Goal: Task Accomplishment & Management: Use online tool/utility

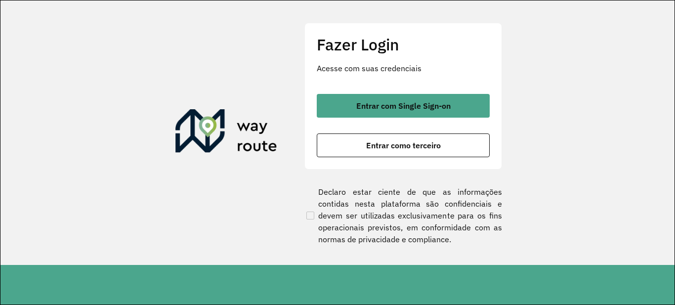
click at [420, 132] on div "Entrar com Single Sign-on Entrar como terceiro" at bounding box center [403, 125] width 173 height 63
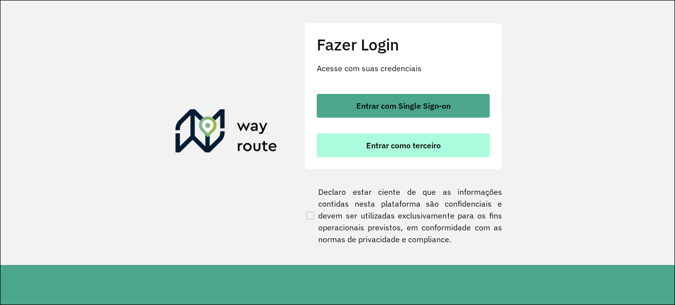
click at [423, 144] on span "Entrar como terceiro" at bounding box center [403, 145] width 75 height 8
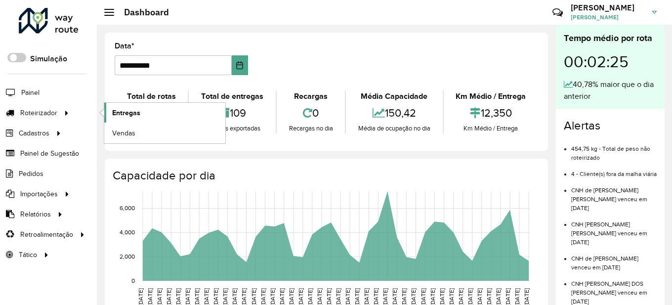
click at [127, 112] on span "Entregas" at bounding box center [126, 113] width 28 height 10
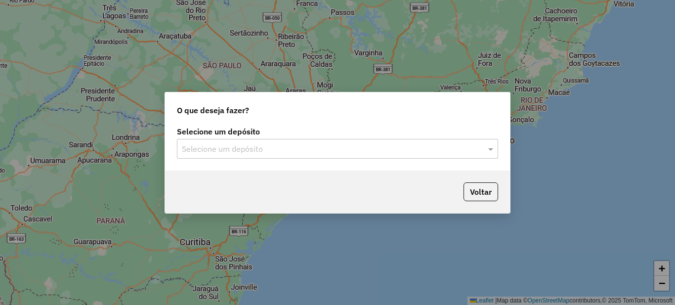
click at [224, 149] on input "text" at bounding box center [327, 149] width 291 height 12
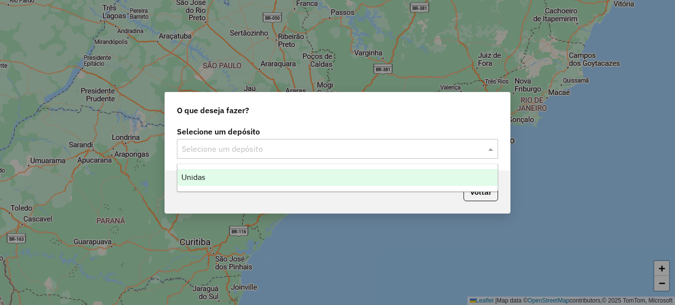
click at [197, 184] on div "Unidas" at bounding box center [337, 177] width 320 height 17
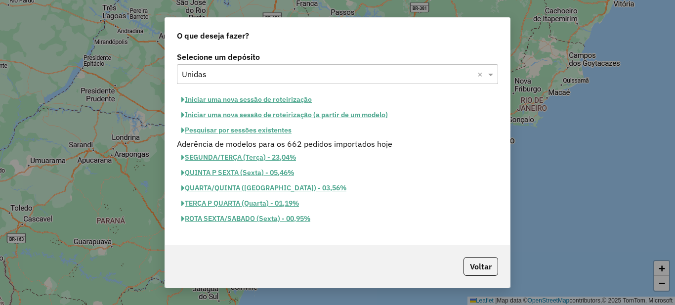
click at [237, 100] on button "Iniciar uma nova sessão de roteirização" at bounding box center [246, 99] width 139 height 15
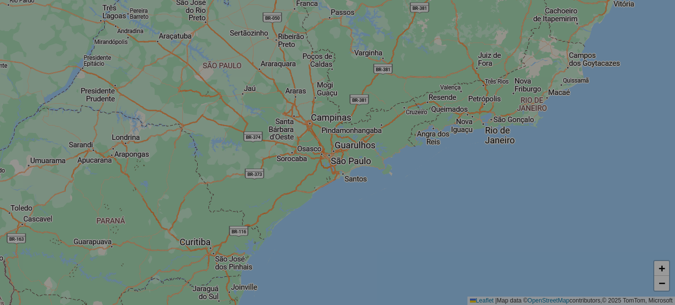
select select "*"
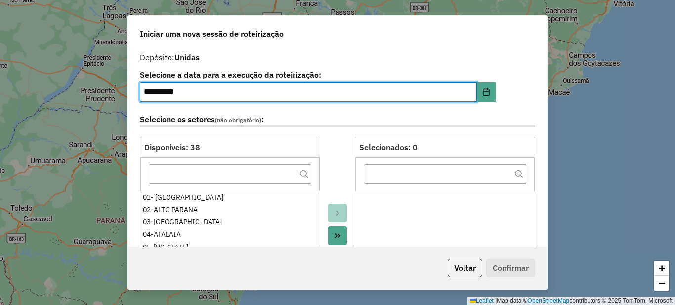
scroll to position [99, 0]
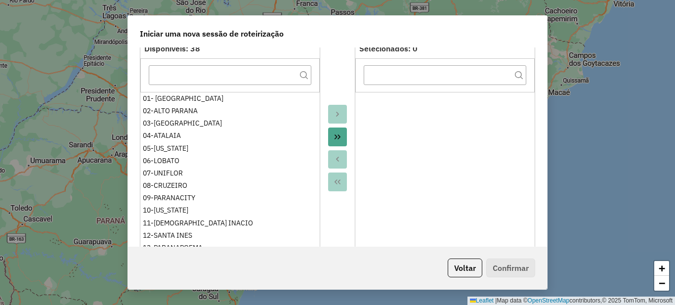
click at [334, 139] on icon "Move All to Target" at bounding box center [337, 137] width 8 height 8
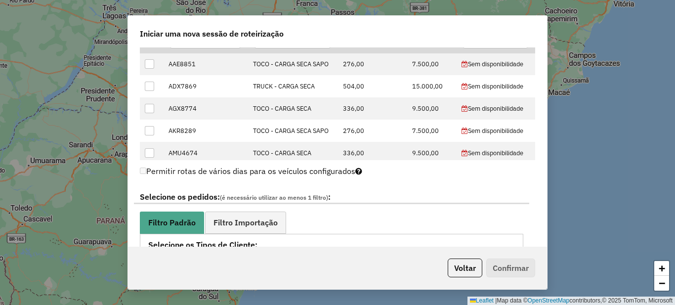
scroll to position [543, 0]
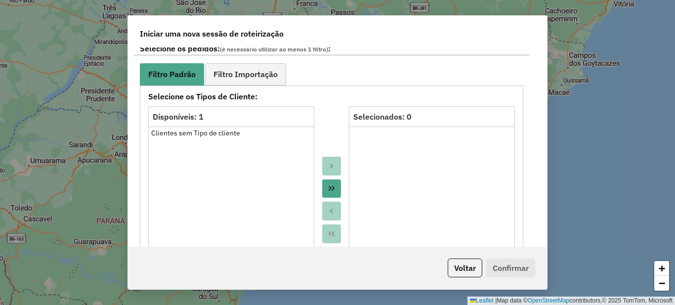
click at [331, 184] on icon "Move All to Target" at bounding box center [332, 188] width 8 height 8
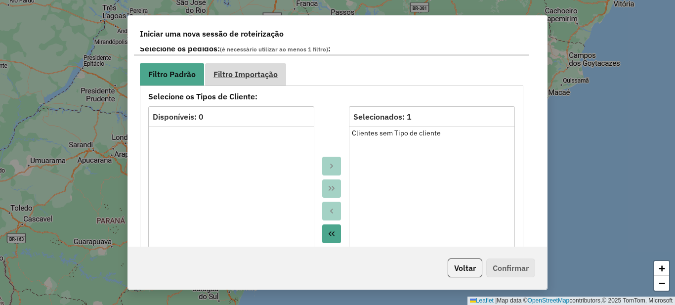
click at [260, 78] on span "Filtro Importação" at bounding box center [245, 74] width 64 height 8
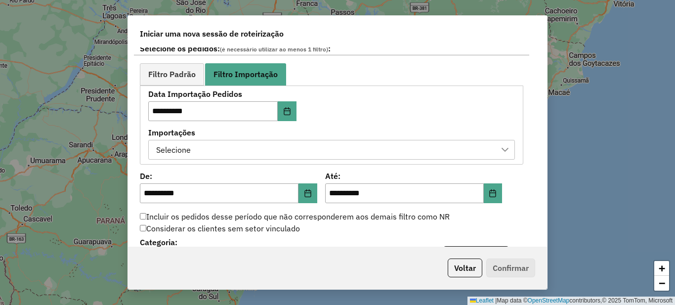
click at [317, 158] on div "Selecione" at bounding box center [324, 149] width 343 height 19
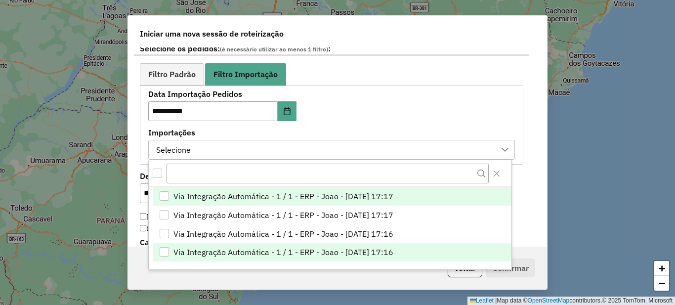
click at [324, 254] on span "Via Integração Automática - 1 / 1 - ERP - Joao - [DATE] 17:16" at bounding box center [283, 252] width 220 height 12
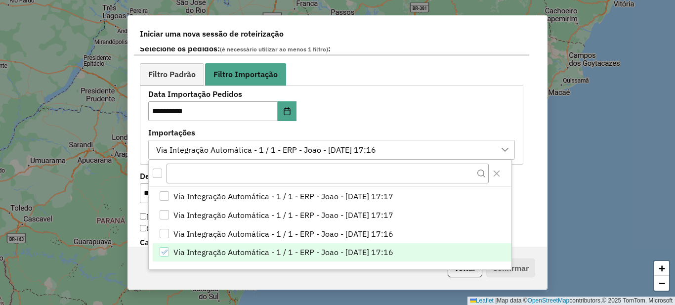
click at [146, 123] on div "**********" at bounding box center [331, 124] width 383 height 79
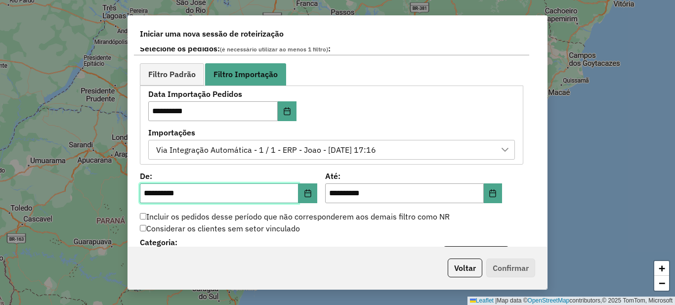
click at [146, 193] on input "**********" at bounding box center [219, 193] width 159 height 20
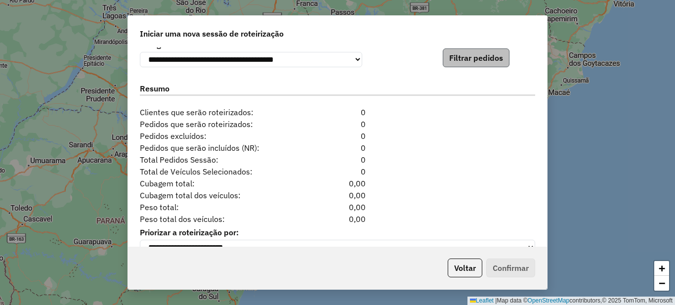
scroll to position [692, 0]
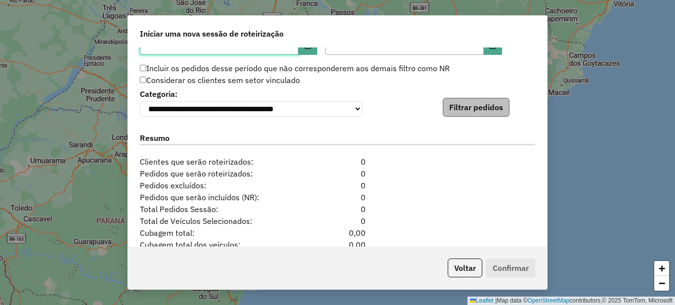
type input "**********"
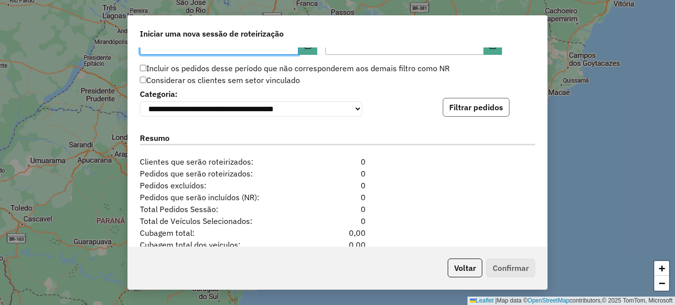
click at [476, 107] on button "Filtrar pedidos" at bounding box center [476, 107] width 67 height 19
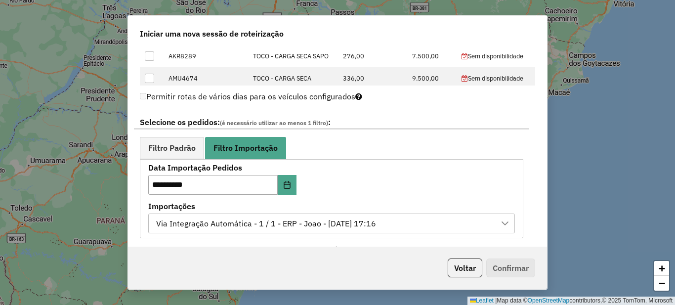
scroll to position [569, 0]
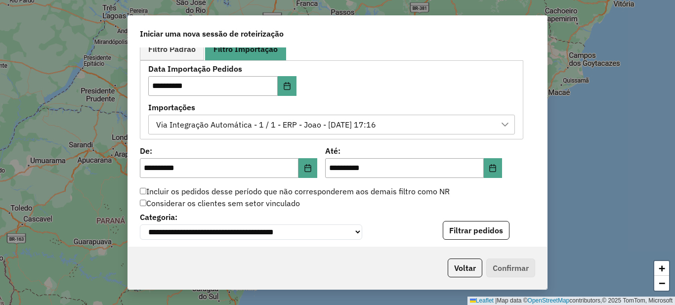
click at [403, 125] on div "Via Integração Automática - 1 / 1 - ERP - Joao - [DATE] 17:16" at bounding box center [324, 124] width 343 height 19
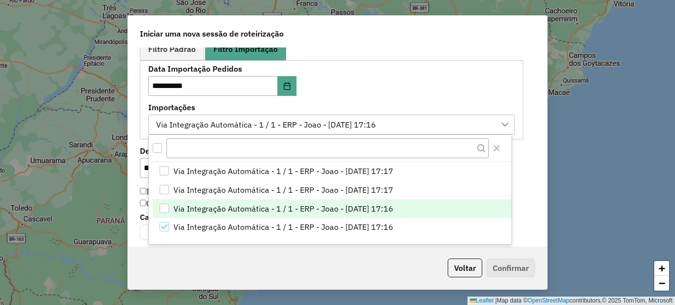
click at [384, 211] on span "Via Integração Automática - 1 / 1 - ERP - Joao - [DATE] 17:16" at bounding box center [283, 209] width 220 height 12
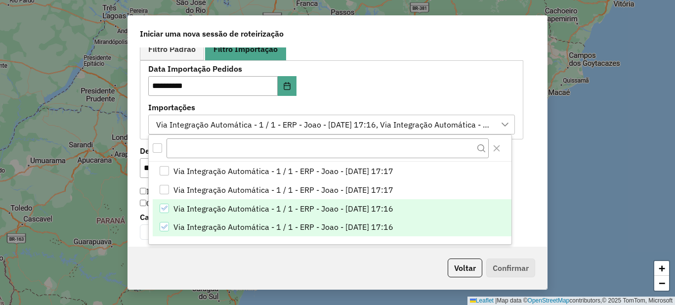
click at [163, 228] on icon "Via Integração Automática - 1 / 1 - ERP - Joao - 18/08/2025 17:16" at bounding box center [164, 226] width 6 height 4
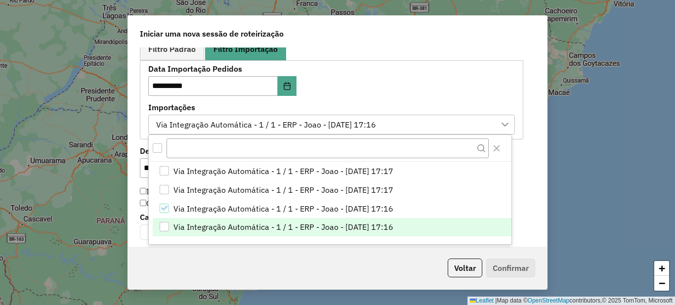
click at [133, 142] on div "**********" at bounding box center [337, 146] width 419 height 199
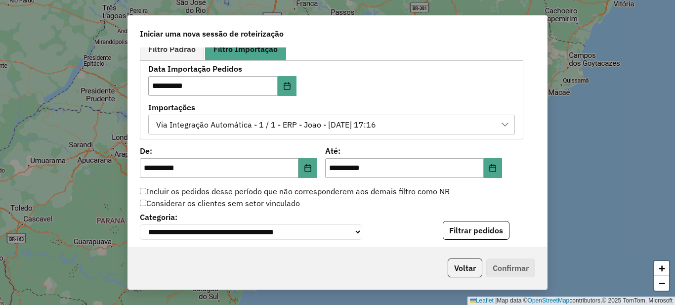
scroll to position [618, 0]
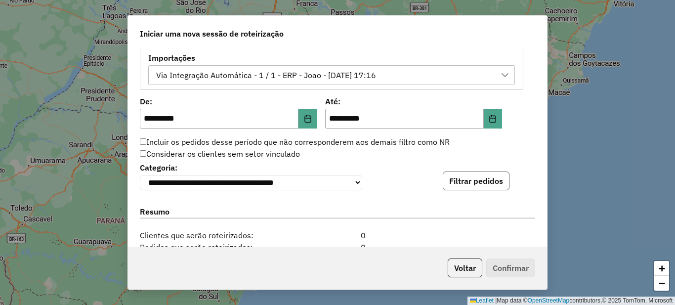
click at [493, 190] on button "Filtrar pedidos" at bounding box center [476, 180] width 67 height 19
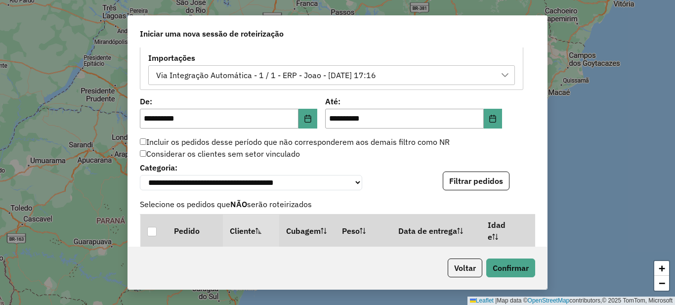
scroll to position [970, 0]
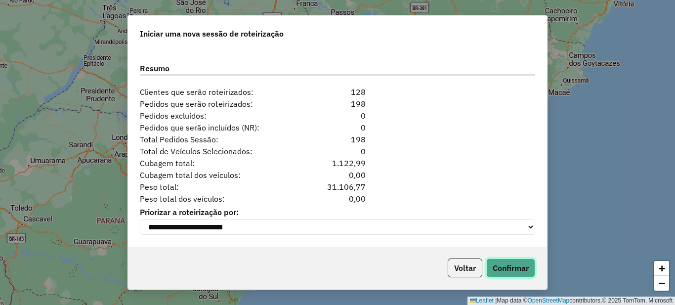
click at [519, 270] on button "Confirmar" at bounding box center [510, 267] width 49 height 19
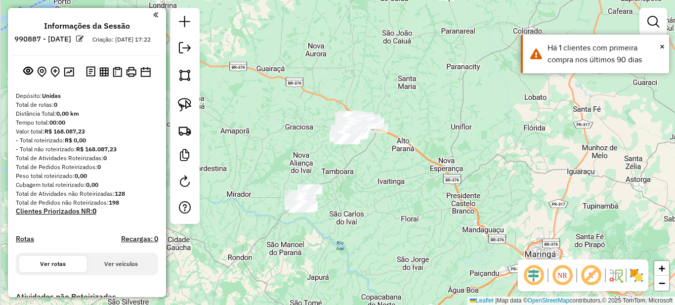
drag, startPoint x: 329, startPoint y: 217, endPoint x: 385, endPoint y: 171, distance: 72.7
click at [380, 174] on div "Janela de atendimento Grade de atendimento Capacidade Transportadoras Veículos …" at bounding box center [337, 152] width 675 height 305
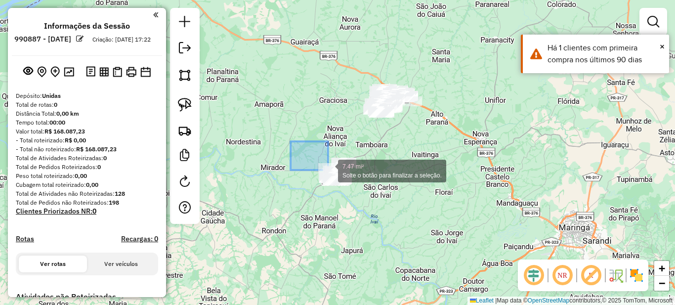
drag, startPoint x: 290, startPoint y: 141, endPoint x: 414, endPoint y: 240, distance: 158.2
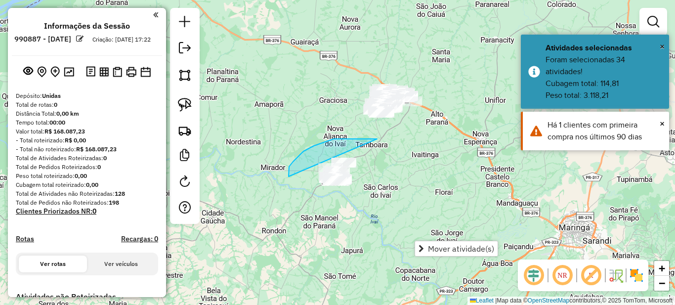
drag, startPoint x: 373, startPoint y: 139, endPoint x: 453, endPoint y: 165, distance: 84.4
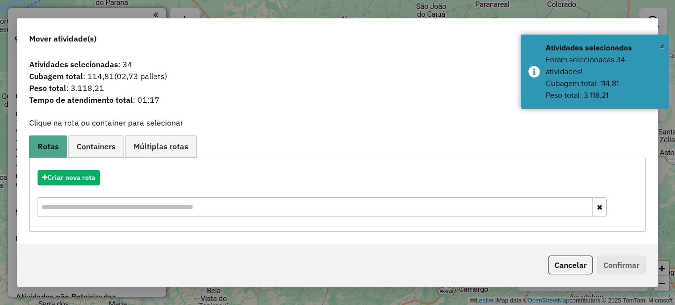
click at [73, 192] on div "Criar nova rota" at bounding box center [338, 195] width 612 height 64
click at [84, 174] on button "Criar nova rota" at bounding box center [69, 177] width 62 height 15
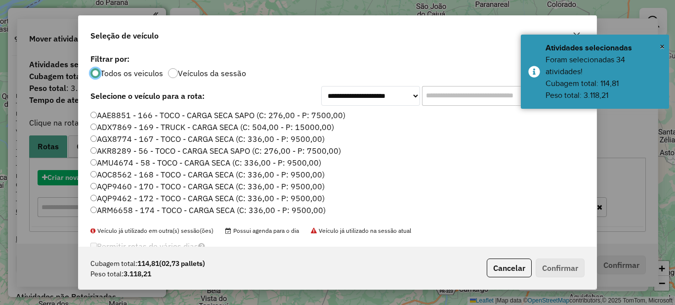
scroll to position [5, 3]
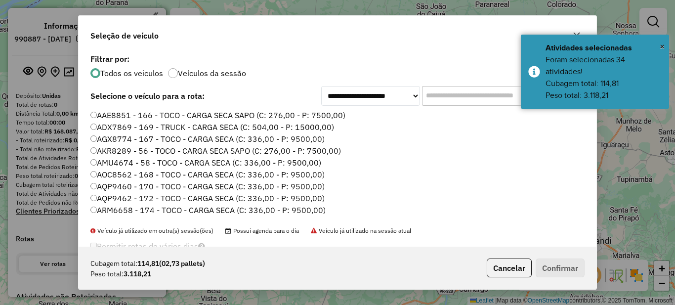
click at [446, 95] on input "text" at bounding box center [496, 96] width 148 height 20
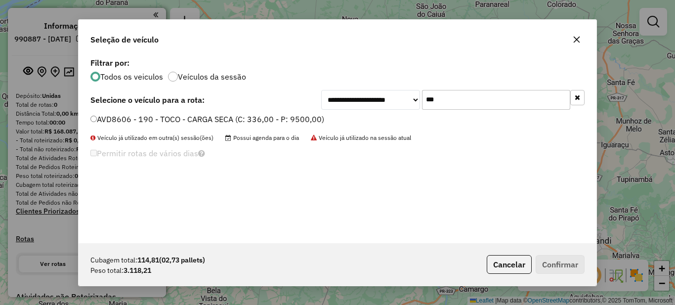
type input "***"
click at [233, 120] on label "AVD8606 - 190 - TOCO - CARGA SECA (C: 336,00 - P: 9500,00)" at bounding box center [207, 119] width 234 height 12
click at [567, 263] on button "Confirmar" at bounding box center [560, 264] width 49 height 19
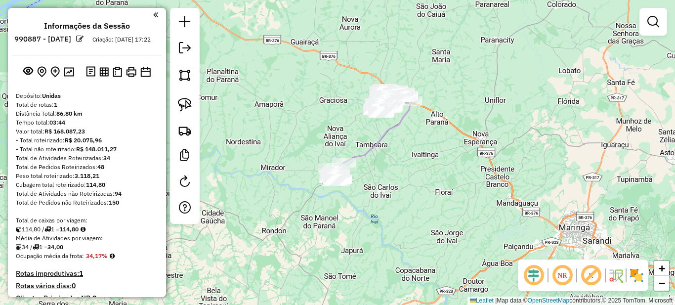
scroll to position [148, 0]
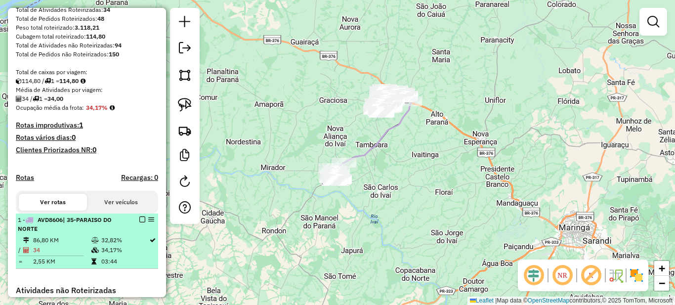
click at [139, 222] on em at bounding box center [142, 219] width 6 height 6
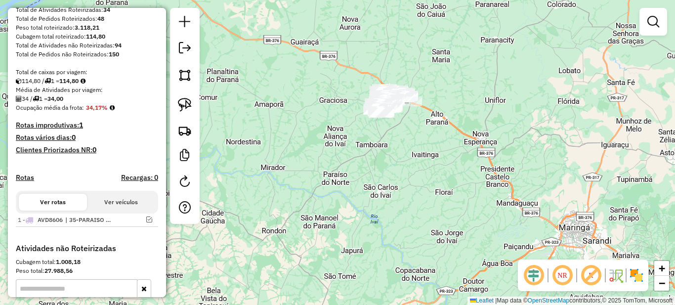
drag, startPoint x: 542, startPoint y: 79, endPoint x: 510, endPoint y: 100, distance: 38.4
click at [527, 99] on div "Janela de atendimento Grade de atendimento Capacidade Transportadoras Veículos …" at bounding box center [337, 152] width 675 height 305
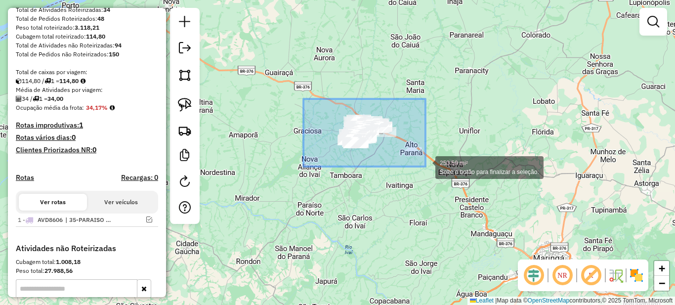
drag, startPoint x: 303, startPoint y: 99, endPoint x: 425, endPoint y: 166, distance: 139.5
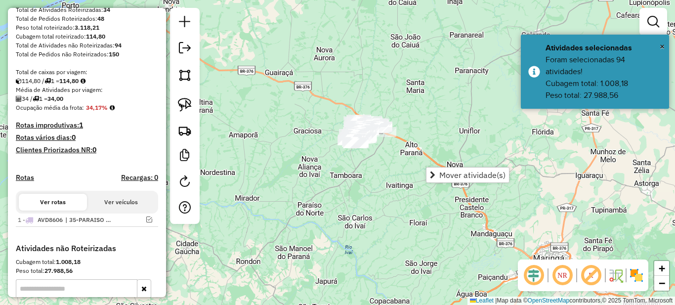
drag, startPoint x: 652, startPoint y: 18, endPoint x: 644, endPoint y: 23, distance: 9.3
click at [652, 18] on em at bounding box center [653, 22] width 12 height 12
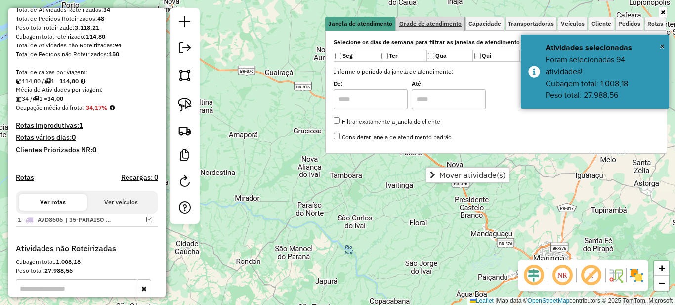
click at [450, 27] on span "Grade de atendimento" at bounding box center [430, 24] width 62 height 6
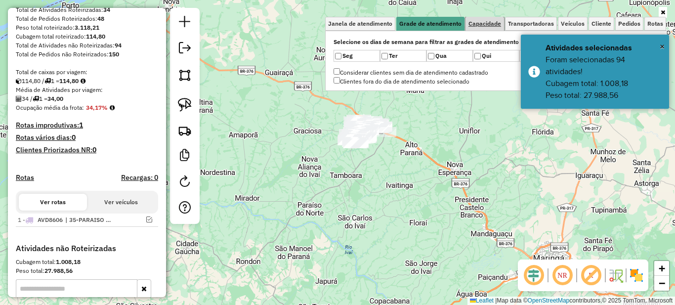
click at [489, 28] on link "Capacidade" at bounding box center [484, 24] width 39 height 14
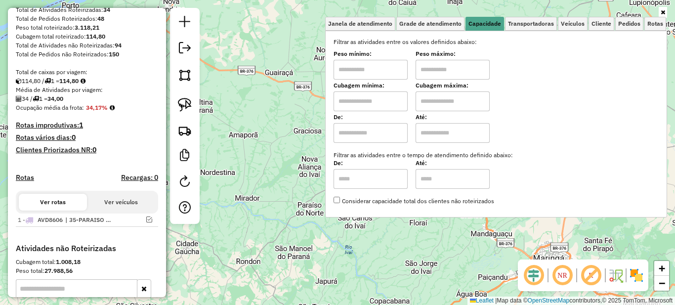
click at [384, 73] on input "text" at bounding box center [370, 70] width 74 height 20
type input "*******"
type input "**********"
click at [663, 12] on icon at bounding box center [663, 12] width 4 height 6
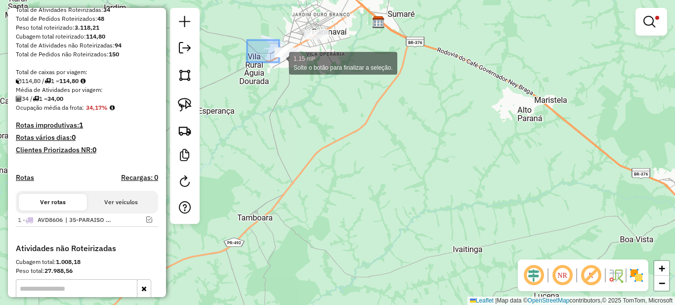
drag, startPoint x: 247, startPoint y: 40, endPoint x: 297, endPoint y: 84, distance: 66.9
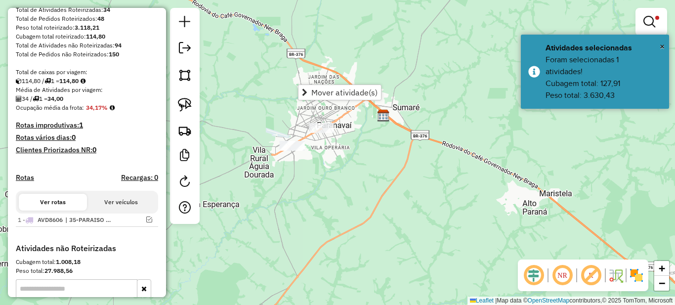
drag, startPoint x: 324, startPoint y: 65, endPoint x: 328, endPoint y: 163, distance: 97.4
click at [328, 162] on div "**********" at bounding box center [337, 152] width 675 height 305
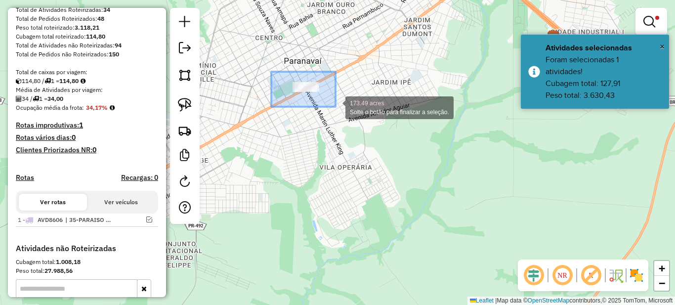
drag, startPoint x: 277, startPoint y: 72, endPoint x: 338, endPoint y: 108, distance: 71.5
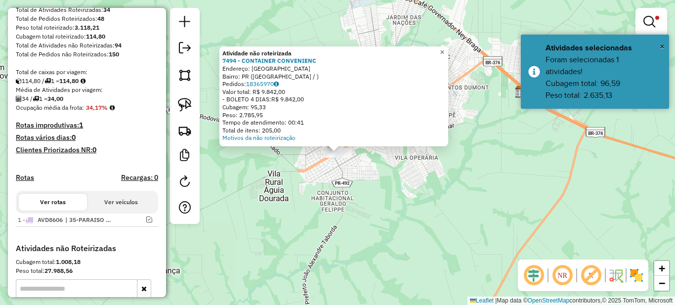
click at [444, 51] on span "×" at bounding box center [442, 52] width 4 height 8
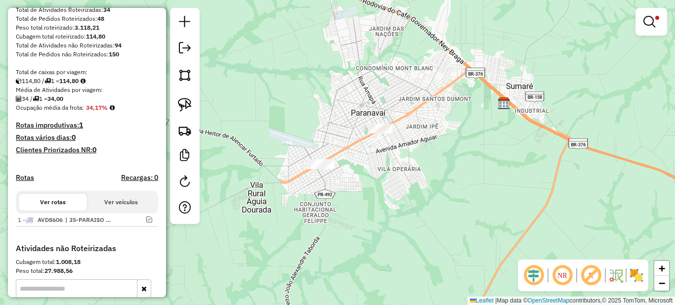
drag, startPoint x: 446, startPoint y: 155, endPoint x: 369, endPoint y: 218, distance: 99.0
click at [371, 217] on div "**********" at bounding box center [337, 152] width 675 height 305
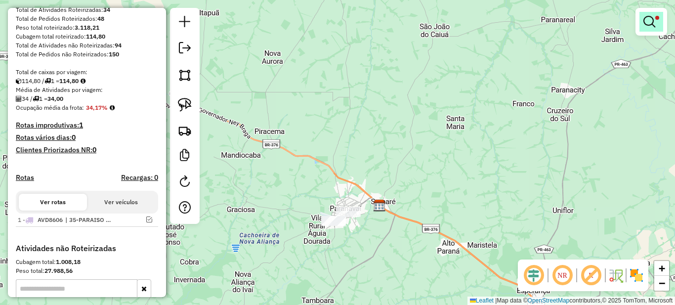
click at [646, 21] on em at bounding box center [649, 22] width 12 height 12
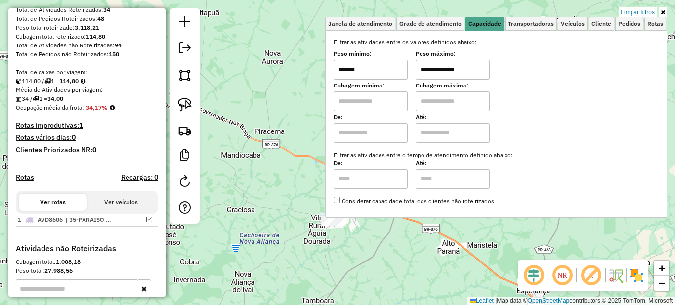
click at [628, 12] on link "Limpar filtros" at bounding box center [638, 12] width 38 height 11
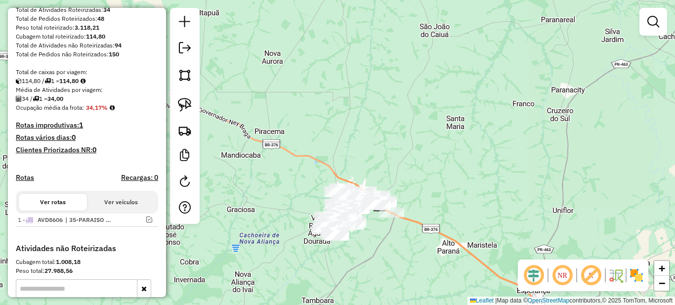
drag, startPoint x: 369, startPoint y: 252, endPoint x: 412, endPoint y: 179, distance: 85.2
click at [410, 183] on div "Janela de atendimento Grade de atendimento Capacidade Transportadoras Veículos …" at bounding box center [337, 152] width 675 height 305
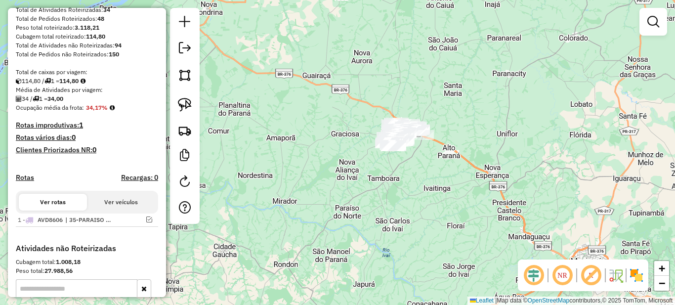
drag, startPoint x: 423, startPoint y: 189, endPoint x: 409, endPoint y: 190, distance: 14.8
click at [409, 190] on div "Janela de atendimento Grade de atendimento Capacidade Transportadoras Veículos …" at bounding box center [337, 152] width 675 height 305
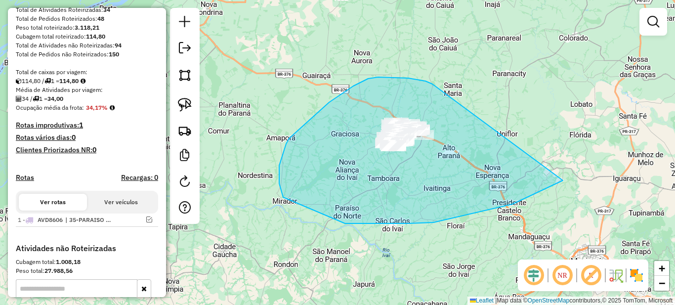
drag, startPoint x: 408, startPoint y: 78, endPoint x: 563, endPoint y: 180, distance: 185.4
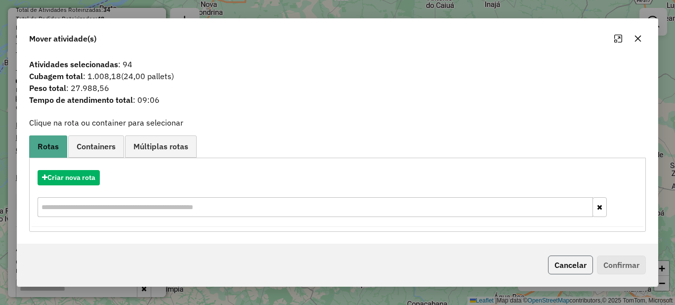
click at [576, 267] on button "Cancelar" at bounding box center [570, 264] width 45 height 19
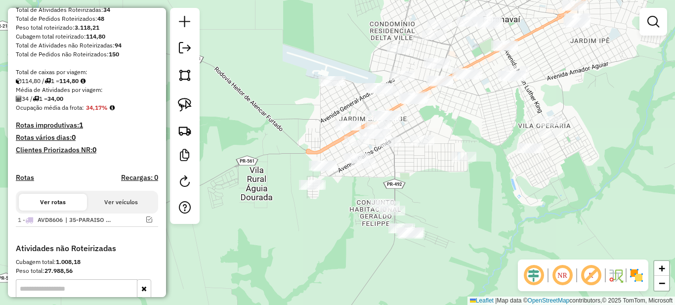
drag, startPoint x: 400, startPoint y: 208, endPoint x: 439, endPoint y: 148, distance: 71.8
click at [436, 153] on div "Janela de atendimento Grade de atendimento Capacidade Transportadoras Veículos …" at bounding box center [337, 152] width 675 height 305
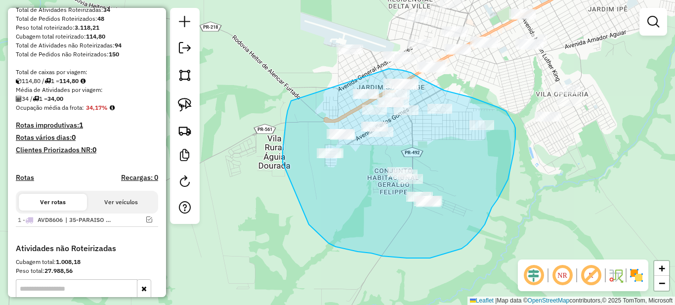
drag, startPoint x: 284, startPoint y: 140, endPoint x: 296, endPoint y: 96, distance: 45.1
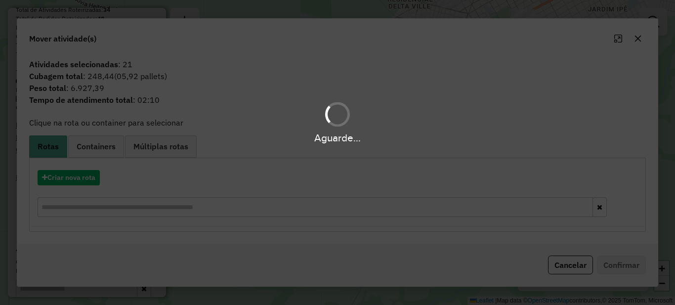
click at [74, 173] on div "Aguarde..." at bounding box center [337, 152] width 675 height 305
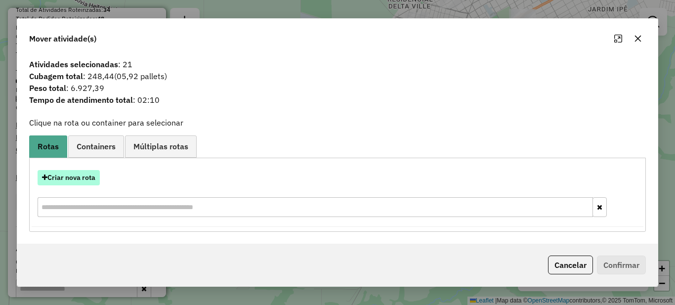
click at [53, 173] on button "Criar nova rota" at bounding box center [69, 177] width 62 height 15
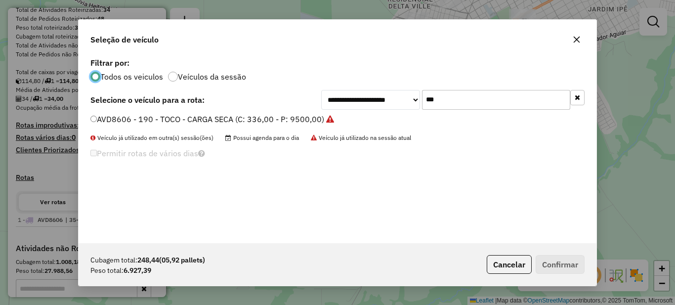
scroll to position [5, 3]
click at [446, 99] on input "***" at bounding box center [496, 100] width 148 height 20
type input "***"
click at [277, 117] on label "BAZ4341 - 194 - TOCO - CARGA SECA (C: 336,00 - P: 9500,00)" at bounding box center [206, 119] width 233 height 12
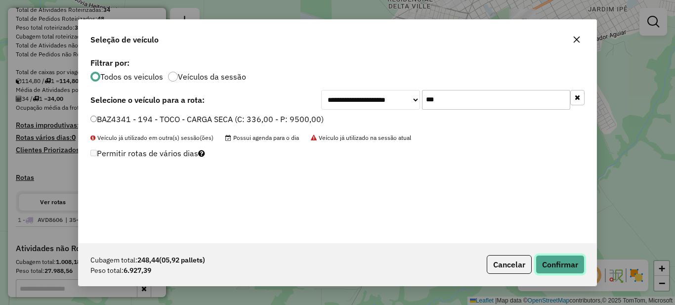
click at [565, 267] on button "Confirmar" at bounding box center [560, 264] width 49 height 19
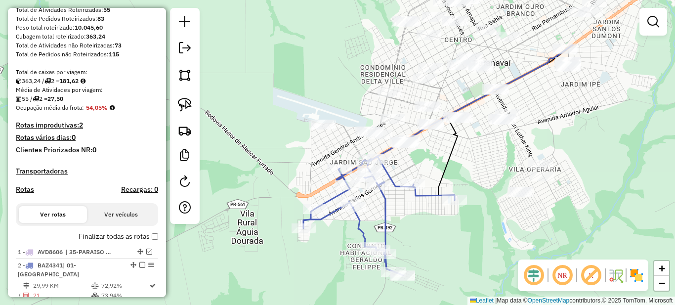
drag, startPoint x: 402, startPoint y: 127, endPoint x: 374, endPoint y: 204, distance: 81.4
click at [374, 204] on div "Janela de atendimento Grade de atendimento Capacidade Transportadoras Veículos …" at bounding box center [337, 152] width 675 height 305
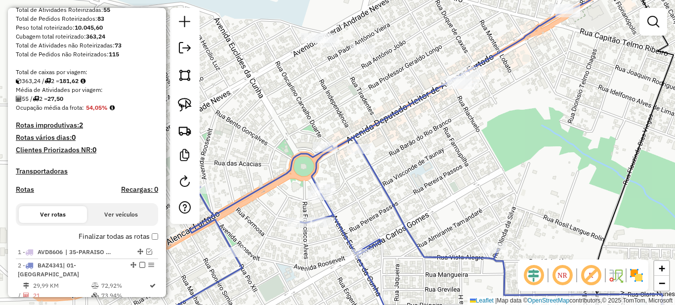
click at [326, 139] on div "Rota 2 - Placa BAZ4341 2348 - BAR SAO [PERSON_NAME] de atendimento Grade de ate…" at bounding box center [337, 152] width 675 height 305
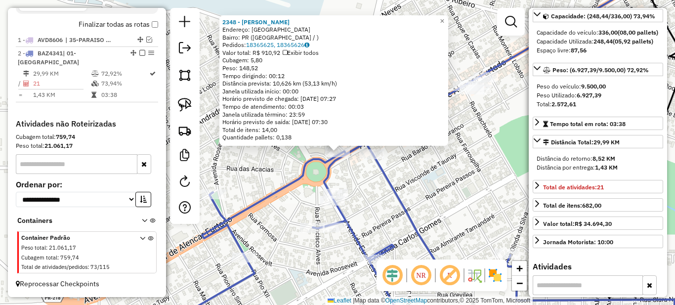
scroll to position [247, 0]
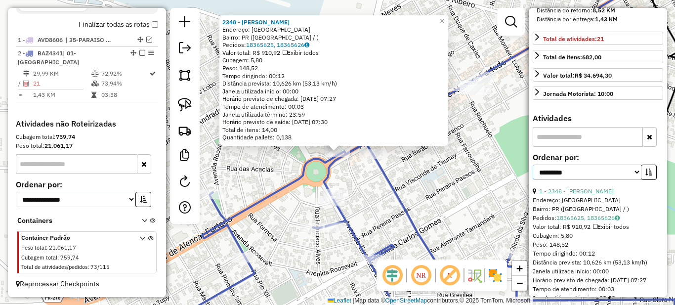
click at [629, 180] on select "**********" at bounding box center [587, 172] width 109 height 15
select select "*********"
click at [533, 180] on select "**********" at bounding box center [587, 172] width 109 height 15
click at [645, 175] on icon "button" at bounding box center [648, 171] width 7 height 7
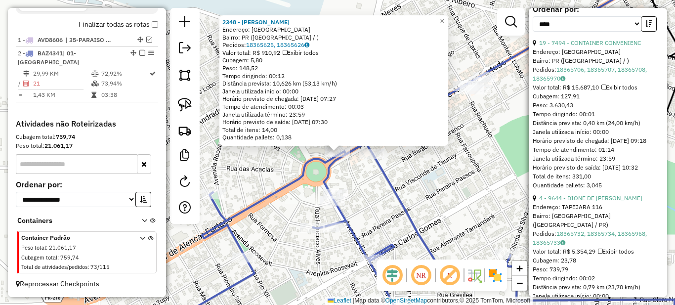
scroll to position [445, 0]
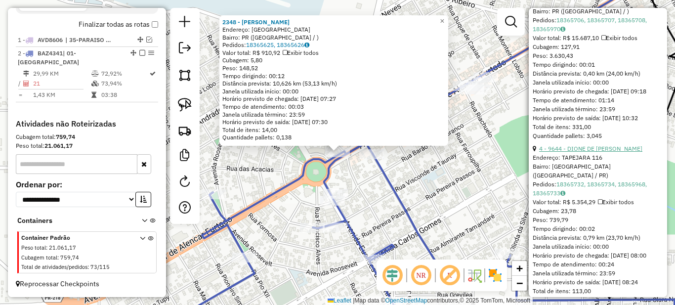
click at [584, 152] on link "4 - 9644 - DIONE DE [PERSON_NAME]" at bounding box center [590, 148] width 103 height 7
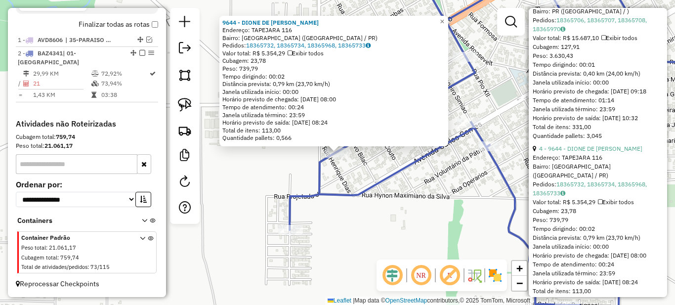
scroll to position [296, 0]
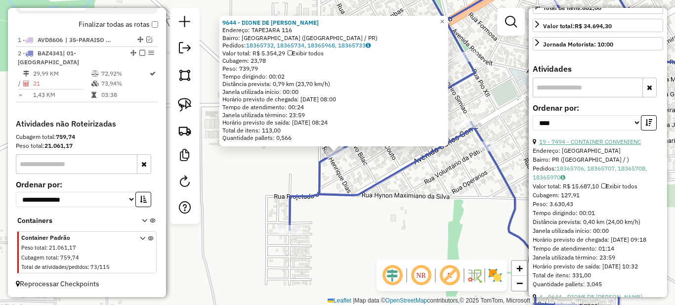
click at [580, 145] on link "19 - 7494 - CONTAINER CONVENIENC" at bounding box center [590, 141] width 102 height 7
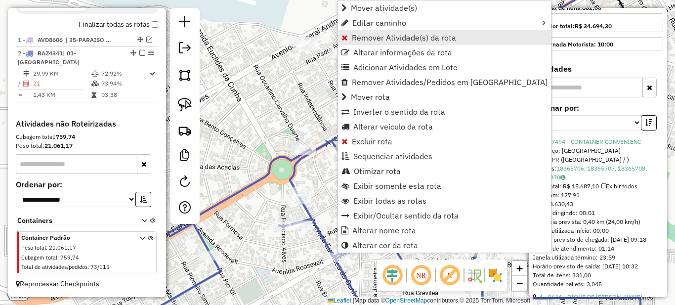
click at [354, 38] on span "Remover Atividade(s) da rota" at bounding box center [404, 38] width 104 height 8
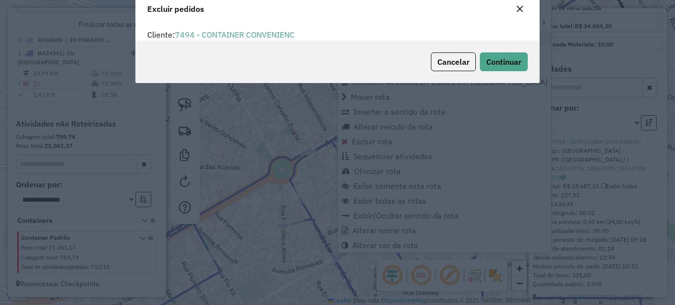
scroll to position [0, 0]
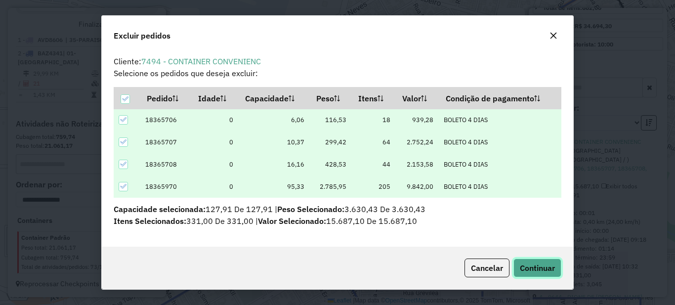
click at [528, 266] on span "Continuar" at bounding box center [537, 268] width 35 height 10
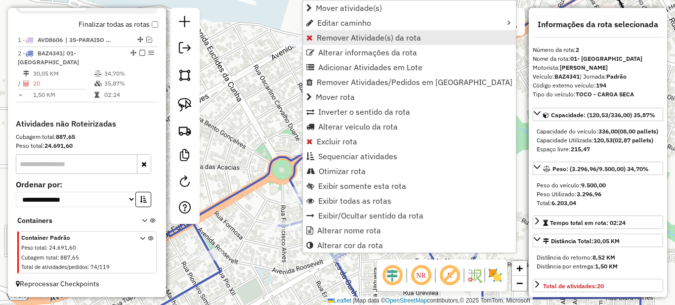
click at [328, 41] on span "Remover Atividade(s) da rota" at bounding box center [369, 38] width 104 height 8
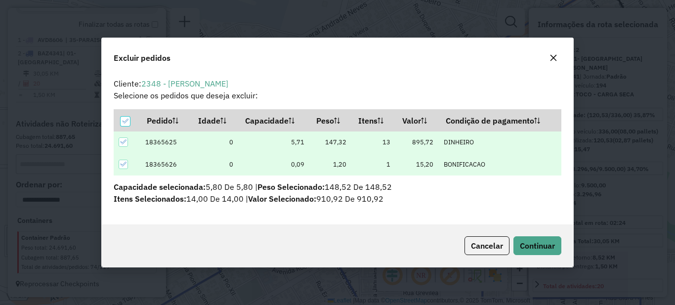
scroll to position [6, 3]
click at [534, 248] on span "Continuar" at bounding box center [537, 246] width 35 height 10
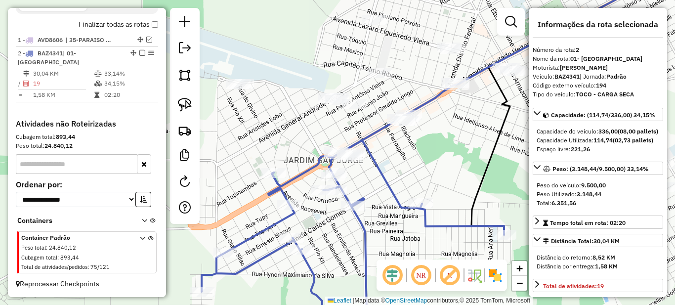
drag, startPoint x: 448, startPoint y: 132, endPoint x: 314, endPoint y: 208, distance: 154.0
click at [320, 205] on div "Janela de atendimento Grade de atendimento Capacidade Transportadoras Veículos …" at bounding box center [337, 152] width 675 height 305
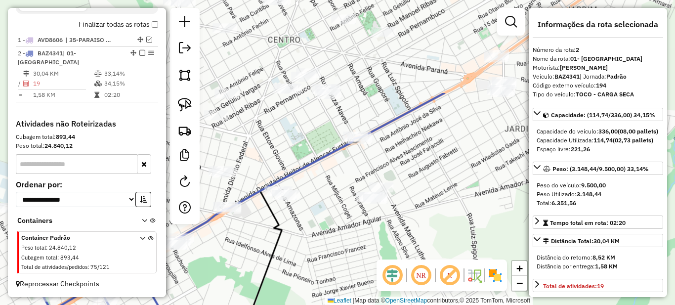
click at [397, 159] on div "Janela de atendimento Grade de atendimento Capacidade Transportadoras Veículos …" at bounding box center [337, 152] width 675 height 305
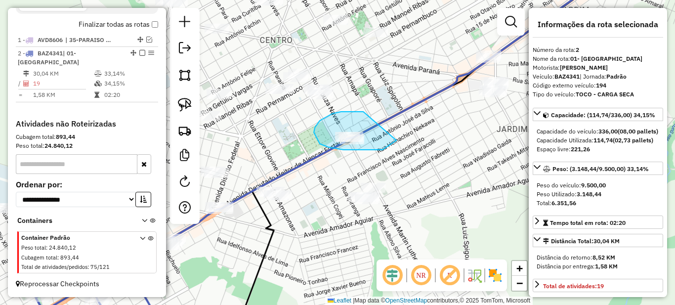
drag, startPoint x: 360, startPoint y: 112, endPoint x: 396, endPoint y: 140, distance: 46.1
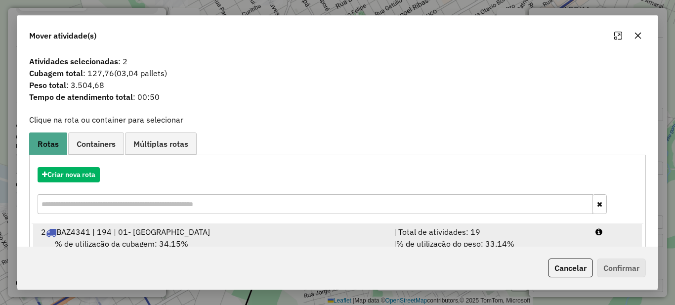
scroll to position [35, 0]
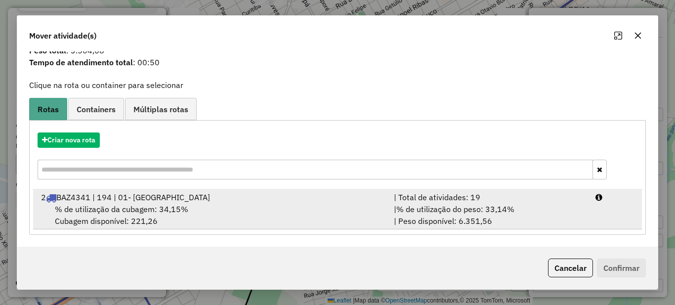
click at [473, 206] on span "% de utilização do peso: 33,14%" at bounding box center [455, 209] width 118 height 10
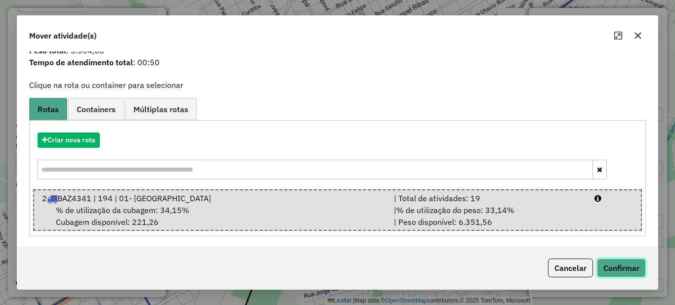
click at [632, 268] on button "Confirmar" at bounding box center [621, 267] width 49 height 19
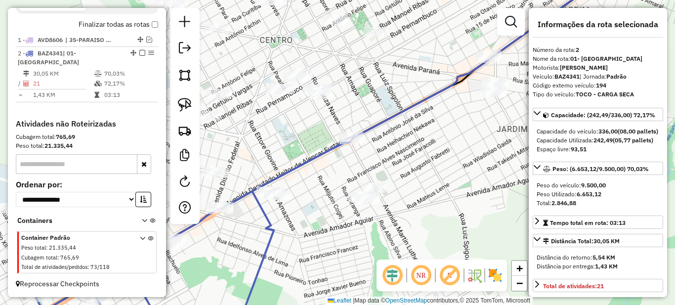
scroll to position [0, 0]
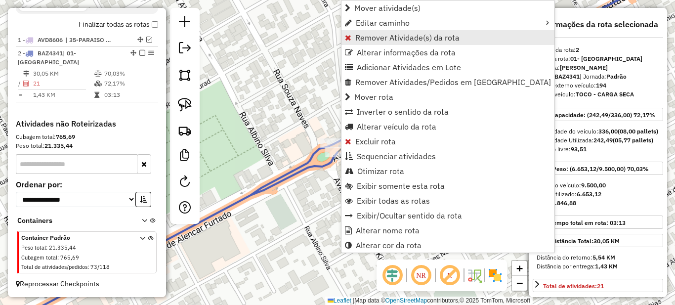
click at [353, 42] on link "Remover Atividade(s) da rota" at bounding box center [447, 37] width 213 height 15
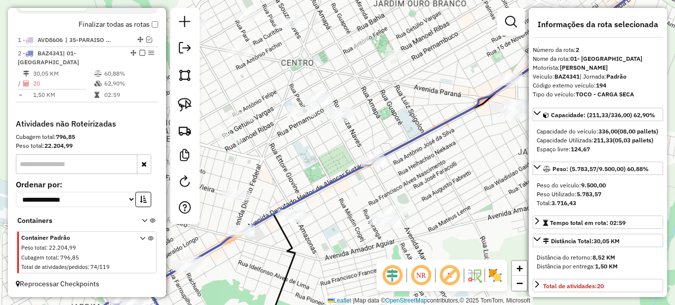
drag, startPoint x: 328, startPoint y: 227, endPoint x: 435, endPoint y: 170, distance: 121.8
click at [398, 184] on div "Janela de atendimento Grade de atendimento Capacidade Transportadoras Veículos …" at bounding box center [337, 152] width 675 height 305
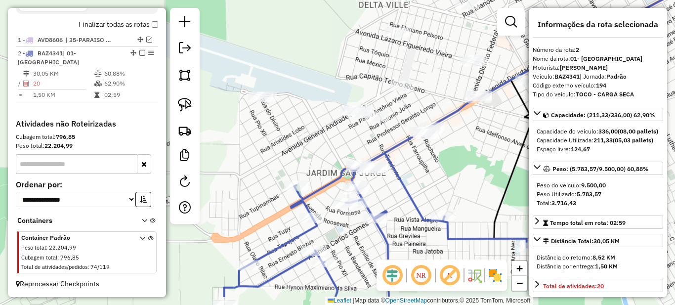
drag, startPoint x: 410, startPoint y: 192, endPoint x: 443, endPoint y: 188, distance: 33.8
click at [443, 188] on div "Janela de atendimento Grade de atendimento Capacidade Transportadoras Veículos …" at bounding box center [337, 152] width 675 height 305
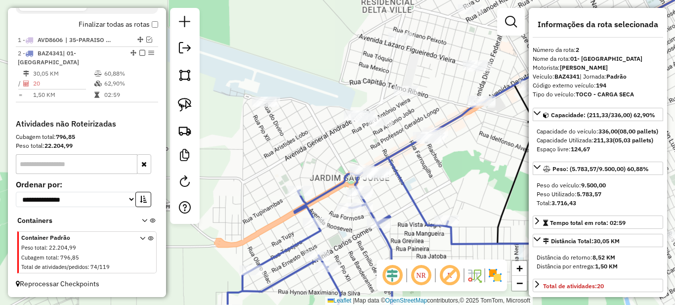
scroll to position [346, 0]
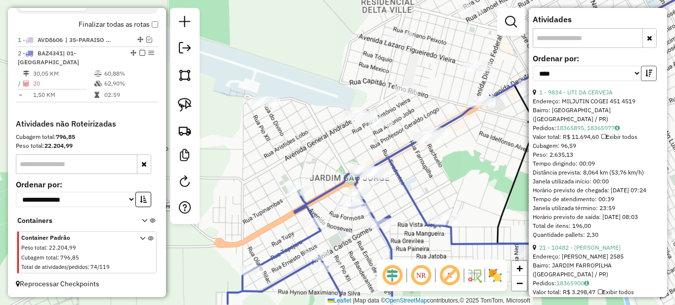
click at [645, 77] on icon "button" at bounding box center [648, 73] width 7 height 7
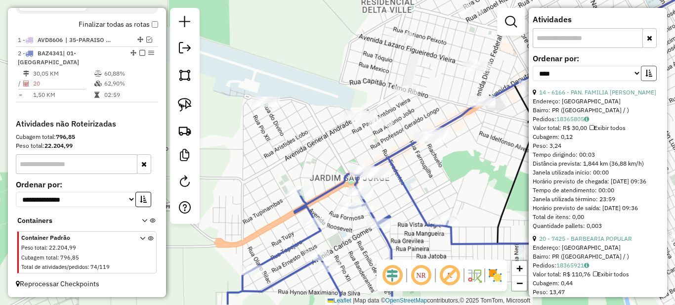
click at [645, 77] on icon "button" at bounding box center [648, 73] width 7 height 7
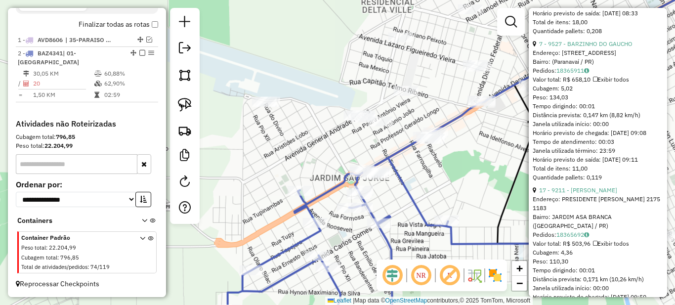
scroll to position [1284, 0]
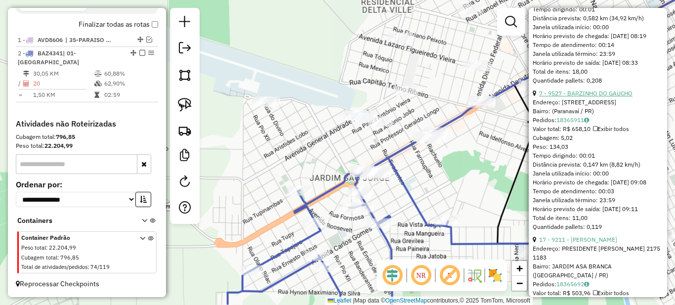
click at [581, 97] on link "7 - 9527 - BARZINHO DO GAUCHO" at bounding box center [585, 92] width 93 height 7
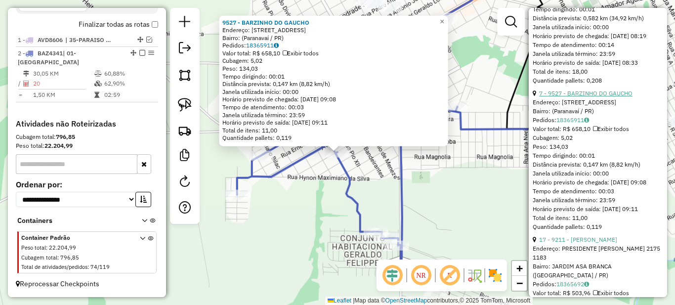
scroll to position [1136, 0]
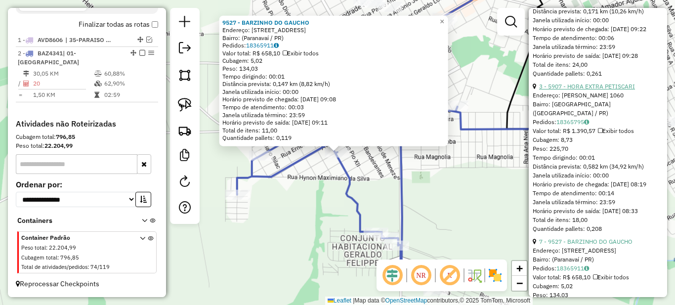
click at [580, 90] on link "3 - 5907 - HORA EXTRA PETISCARI" at bounding box center [587, 86] width 96 height 7
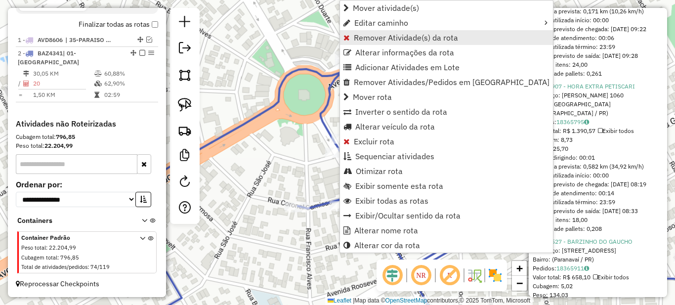
click at [360, 41] on span "Remover Atividade(s) da rota" at bounding box center [406, 38] width 104 height 8
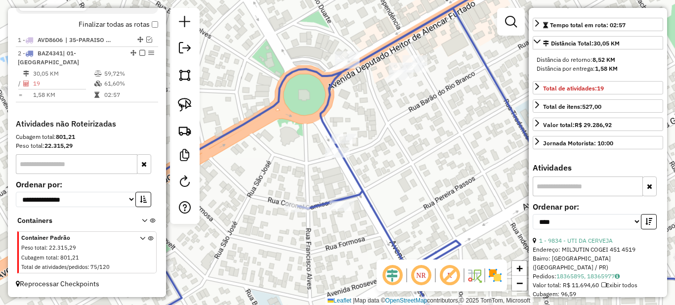
scroll to position [0, 0]
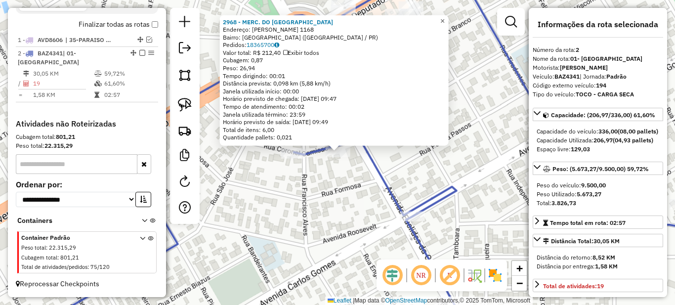
drag, startPoint x: 450, startPoint y: 16, endPoint x: 410, endPoint y: 79, distance: 74.4
click at [445, 17] on span "×" at bounding box center [442, 20] width 4 height 8
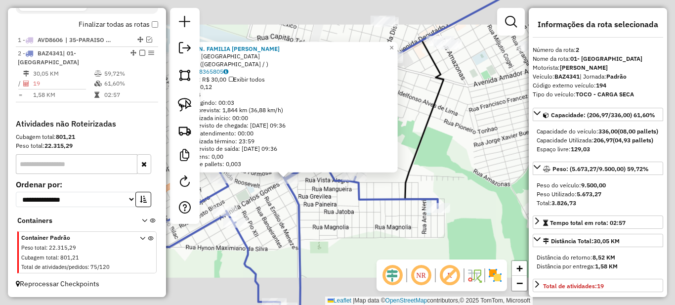
click at [262, 189] on div "6166 - PAN. FAMILIA [PERSON_NAME]: PARANAVAI Bairro: PR ([GEOGRAPHIC_DATA] / ) …" at bounding box center [337, 152] width 675 height 305
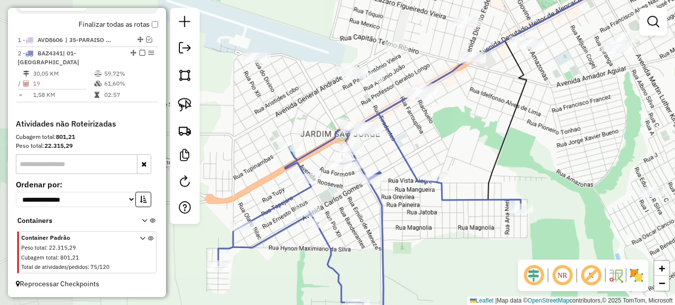
drag, startPoint x: 259, startPoint y: 187, endPoint x: 342, endPoint y: 188, distance: 83.0
click at [342, 188] on div "Janela de atendimento Grade de atendimento Capacidade Transportadoras Veículos …" at bounding box center [337, 152] width 675 height 305
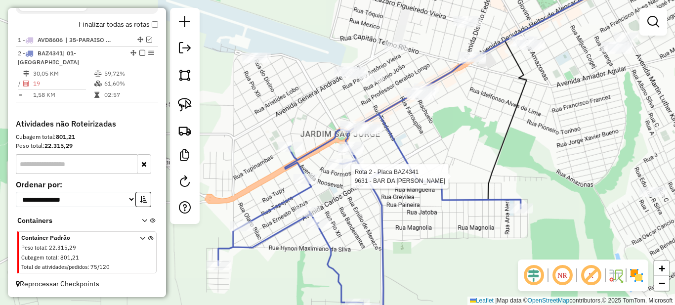
select select "*********"
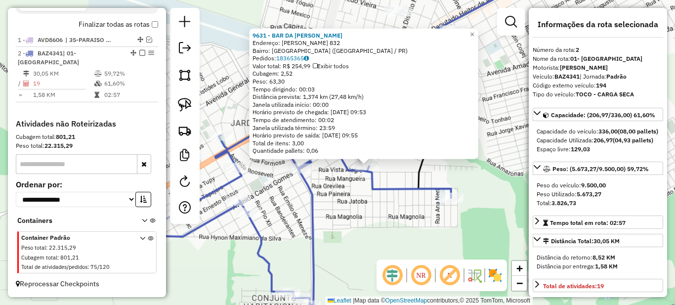
drag, startPoint x: 255, startPoint y: 183, endPoint x: 366, endPoint y: 207, distance: 113.7
click at [366, 207] on div "9631 - BAR DA [PERSON_NAME]: [PERSON_NAME] 832 Bairro: [GEOGRAPHIC_DATA] ([GEOG…" at bounding box center [337, 152] width 675 height 305
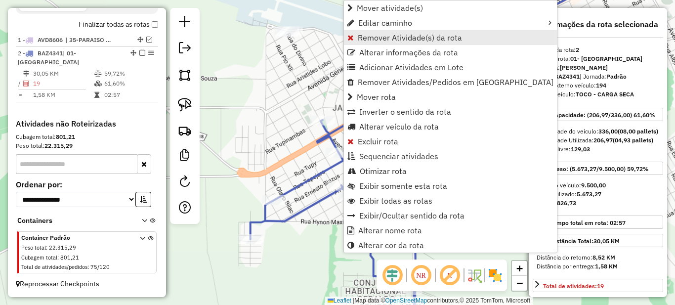
click at [366, 39] on span "Remover Atividade(s) da rota" at bounding box center [410, 38] width 104 height 8
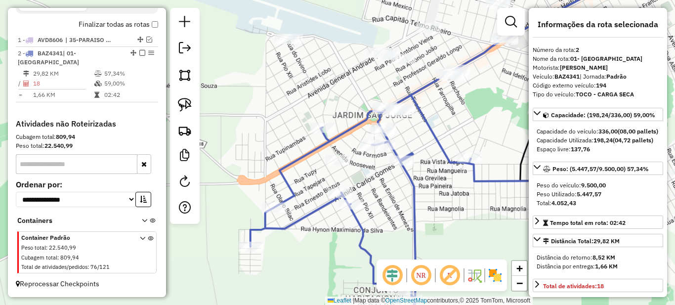
drag, startPoint x: 411, startPoint y: 127, endPoint x: 385, endPoint y: 158, distance: 39.3
click at [398, 160] on div "Janela de atendimento Grade de atendimento Capacidade Transportadoras Veículos …" at bounding box center [337, 152] width 675 height 305
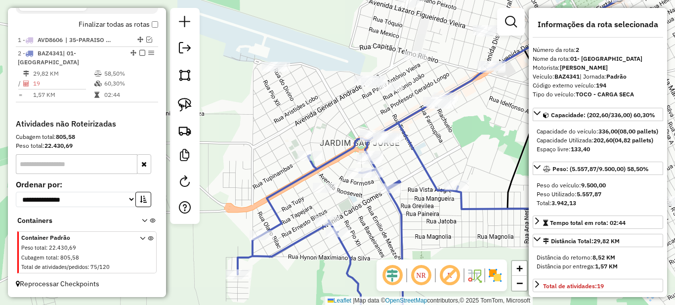
scroll to position [99, 0]
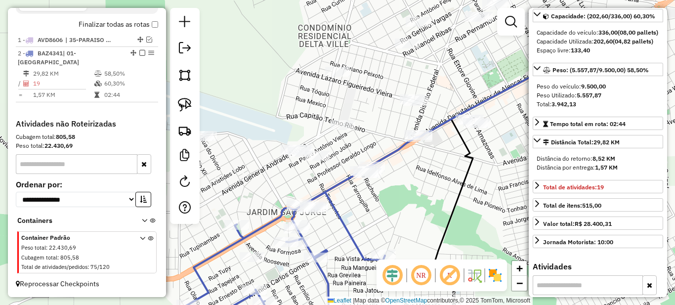
drag, startPoint x: 461, startPoint y: 124, endPoint x: 381, endPoint y: 206, distance: 114.6
click at [381, 206] on div "Janela de atendimento Grade de atendimento Capacidade Transportadoras Veículos …" at bounding box center [337, 152] width 675 height 305
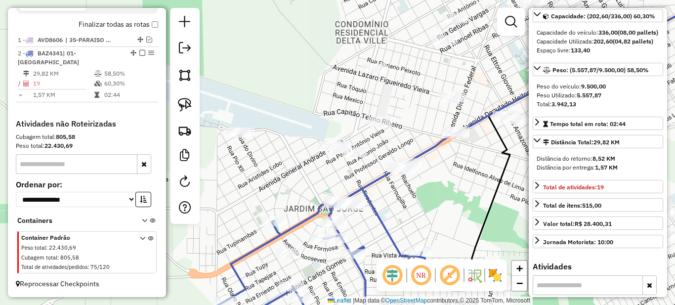
drag, startPoint x: 311, startPoint y: 191, endPoint x: 354, endPoint y: 159, distance: 53.7
click at [355, 174] on div "Janela de atendimento Grade de atendimento Capacidade Transportadoras Veículos …" at bounding box center [337, 152] width 675 height 305
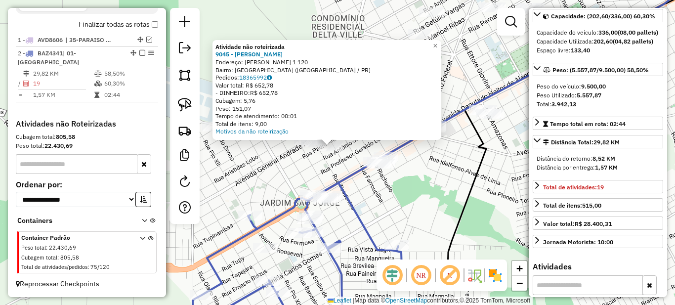
drag, startPoint x: 314, startPoint y: 177, endPoint x: 307, endPoint y: 171, distance: 9.1
click at [307, 171] on div "Atividade não roteirizada 9045 - [PERSON_NAME]: [PERSON_NAME] 1 120 Bairro: [GE…" at bounding box center [337, 152] width 675 height 305
click at [305, 166] on div "Atividade não roteirizada 9045 - [PERSON_NAME]: [PERSON_NAME] 1 120 Bairro: [GE…" at bounding box center [337, 152] width 675 height 305
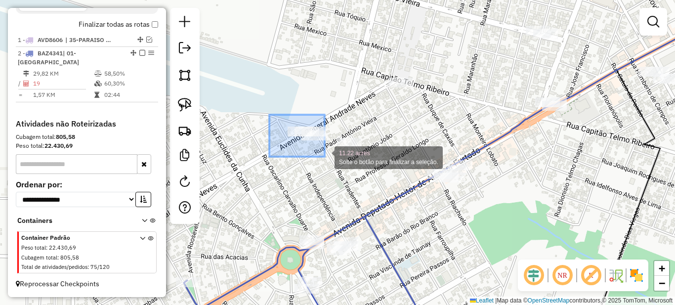
drag, startPoint x: 275, startPoint y: 119, endPoint x: 325, endPoint y: 157, distance: 63.0
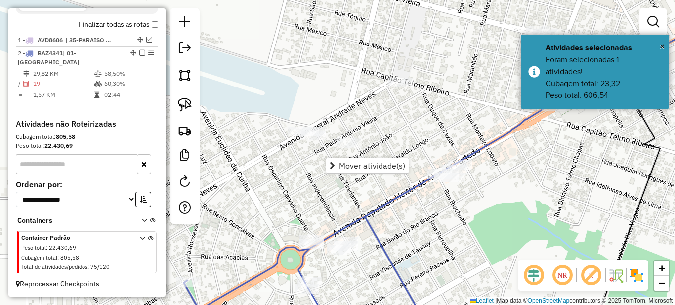
click at [393, 226] on div "Janela de atendimento Grade de atendimento Capacidade Transportadoras Veículos …" at bounding box center [337, 152] width 675 height 305
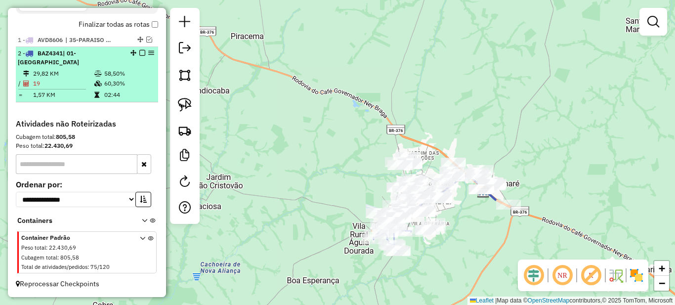
click at [110, 76] on td "58,50%" at bounding box center [129, 74] width 50 height 10
select select "*********"
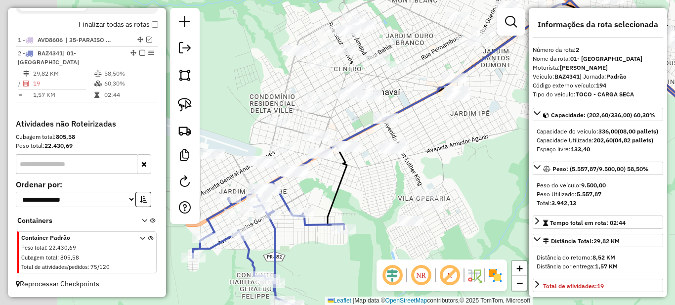
drag, startPoint x: 274, startPoint y: 186, endPoint x: 381, endPoint y: 186, distance: 107.2
click at [381, 186] on div "Janela de atendimento Grade de atendimento Capacidade Transportadoras Veículos …" at bounding box center [337, 152] width 675 height 305
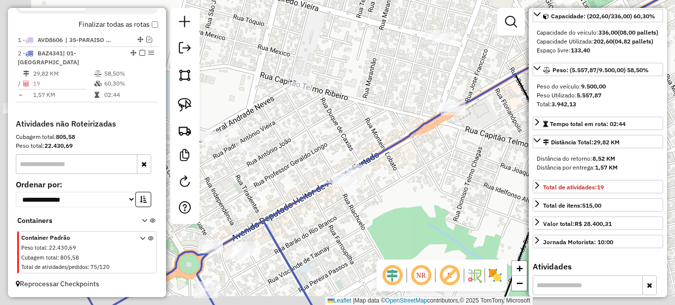
drag, startPoint x: 268, startPoint y: 148, endPoint x: 341, endPoint y: 105, distance: 84.8
click at [358, 116] on div "Janela de atendimento Grade de atendimento Capacidade Transportadoras Veículos …" at bounding box center [337, 152] width 675 height 305
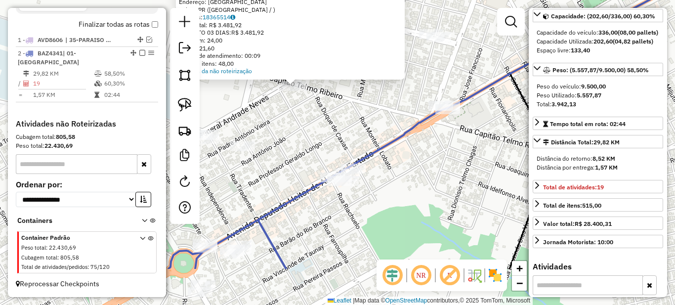
drag, startPoint x: 307, startPoint y: 146, endPoint x: 305, endPoint y: 118, distance: 28.2
click at [305, 118] on div "Atividade não roteirizada 1305 - BAR DO LENO Endereço: PARANAVAI Bairro: PR ([G…" at bounding box center [337, 152] width 675 height 305
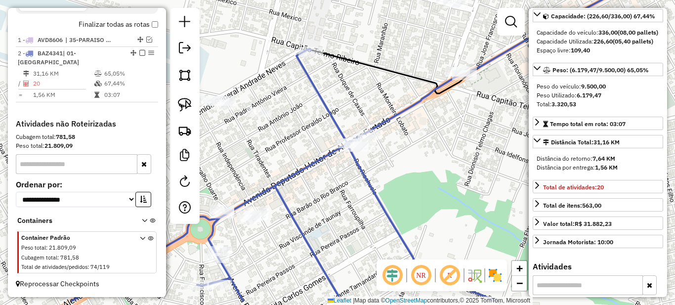
drag, startPoint x: 369, startPoint y: 230, endPoint x: 449, endPoint y: 112, distance: 142.9
click at [440, 121] on div "Janela de atendimento Grade de atendimento Capacidade Transportadoras Veículos …" at bounding box center [337, 152] width 675 height 305
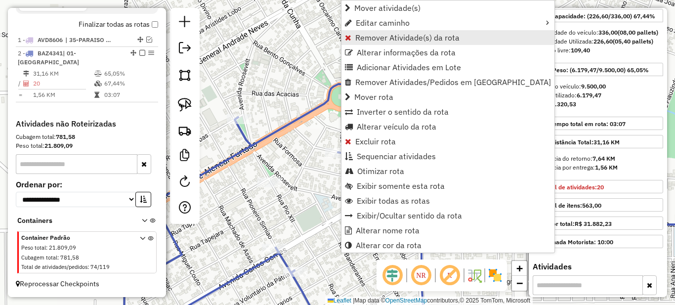
click at [367, 40] on span "Remover Atividade(s) da rota" at bounding box center [407, 38] width 104 height 8
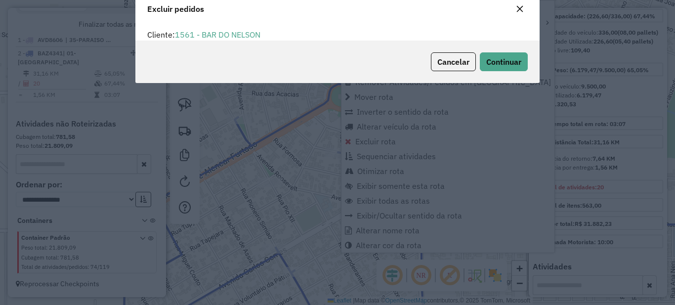
scroll to position [6, 3]
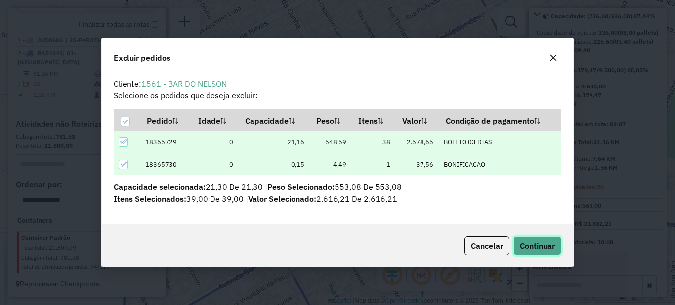
click at [532, 250] on span "Continuar" at bounding box center [537, 246] width 35 height 10
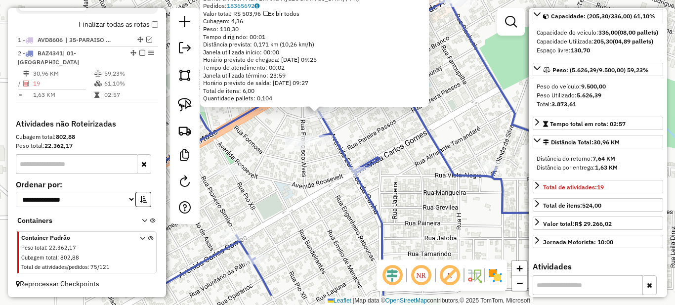
drag, startPoint x: 397, startPoint y: 159, endPoint x: 375, endPoint y: 132, distance: 34.8
click at [375, 132] on div "9211 - [PERSON_NAME]: PRESIDENTE [PERSON_NAME] 2175 1183 Bairro: [GEOGRAPHIC_DA…" at bounding box center [337, 152] width 675 height 305
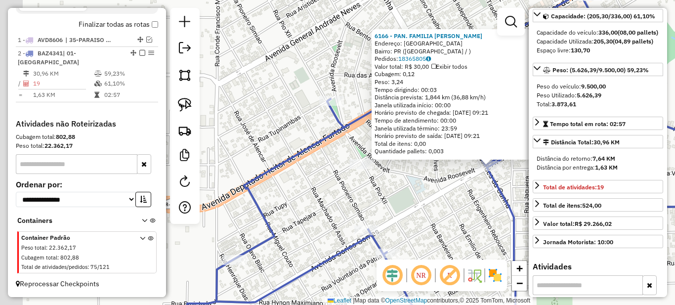
drag, startPoint x: 315, startPoint y: 171, endPoint x: 433, endPoint y: 181, distance: 118.5
click at [431, 181] on div "6166 - PAN. FAMILIA [PERSON_NAME]: PARANAVAI Bairro: PR ([GEOGRAPHIC_DATA] / ) …" at bounding box center [337, 152] width 675 height 305
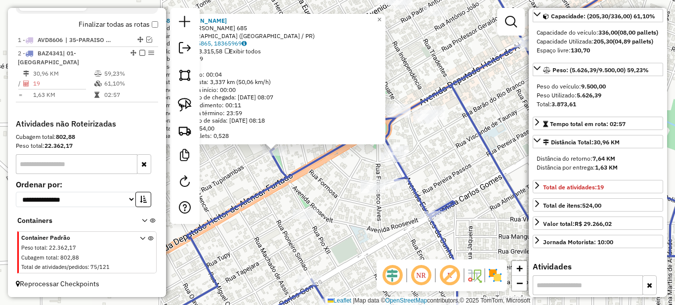
drag, startPoint x: 336, startPoint y: 166, endPoint x: 309, endPoint y: 165, distance: 27.2
click at [309, 165] on icon at bounding box center [419, 151] width 519 height 366
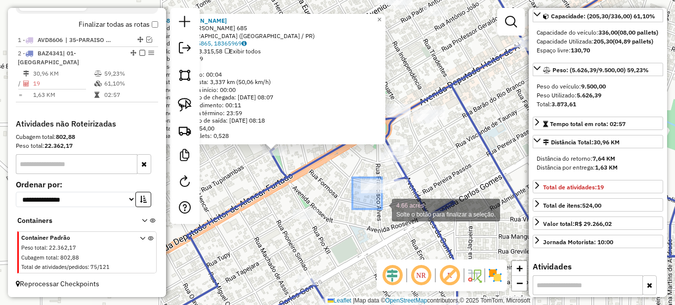
drag, startPoint x: 352, startPoint y: 177, endPoint x: 382, endPoint y: 209, distance: 43.3
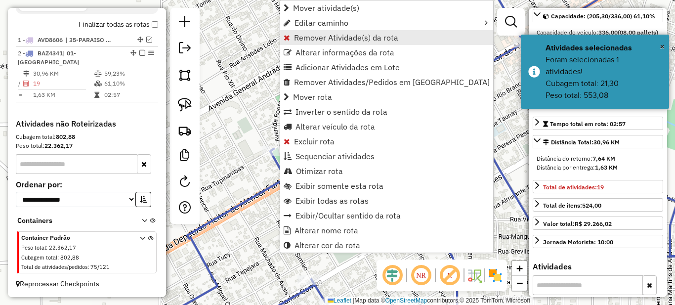
click at [302, 37] on span "Remover Atividade(s) da rota" at bounding box center [346, 38] width 104 height 8
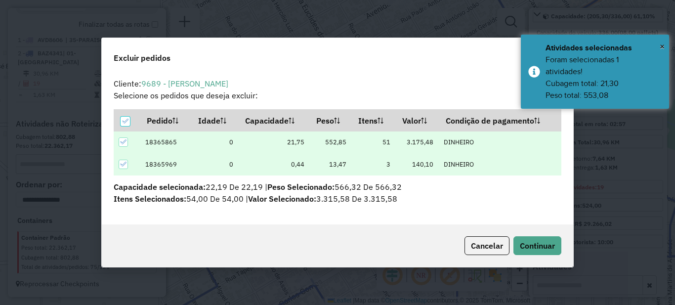
scroll to position [0, 0]
click at [528, 233] on div "Cancelar Continuar" at bounding box center [337, 245] width 471 height 42
click at [532, 242] on span "Continuar" at bounding box center [537, 246] width 35 height 10
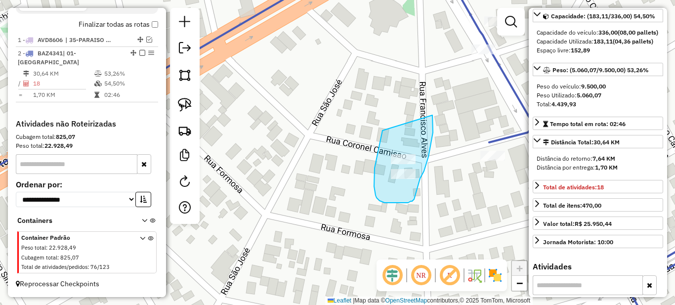
drag, startPoint x: 382, startPoint y: 131, endPoint x: 432, endPoint y: 115, distance: 52.5
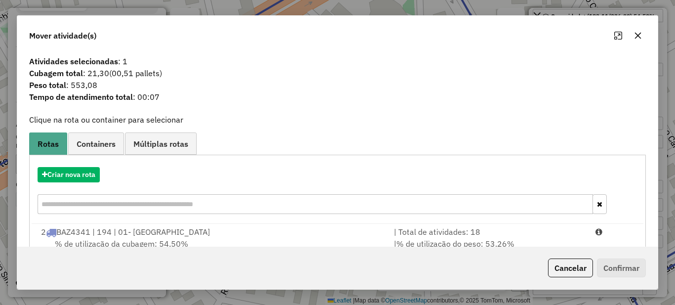
scroll to position [35, 0]
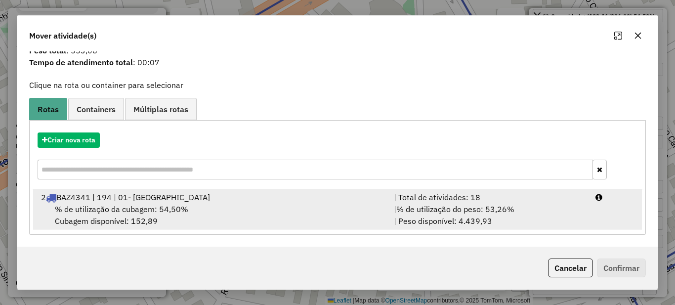
click at [481, 207] on span "% de utilização do peso: 53,26%" at bounding box center [455, 209] width 118 height 10
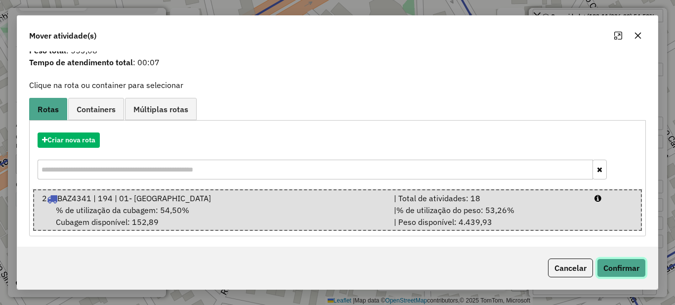
click at [633, 275] on button "Confirmar" at bounding box center [621, 267] width 49 height 19
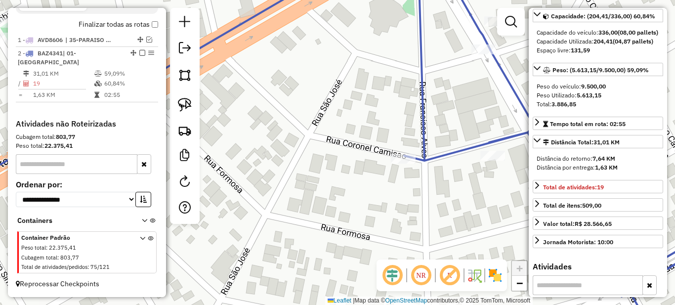
scroll to position [0, 0]
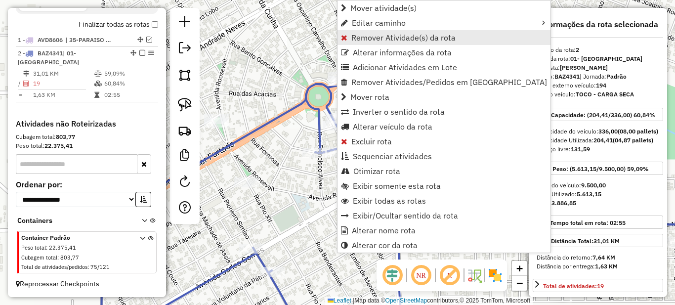
click at [357, 39] on span "Remover Atividade(s) da rota" at bounding box center [403, 38] width 104 height 8
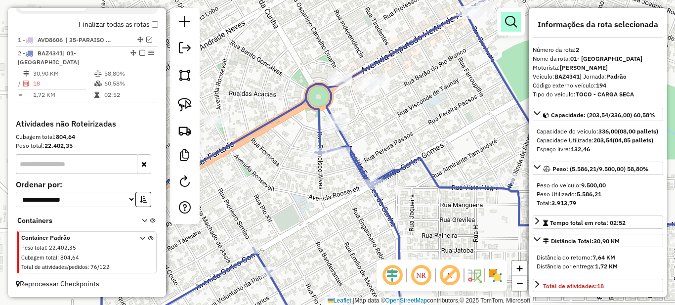
click at [508, 23] on em at bounding box center [511, 22] width 12 height 12
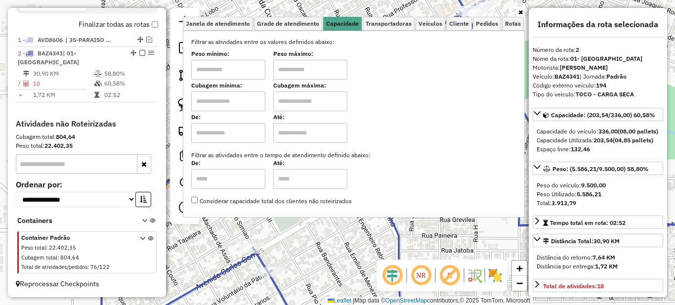
click at [222, 71] on input "text" at bounding box center [228, 70] width 74 height 20
type input "****"
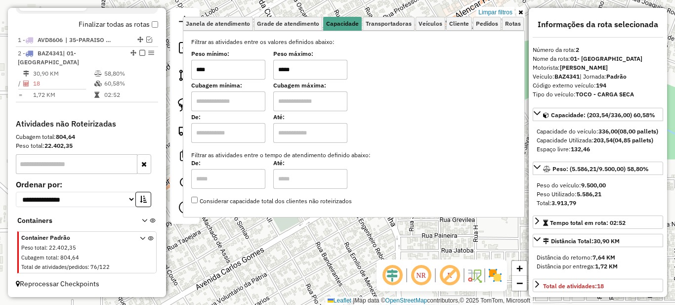
type input "*****"
click at [523, 11] on link at bounding box center [520, 12] width 8 height 11
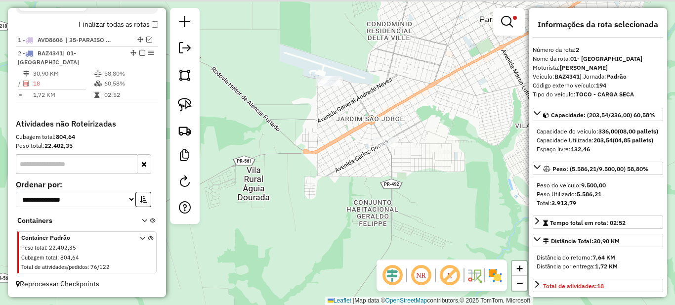
drag, startPoint x: 402, startPoint y: 123, endPoint x: 379, endPoint y: 106, distance: 28.0
click at [423, 134] on div "Limpar filtros Janela de atendimento Grade de atendimento Capacidade Transporta…" at bounding box center [337, 152] width 675 height 305
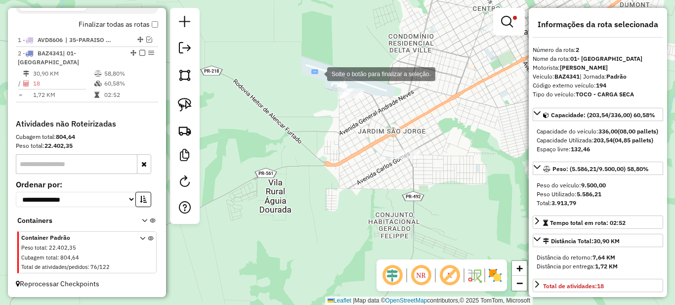
drag, startPoint x: 317, startPoint y: 73, endPoint x: 382, endPoint y: 105, distance: 72.7
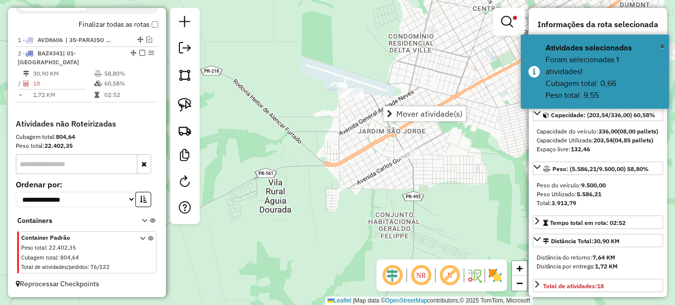
click at [403, 89] on div "Limpar filtros Janela de atendimento Grade de atendimento Capacidade Transporta…" at bounding box center [337, 152] width 675 height 305
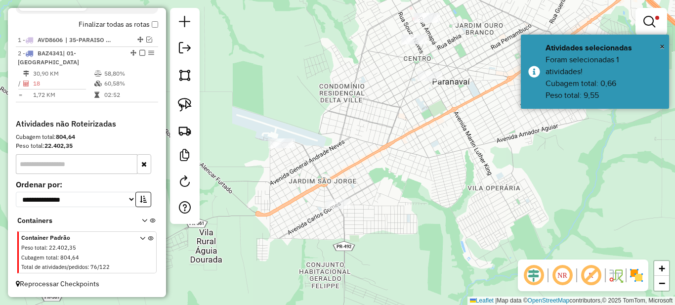
drag, startPoint x: 410, startPoint y: 99, endPoint x: 426, endPoint y: 141, distance: 45.5
click at [425, 142] on div "Limpar filtros Janela de atendimento Grade de atendimento Capacidade Transporta…" at bounding box center [337, 152] width 675 height 305
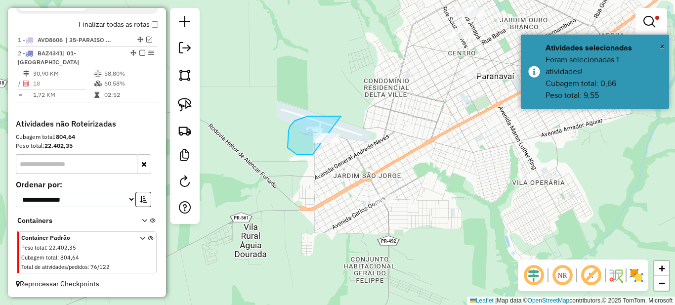
drag, startPoint x: 339, startPoint y: 116, endPoint x: 373, endPoint y: 133, distance: 38.0
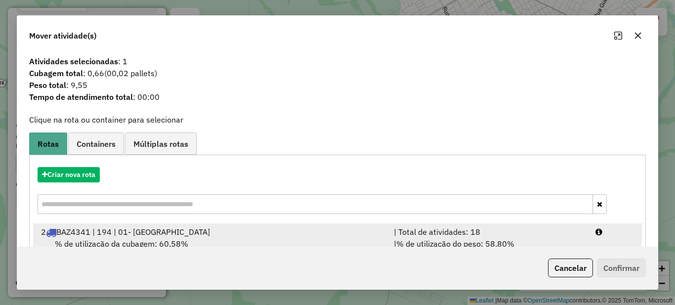
scroll to position [35, 0]
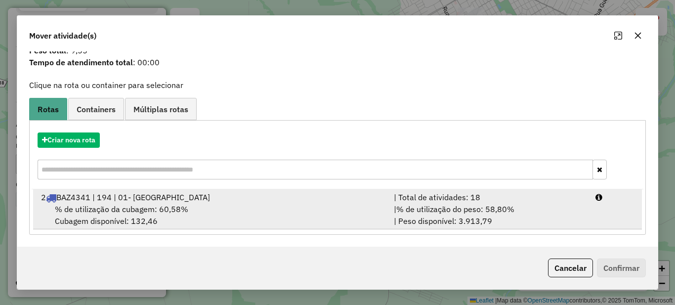
click at [458, 210] on span "% de utilização do peso: 58,80%" at bounding box center [455, 209] width 118 height 10
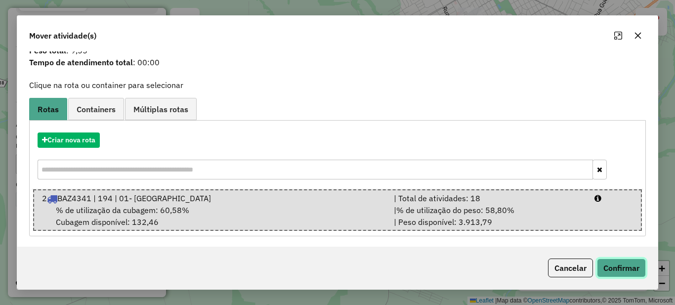
click at [633, 263] on button "Confirmar" at bounding box center [621, 267] width 49 height 19
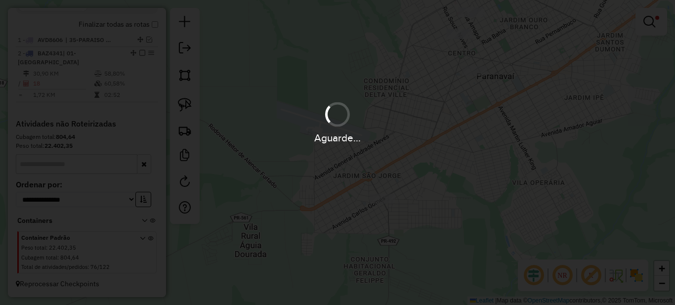
scroll to position [0, 0]
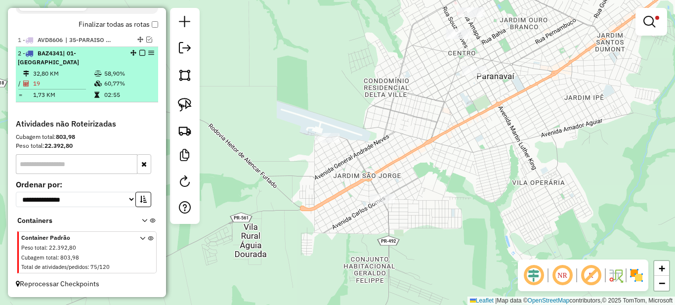
click at [138, 87] on td "60,77%" at bounding box center [129, 84] width 50 height 10
select select "*********"
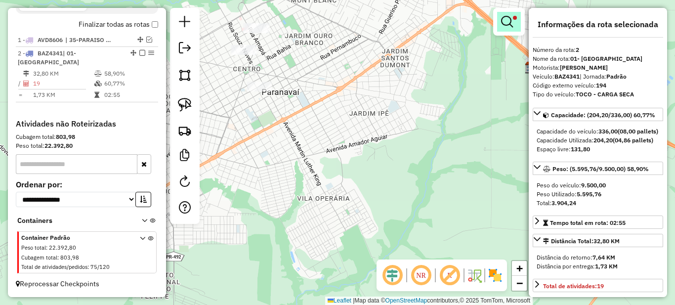
click at [508, 19] on em at bounding box center [507, 22] width 12 height 12
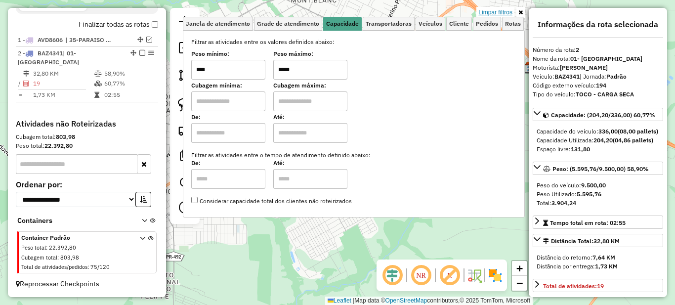
click at [499, 12] on link "Limpar filtros" at bounding box center [495, 12] width 38 height 11
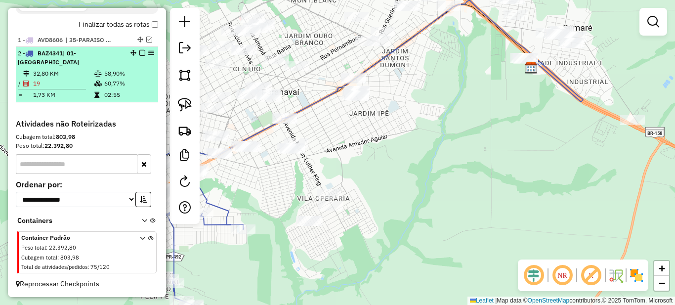
click at [140, 56] on em at bounding box center [142, 53] width 6 height 6
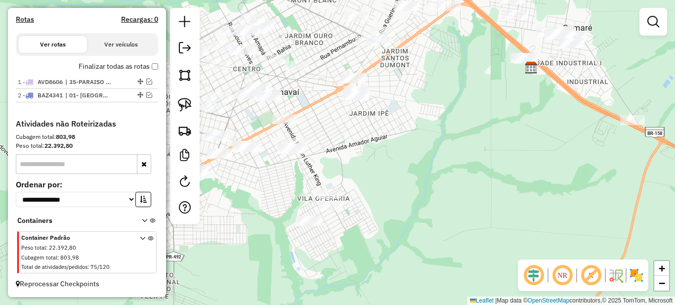
scroll to position [327, 0]
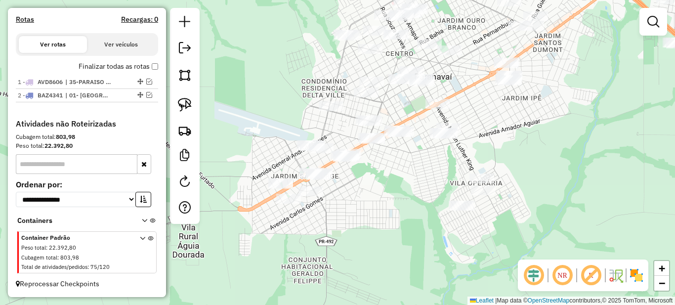
drag, startPoint x: 290, startPoint y: 199, endPoint x: 412, endPoint y: 188, distance: 122.5
click at [412, 188] on div "Janela de atendimento Grade de atendimento Capacidade Transportadoras Veículos …" at bounding box center [337, 152] width 675 height 305
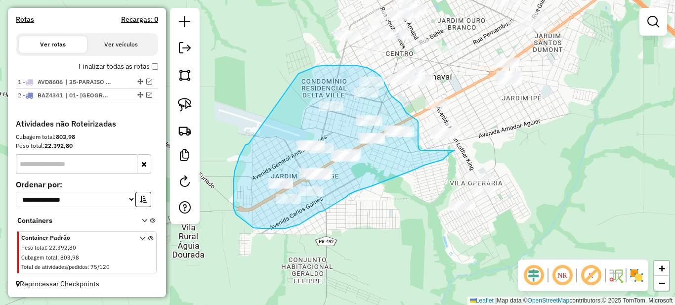
drag, startPoint x: 248, startPoint y: 144, endPoint x: 283, endPoint y: 80, distance: 72.9
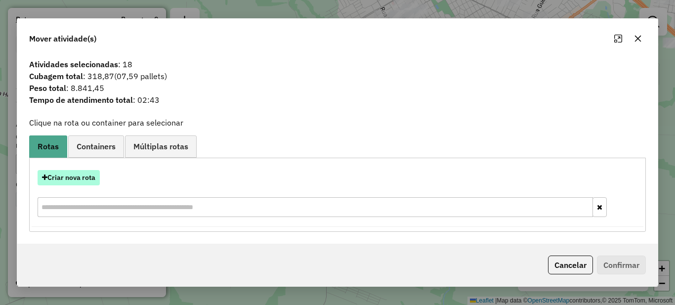
click at [73, 177] on button "Criar nova rota" at bounding box center [69, 177] width 62 height 15
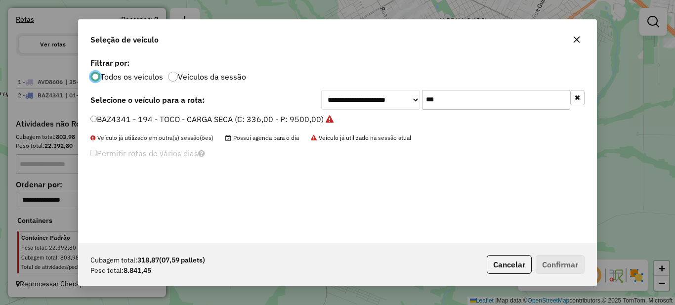
scroll to position [5, 3]
click at [487, 93] on input "***" at bounding box center [496, 100] width 148 height 20
type input "***"
click at [166, 113] on div "**********" at bounding box center [338, 149] width 518 height 188
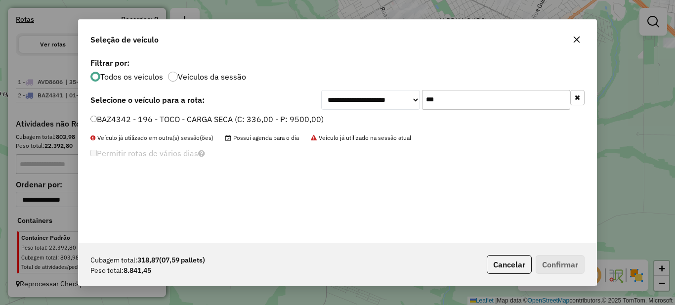
click at [172, 119] on label "BAZ4342 - 196 - TOCO - CARGA SECA (C: 336,00 - P: 9500,00)" at bounding box center [206, 119] width 233 height 12
click at [568, 262] on button "Confirmar" at bounding box center [560, 264] width 49 height 19
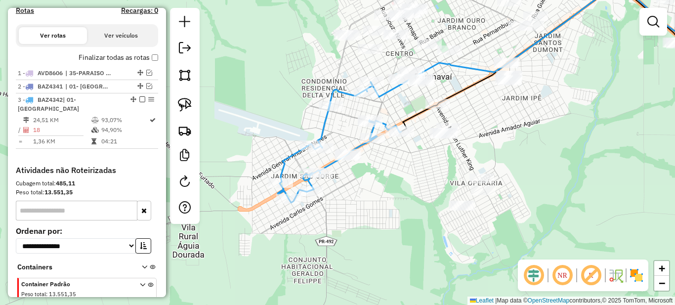
scroll to position [360, 0]
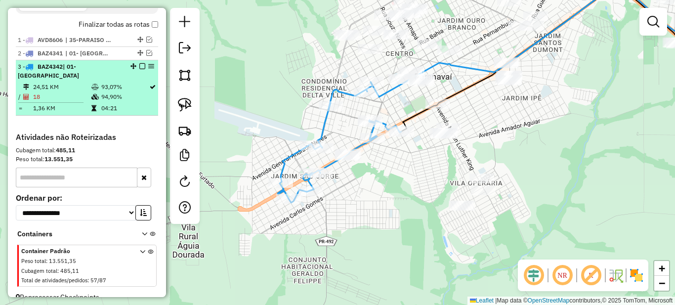
click at [101, 91] on td "93,07%" at bounding box center [125, 87] width 48 height 10
select select "*********"
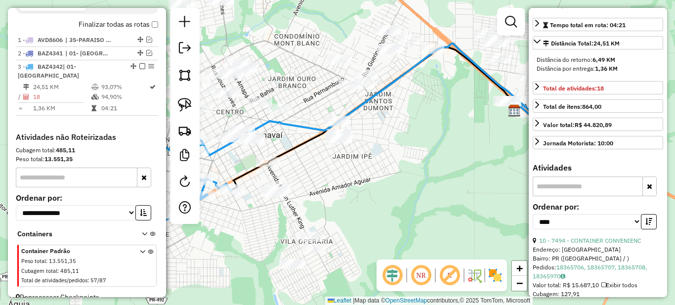
scroll to position [247, 0]
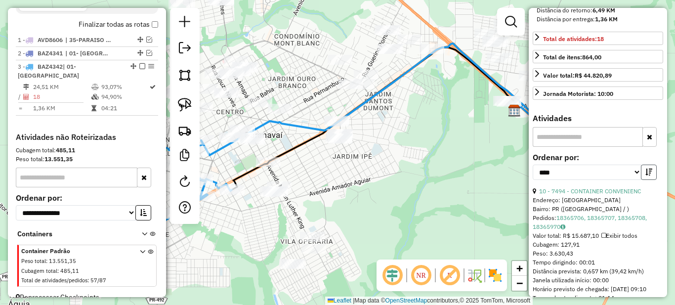
click at [650, 180] on button "button" at bounding box center [649, 172] width 16 height 15
click at [647, 175] on icon "button" at bounding box center [648, 171] width 7 height 7
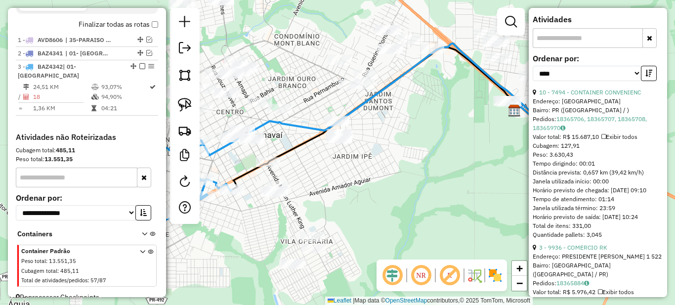
scroll to position [395, 0]
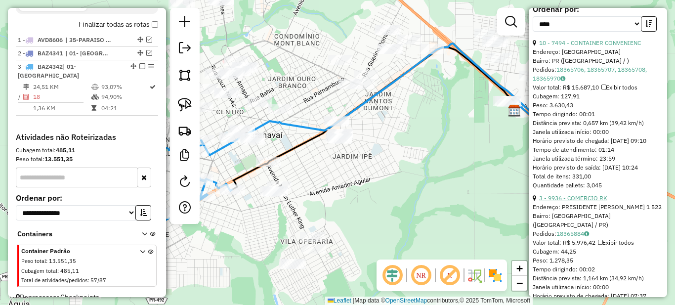
click at [585, 202] on link "3 - 9936 - COMERCIO RK" at bounding box center [573, 197] width 68 height 7
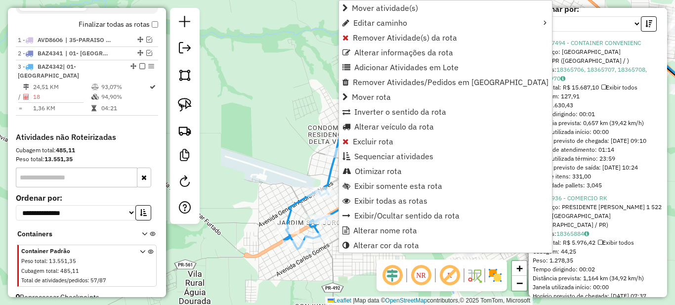
scroll to position [373, 0]
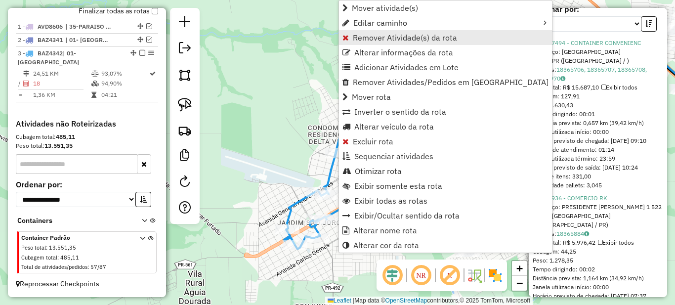
click at [378, 37] on span "Remover Atividade(s) da rota" at bounding box center [405, 38] width 104 height 8
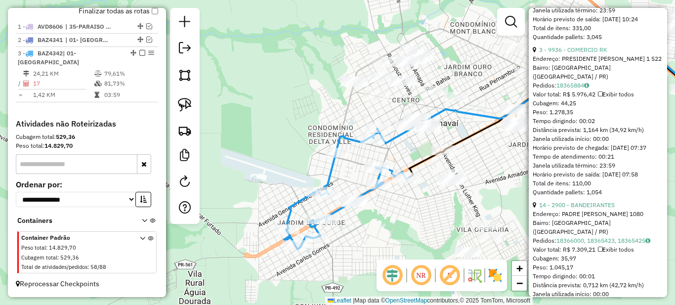
scroll to position [593, 0]
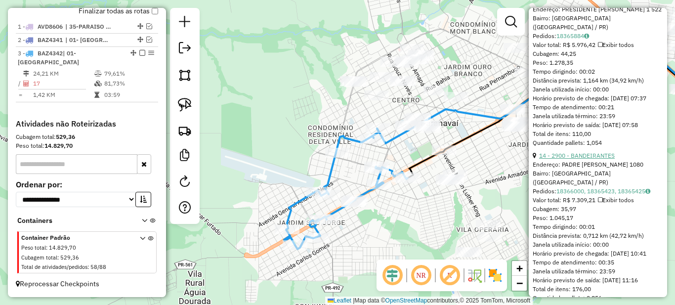
click at [581, 159] on link "14 - 2900 - BANDEIRANTES" at bounding box center [577, 155] width 76 height 7
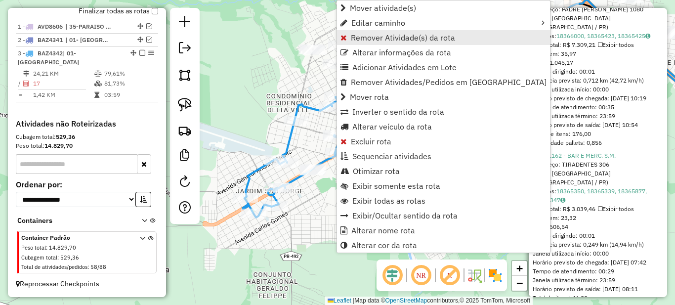
click at [374, 40] on span "Remover Atividade(s) da rota" at bounding box center [403, 38] width 104 height 8
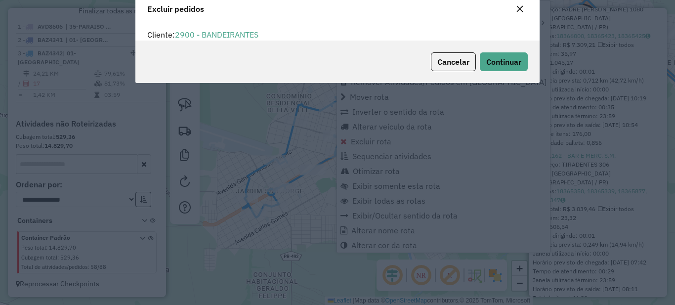
scroll to position [0, 0]
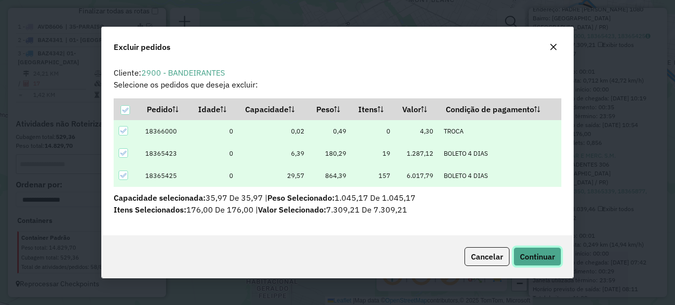
click at [537, 258] on span "Continuar" at bounding box center [537, 256] width 35 height 10
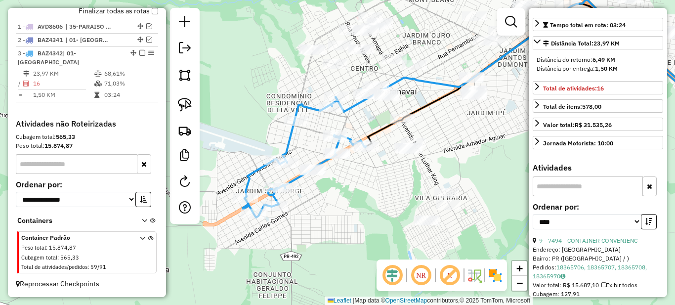
scroll to position [247, 0]
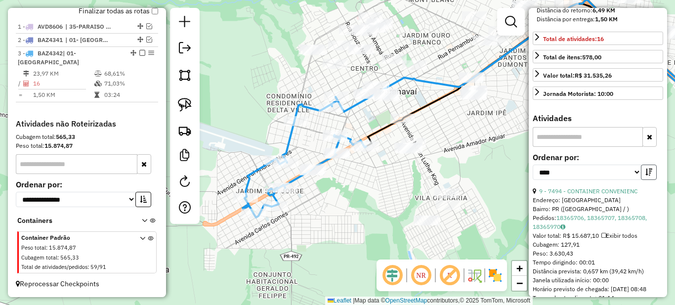
click at [650, 180] on button "button" at bounding box center [649, 172] width 16 height 15
click at [647, 175] on icon "button" at bounding box center [648, 171] width 7 height 7
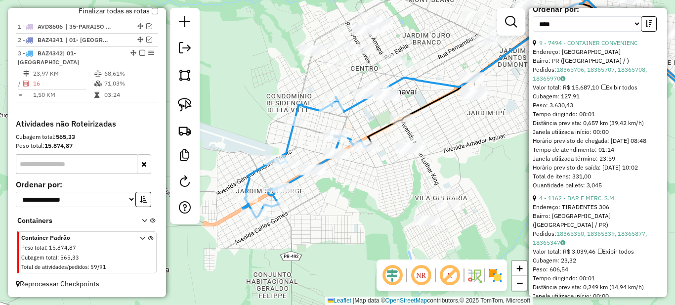
scroll to position [494, 0]
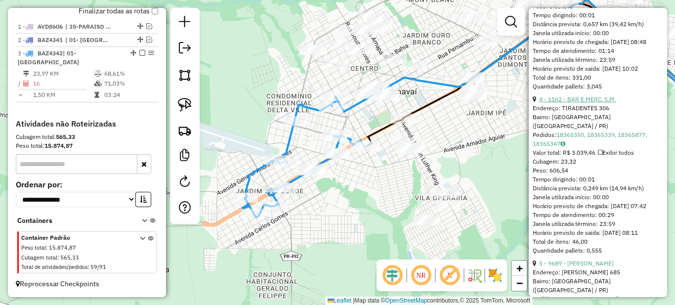
click at [583, 103] on link "4 - 1162 - BAR E MERC. S.M." at bounding box center [577, 98] width 77 height 7
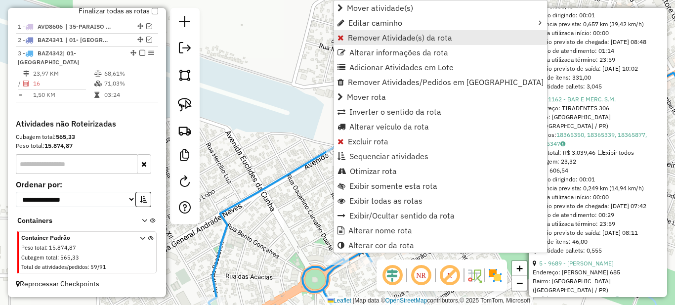
click at [364, 36] on span "Remover Atividade(s) da rota" at bounding box center [400, 38] width 104 height 8
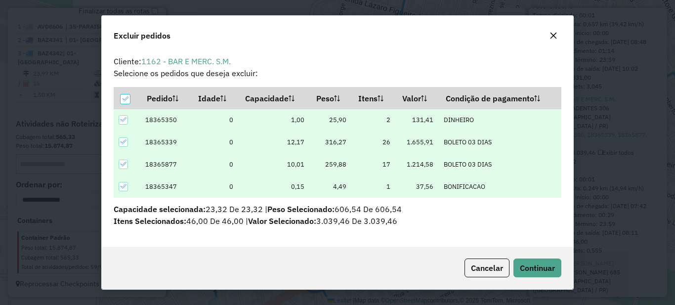
scroll to position [0, 0]
click at [550, 266] on span "Continuar" at bounding box center [537, 268] width 35 height 10
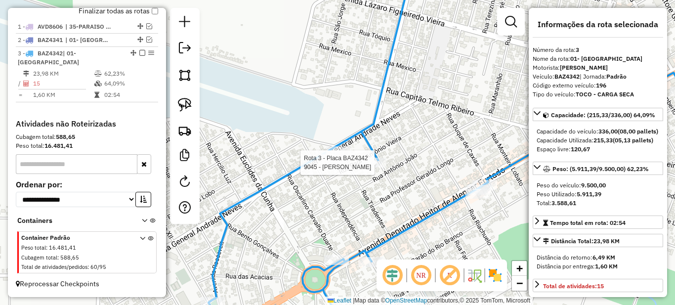
click at [380, 167] on div at bounding box center [374, 163] width 25 height 10
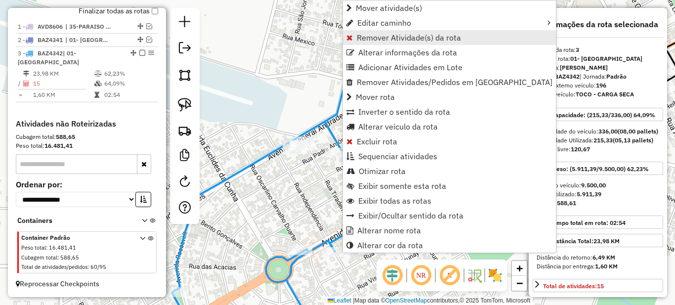
click at [369, 41] on span "Remover Atividade(s) da rota" at bounding box center [409, 38] width 104 height 8
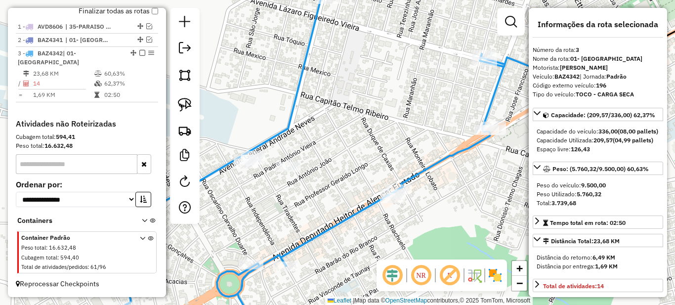
drag, startPoint x: 468, startPoint y: 217, endPoint x: 366, endPoint y: 243, distance: 105.0
click at [382, 243] on div "Janela de atendimento Grade de atendimento Capacidade Transportadoras Veículos …" at bounding box center [337, 152] width 675 height 305
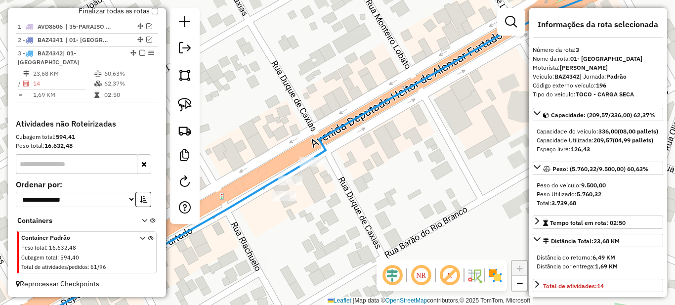
click at [310, 155] on icon at bounding box center [322, 152] width 629 height 366
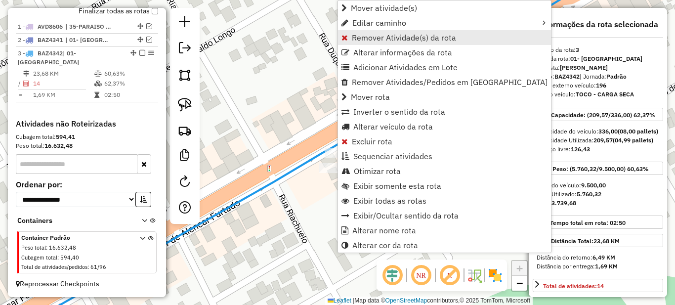
click at [369, 40] on span "Remover Atividade(s) da rota" at bounding box center [404, 38] width 104 height 8
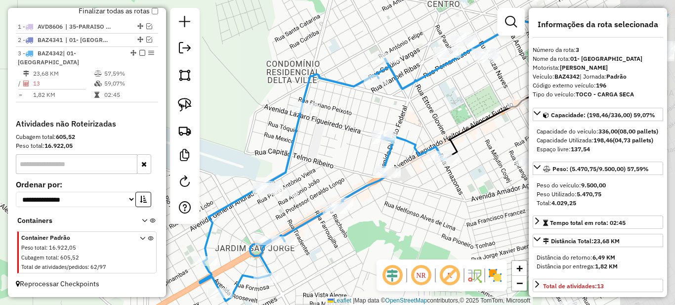
drag, startPoint x: 461, startPoint y: 208, endPoint x: 387, endPoint y: 220, distance: 74.6
click at [387, 220] on div "Janela de atendimento Grade de atendimento Capacidade Transportadoras Veículos …" at bounding box center [337, 152] width 675 height 305
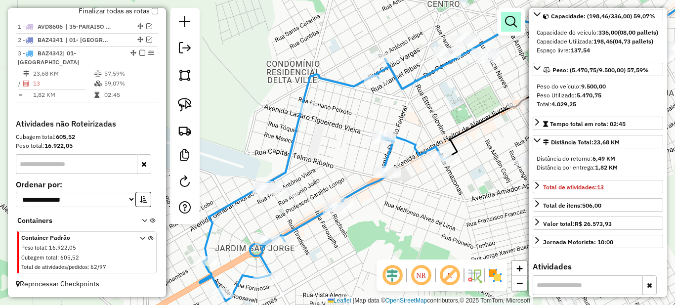
click at [508, 21] on em at bounding box center [511, 22] width 12 height 12
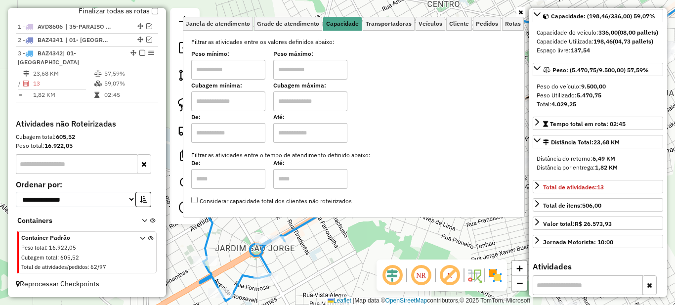
click at [238, 66] on input "text" at bounding box center [228, 70] width 74 height 20
type input "****"
type input "*****"
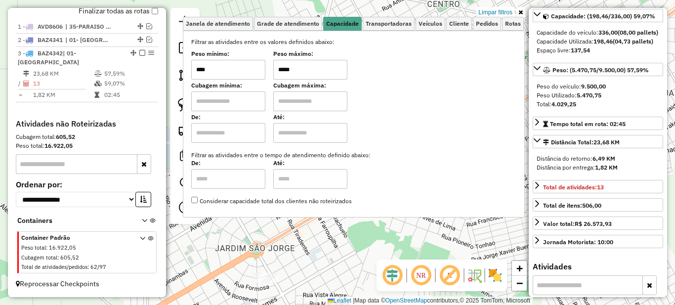
click at [521, 13] on icon at bounding box center [520, 12] width 4 height 6
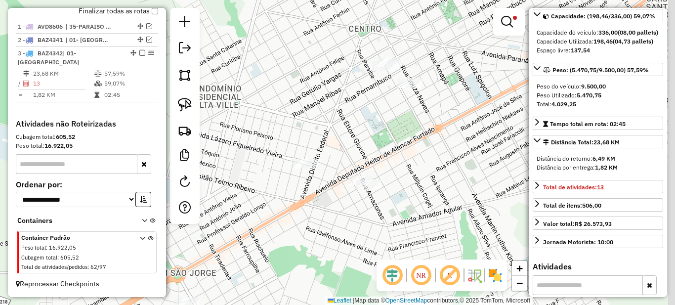
drag, startPoint x: 406, startPoint y: 202, endPoint x: 327, endPoint y: 228, distance: 83.6
click at [327, 228] on div "Limpar filtros Janela de atendimento Grade de atendimento Capacidade Transporta…" at bounding box center [337, 152] width 675 height 305
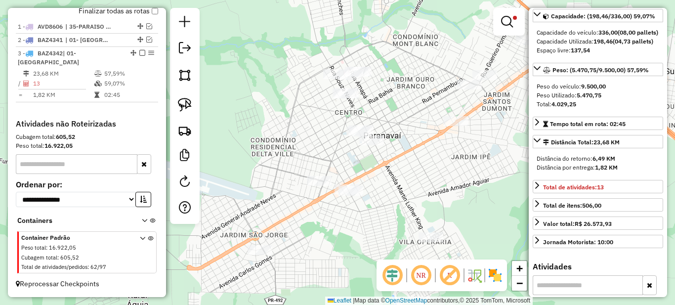
drag, startPoint x: 420, startPoint y: 153, endPoint x: 382, endPoint y: 181, distance: 47.6
click at [387, 179] on div "Limpar filtros Janela de atendimento Grade de atendimento Capacidade Transporta…" at bounding box center [337, 152] width 675 height 305
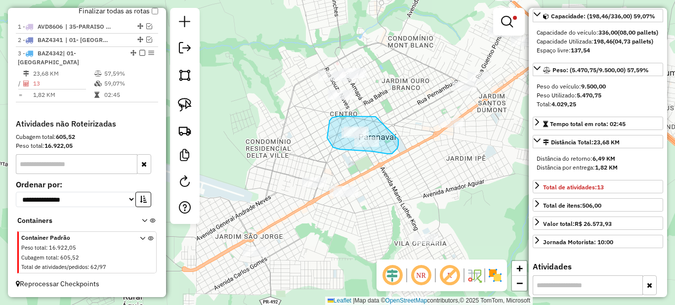
drag, startPoint x: 375, startPoint y: 117, endPoint x: 398, endPoint y: 139, distance: 32.1
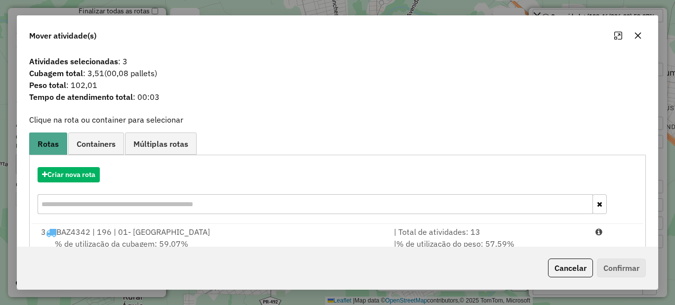
scroll to position [35, 0]
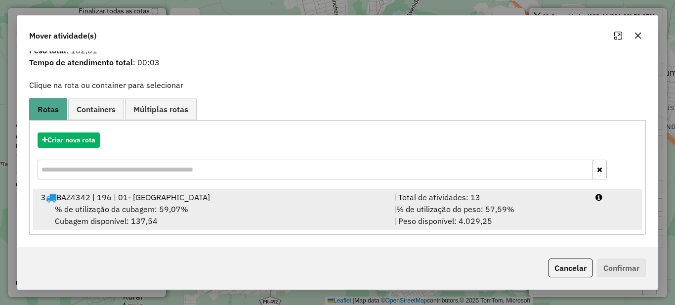
click at [473, 205] on span "% de utilização do peso: 57,59%" at bounding box center [455, 209] width 118 height 10
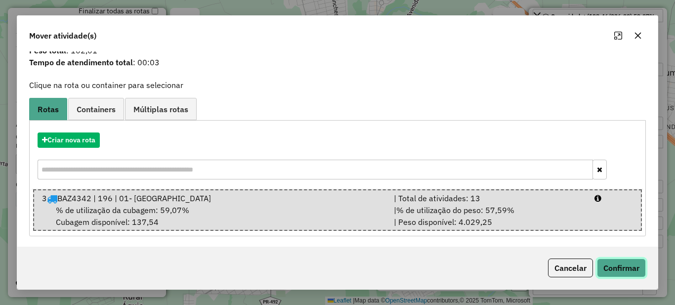
click at [627, 269] on button "Confirmar" at bounding box center [621, 267] width 49 height 19
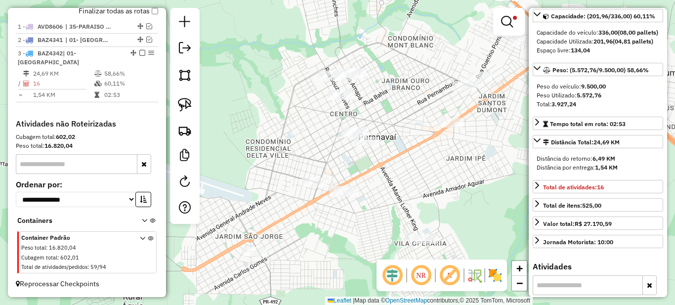
scroll to position [0, 0]
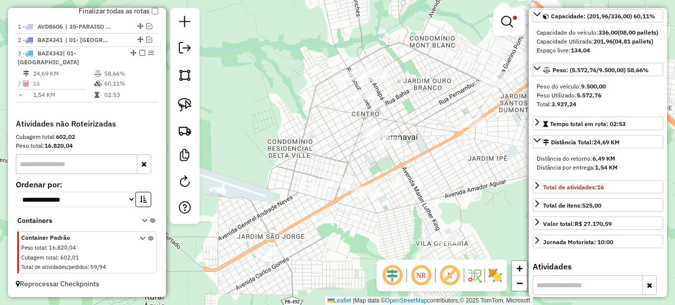
drag, startPoint x: 305, startPoint y: 144, endPoint x: 332, endPoint y: 144, distance: 27.7
click at [332, 144] on div "Limpar filtros Janela de atendimento Grade de atendimento Capacidade Transporta…" at bounding box center [337, 152] width 675 height 305
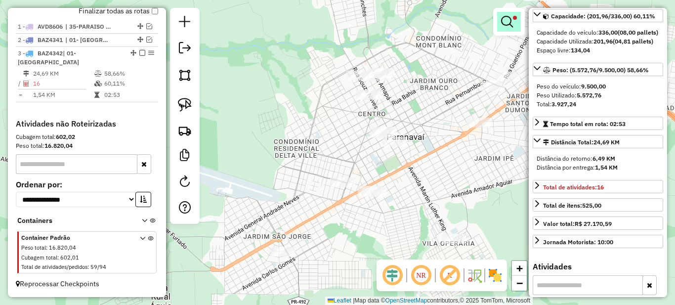
click at [505, 25] on em at bounding box center [507, 22] width 12 height 12
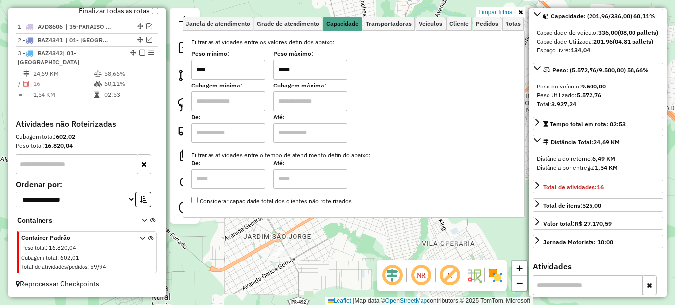
click at [324, 66] on input "*****" at bounding box center [310, 70] width 74 height 20
type input "******"
click at [520, 11] on icon at bounding box center [520, 12] width 4 height 6
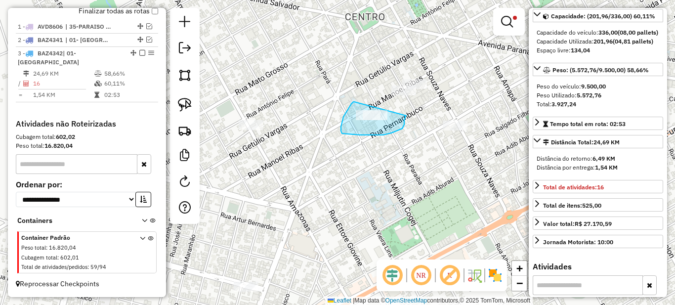
drag, startPoint x: 354, startPoint y: 102, endPoint x: 406, endPoint y: 116, distance: 53.7
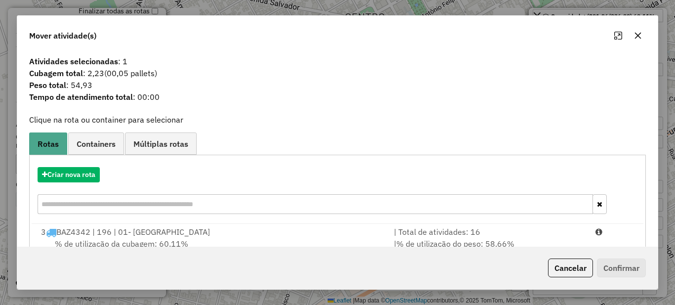
scroll to position [35, 0]
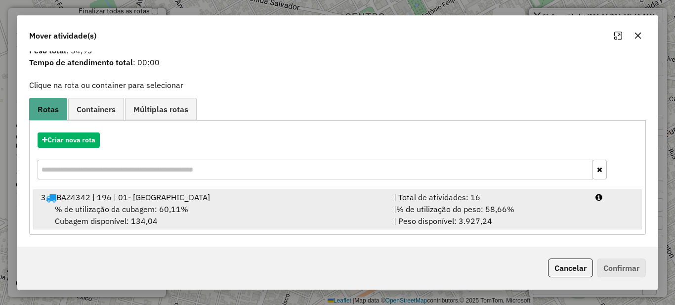
click at [486, 191] on li "3 BAZ4342 | 196 | 01- PARANAVAI | Total de atividades: 16 % de utilização da cu…" at bounding box center [337, 209] width 609 height 40
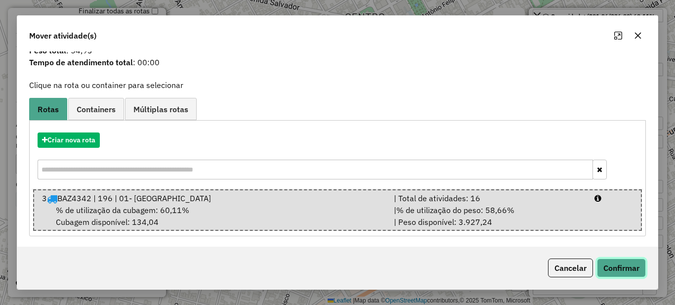
click at [619, 269] on button "Confirmar" at bounding box center [621, 267] width 49 height 19
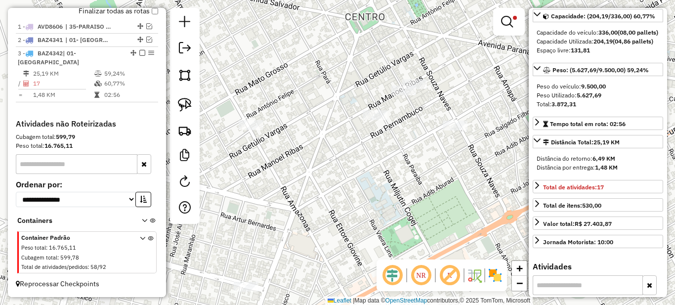
scroll to position [0, 0]
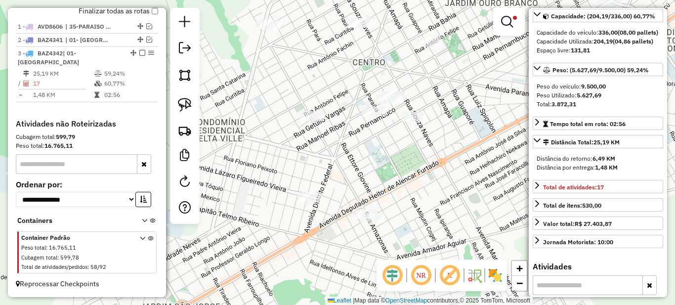
drag, startPoint x: 352, startPoint y: 156, endPoint x: 386, endPoint y: 156, distance: 34.1
click at [386, 156] on div "Limpar filtros Janela de atendimento Grade de atendimento Capacidade Transporta…" at bounding box center [337, 152] width 675 height 305
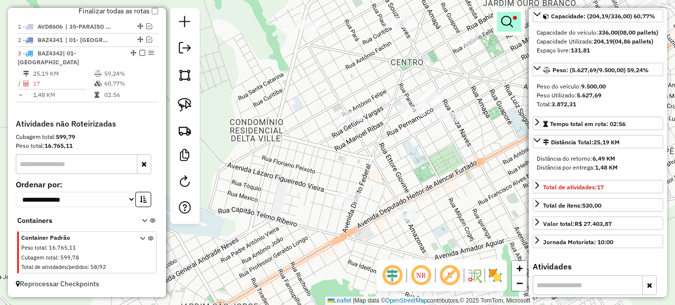
click at [517, 21] on link at bounding box center [509, 22] width 24 height 20
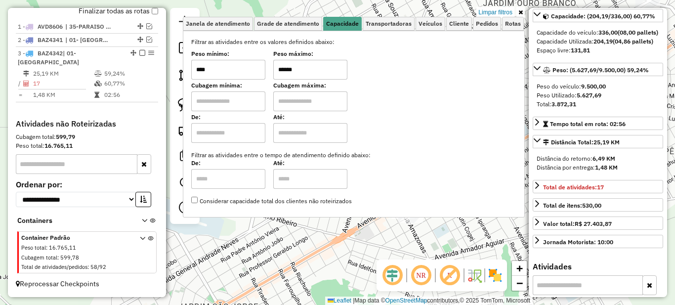
click at [522, 12] on icon at bounding box center [520, 12] width 4 height 6
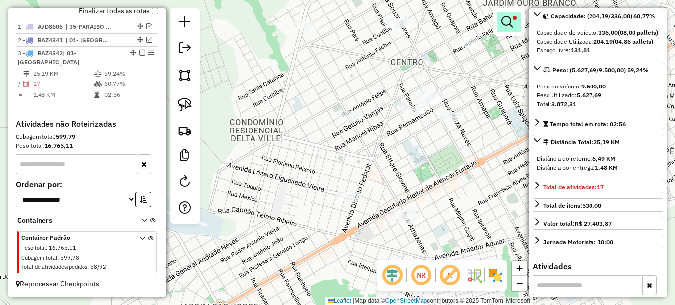
click at [513, 18] on span at bounding box center [515, 18] width 4 height 4
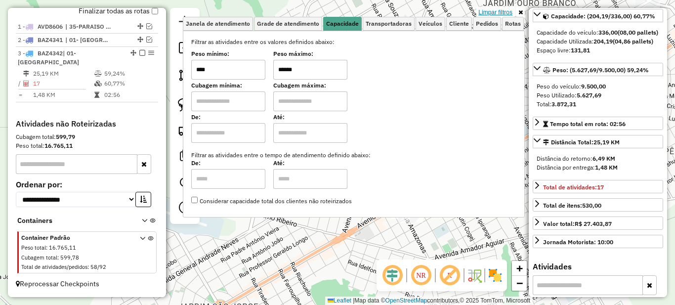
click at [496, 14] on link "Limpar filtros" at bounding box center [495, 12] width 38 height 11
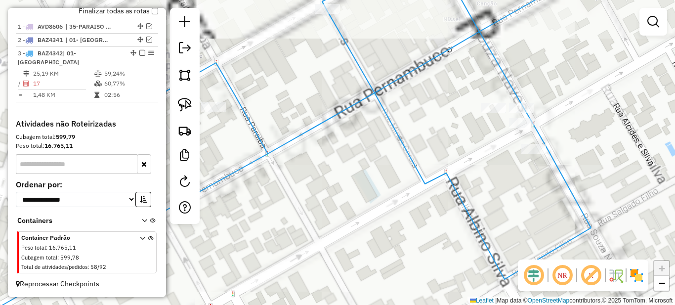
drag, startPoint x: 475, startPoint y: 148, endPoint x: 381, endPoint y: 162, distance: 94.5
click at [381, 162] on div "Janela de atendimento Grade de atendimento Capacidade Transportadoras Veículos …" at bounding box center [337, 152] width 675 height 305
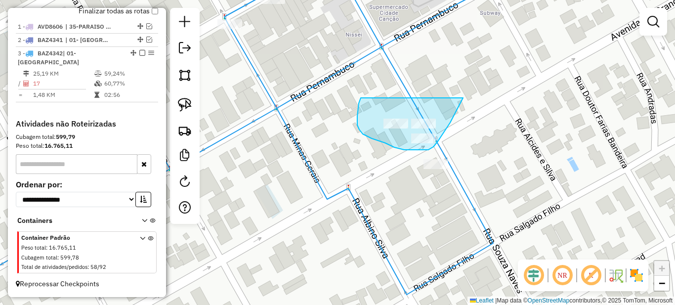
drag, startPoint x: 361, startPoint y: 98, endPoint x: 463, endPoint y: 98, distance: 102.3
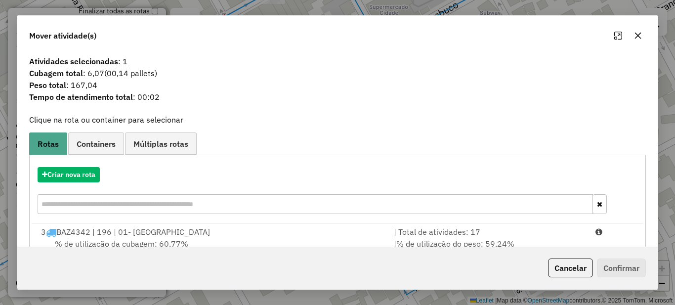
scroll to position [35, 0]
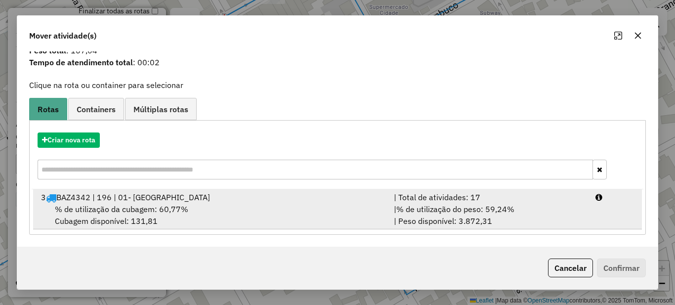
click at [470, 196] on div "| Total de atividades: 17" at bounding box center [489, 197] width 202 height 12
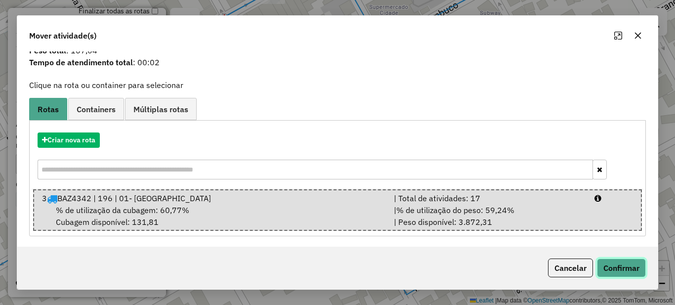
click at [621, 270] on button "Confirmar" at bounding box center [621, 267] width 49 height 19
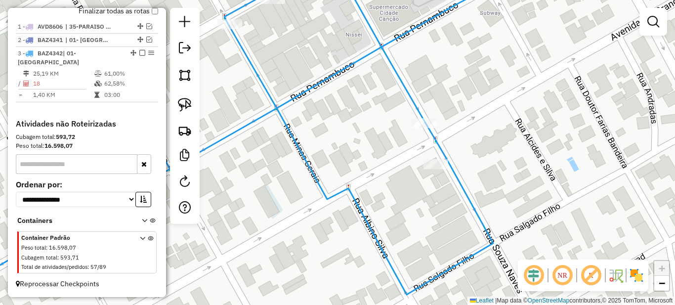
scroll to position [0, 0]
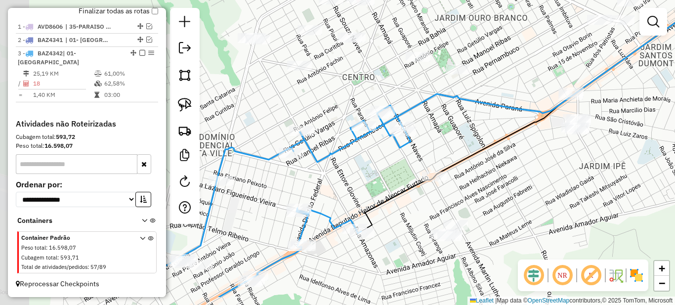
drag, startPoint x: 326, startPoint y: 212, endPoint x: 408, endPoint y: 122, distance: 122.1
click at [408, 122] on div "Janela de atendimento Grade de atendimento Capacidade Transportadoras Veículos …" at bounding box center [337, 152] width 675 height 305
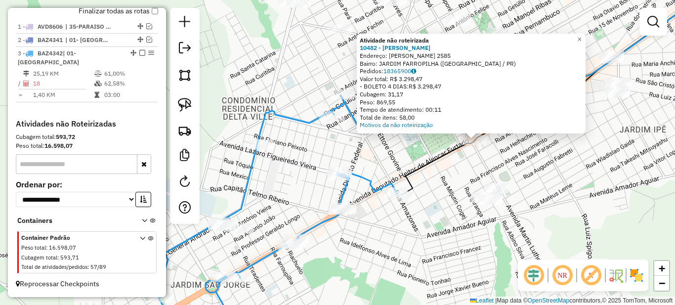
drag, startPoint x: 248, startPoint y: 162, endPoint x: 444, endPoint y: 141, distance: 196.2
click at [442, 142] on div "Atividade não roteirizada 10482 - [PERSON_NAME]: [PERSON_NAME] 2585 Bairro: [GE…" at bounding box center [337, 152] width 675 height 305
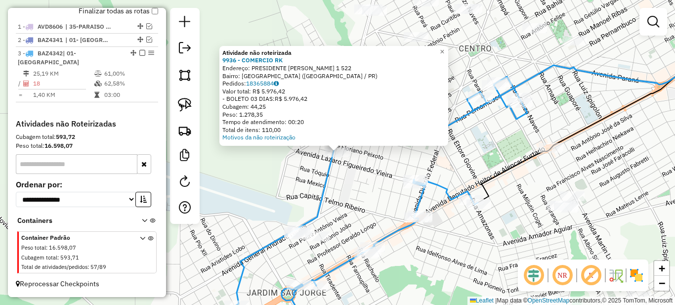
click at [353, 190] on div "Atividade não roteirizada 9936 - COMERCIO RK Endereço: PRESIDENTE [PERSON_NAME]…" at bounding box center [337, 152] width 675 height 305
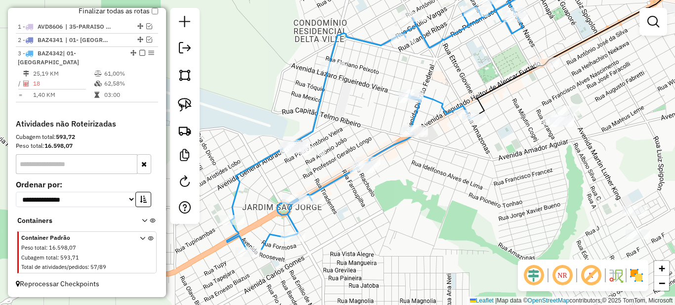
drag, startPoint x: 363, startPoint y: 151, endPoint x: 366, endPoint y: 114, distance: 37.2
click at [366, 114] on div "Janela de atendimento Grade de atendimento Capacidade Transportadoras Veículos …" at bounding box center [337, 152] width 675 height 305
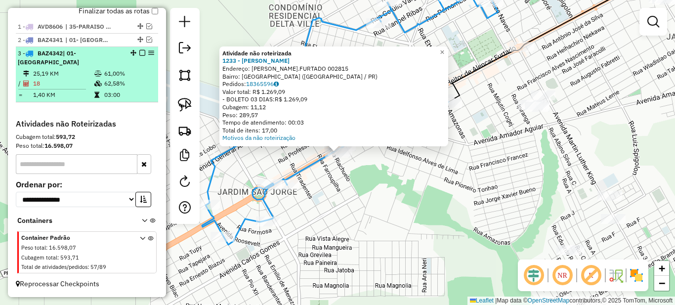
click at [125, 87] on td "62,58%" at bounding box center [129, 84] width 50 height 10
select select "*********"
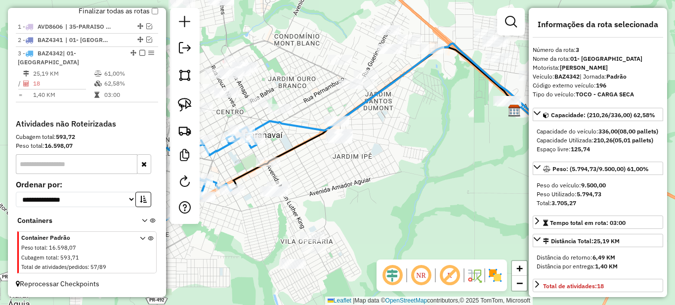
scroll to position [49, 0]
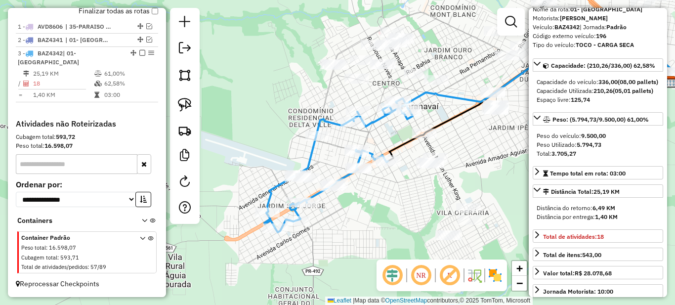
drag, startPoint x: 335, startPoint y: 185, endPoint x: 468, endPoint y: 145, distance: 139.1
click at [468, 145] on div "Janela de atendimento Grade de atendimento Capacidade Transportadoras Veículos …" at bounding box center [337, 152] width 675 height 305
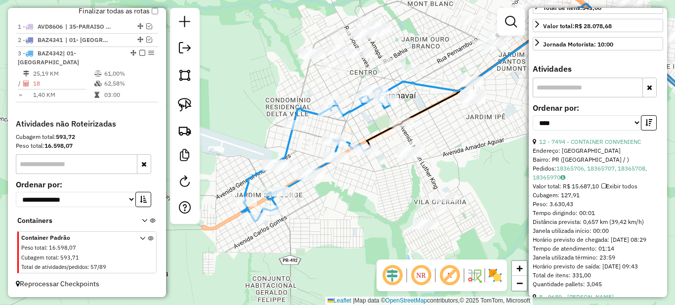
scroll to position [593, 0]
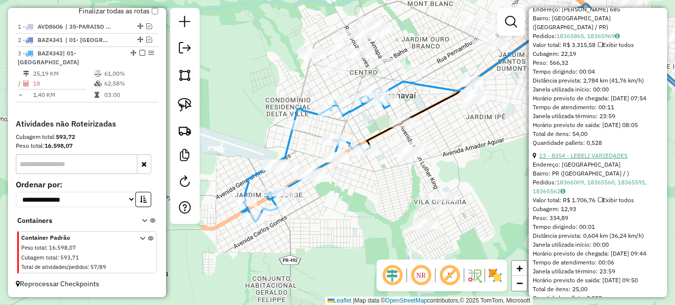
click at [585, 159] on link "13 - 8354 - LEBELI VARIEDADES" at bounding box center [583, 155] width 88 height 7
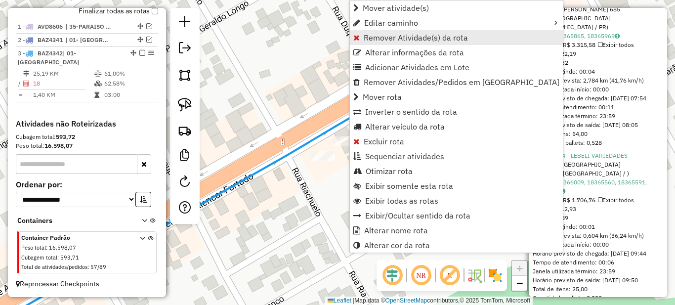
click at [379, 39] on span "Remover Atividade(s) da rota" at bounding box center [416, 38] width 104 height 8
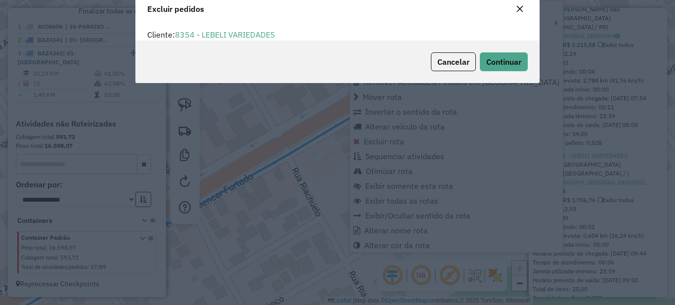
scroll to position [6, 3]
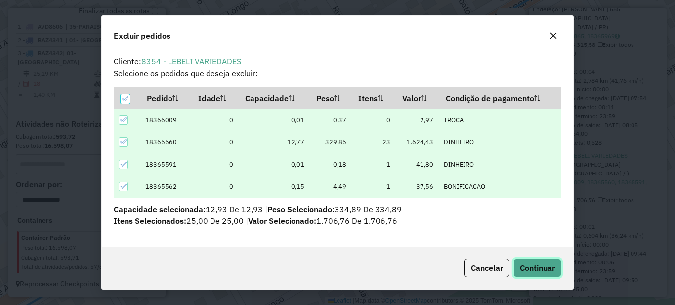
click at [533, 264] on span "Continuar" at bounding box center [537, 268] width 35 height 10
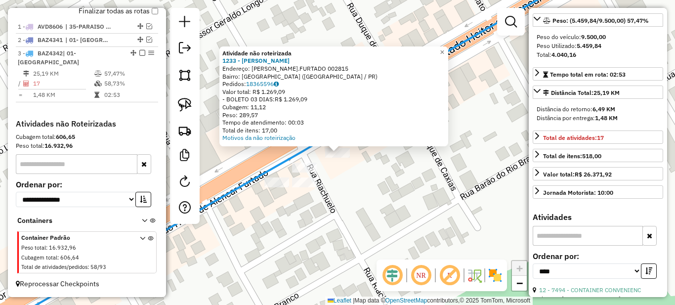
scroll to position [0, 0]
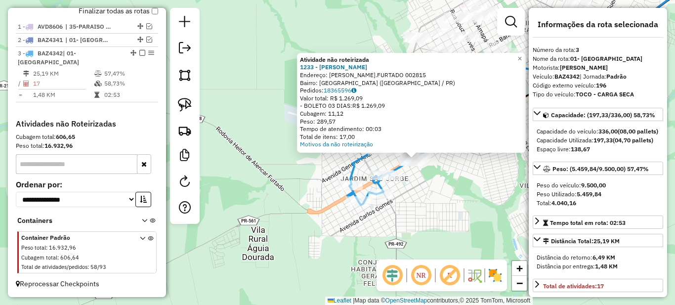
click at [529, 56] on div "**********" at bounding box center [598, 152] width 138 height 289
click at [522, 56] on span "×" at bounding box center [519, 58] width 4 height 8
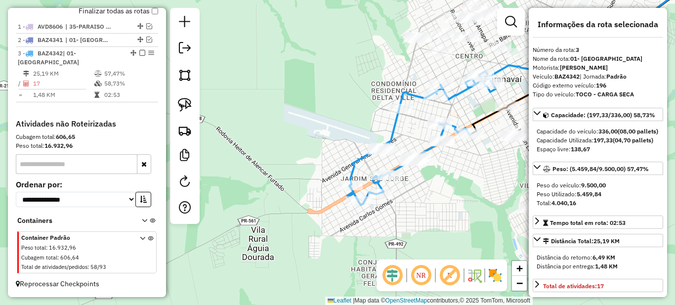
drag, startPoint x: 476, startPoint y: 169, endPoint x: 409, endPoint y: 189, distance: 70.5
click at [409, 189] on div "Janela de atendimento Grade de atendimento Capacidade Transportadoras Veículos …" at bounding box center [337, 152] width 675 height 305
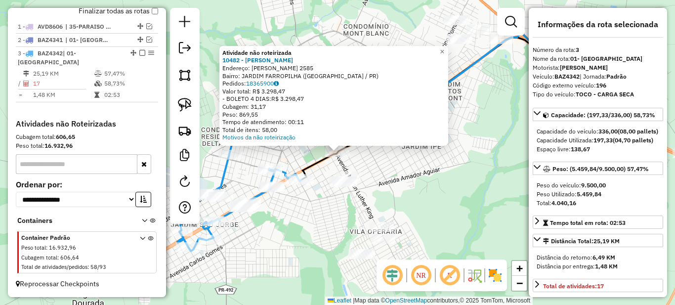
drag, startPoint x: 310, startPoint y: 222, endPoint x: 370, endPoint y: 222, distance: 59.8
click at [369, 222] on div "Atividade não roteirizada 10482 - [PERSON_NAME]: [PERSON_NAME] 2585 Bairro: [GE…" at bounding box center [337, 152] width 675 height 305
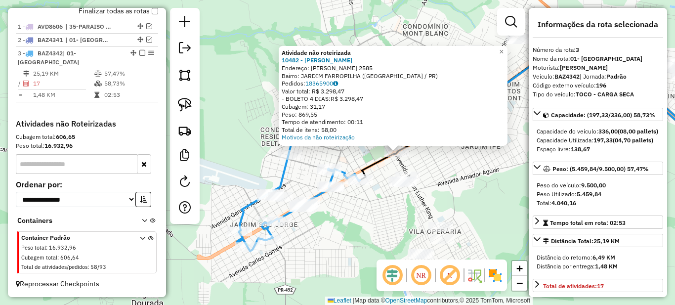
click at [347, 215] on div "Atividade não roteirizada 10482 - [PERSON_NAME]: [PERSON_NAME] 2585 Bairro: [GE…" at bounding box center [337, 152] width 675 height 305
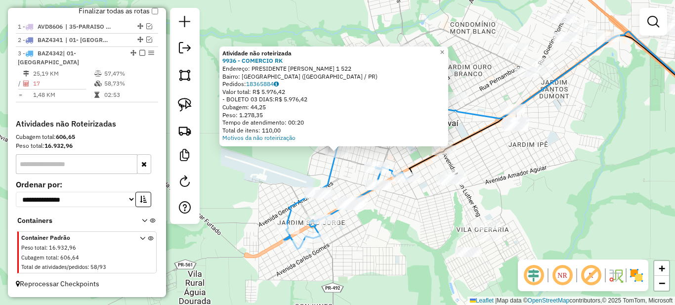
click at [406, 224] on div "Atividade não roteirizada 9936 - COMERCIO RK Endereço: PRESIDENTE [PERSON_NAME]…" at bounding box center [337, 152] width 675 height 305
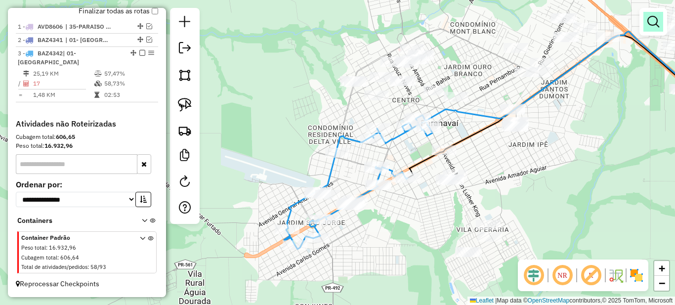
click at [653, 22] on em at bounding box center [653, 22] width 12 height 12
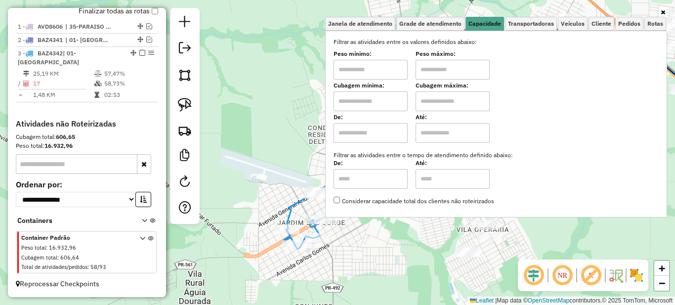
click at [374, 68] on input "text" at bounding box center [370, 70] width 74 height 20
type input "****"
type input "******"
click at [662, 12] on icon at bounding box center [663, 12] width 4 height 6
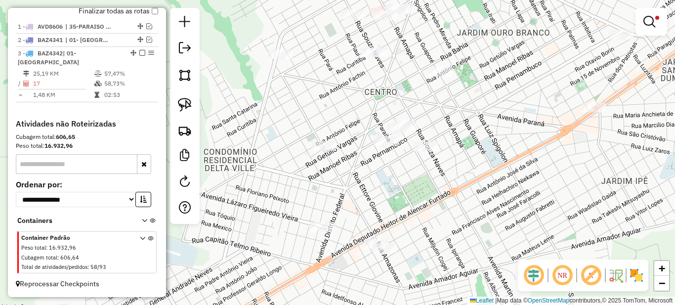
drag, startPoint x: 401, startPoint y: 144, endPoint x: 405, endPoint y: 151, distance: 8.4
click at [368, 192] on div "Limpar filtros Janela de atendimento Grade de atendimento Capacidade Transporta…" at bounding box center [337, 152] width 675 height 305
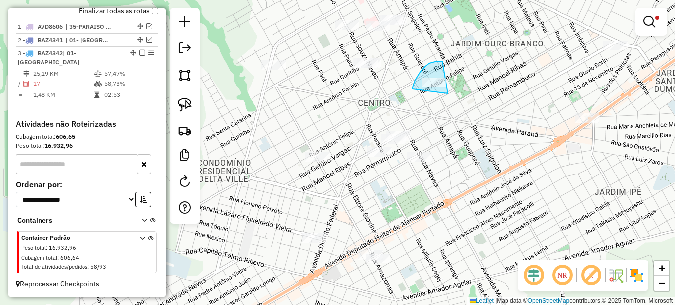
drag, startPoint x: 440, startPoint y: 61, endPoint x: 481, endPoint y: 76, distance: 43.4
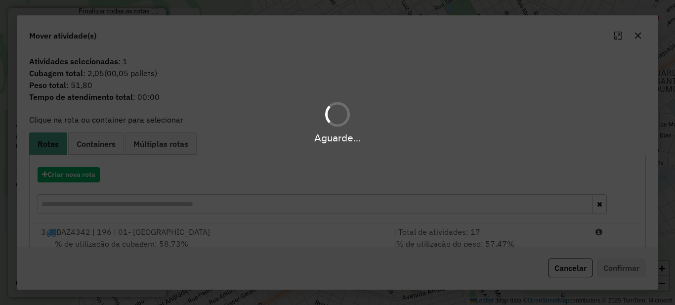
scroll to position [35, 0]
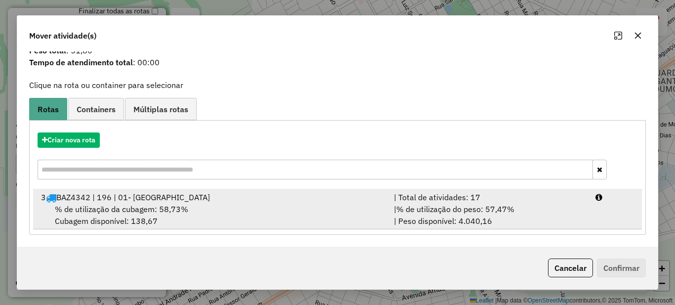
click at [477, 206] on span "% de utilização do peso: 57,47%" at bounding box center [455, 209] width 118 height 10
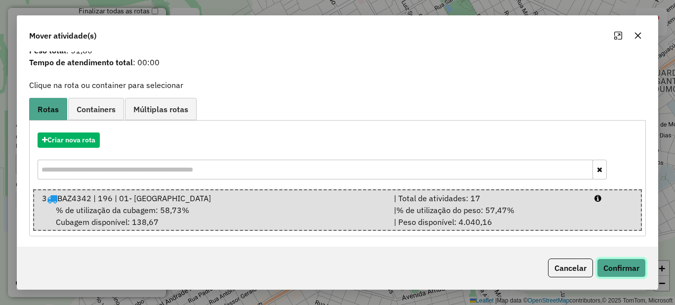
click at [616, 265] on button "Confirmar" at bounding box center [621, 267] width 49 height 19
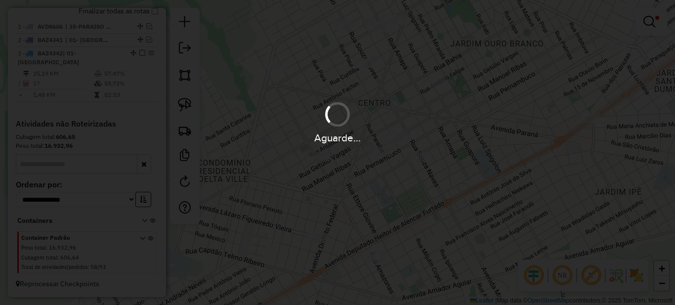
scroll to position [0, 0]
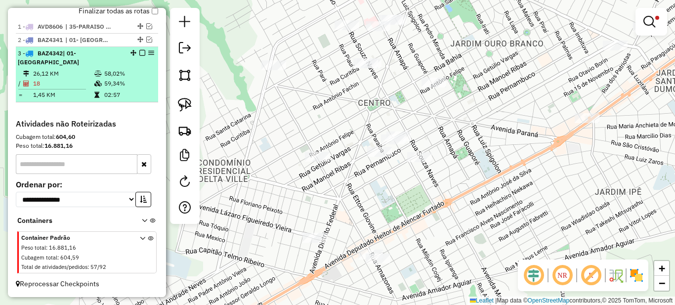
click at [134, 84] on td "59,34%" at bounding box center [129, 84] width 50 height 10
select select "*********"
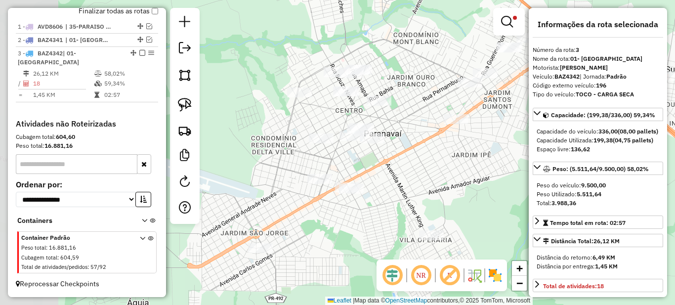
drag, startPoint x: 287, startPoint y: 155, endPoint x: 431, endPoint y: 153, distance: 143.8
click at [431, 153] on div "Limpar filtros Janela de atendimento Grade de atendimento Capacidade Transporta…" at bounding box center [337, 152] width 675 height 305
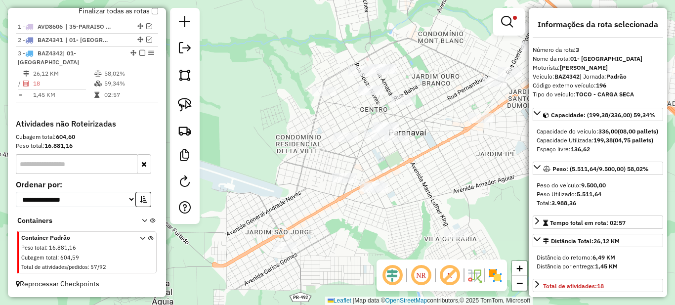
drag, startPoint x: 456, startPoint y: 104, endPoint x: 440, endPoint y: 104, distance: 16.3
click at [441, 104] on div "Limpar filtros Janela de atendimento Grade de atendimento Capacidade Transporta…" at bounding box center [337, 152] width 675 height 305
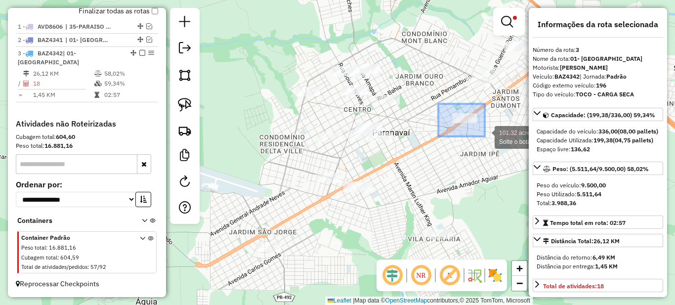
drag, startPoint x: 443, startPoint y: 106, endPoint x: 487, endPoint y: 139, distance: 55.1
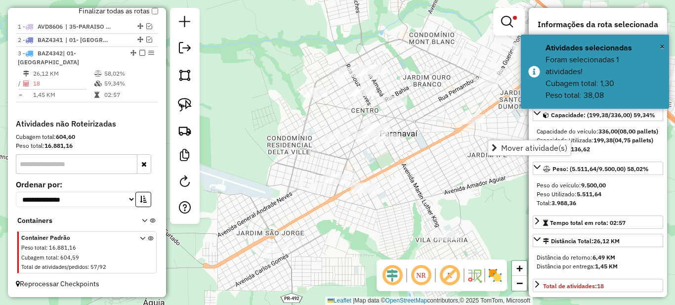
drag, startPoint x: 403, startPoint y: 113, endPoint x: 452, endPoint y: 120, distance: 49.4
click at [452, 120] on div "Limpar filtros Janela de atendimento Grade de atendimento Capacidade Transporta…" at bounding box center [337, 152] width 675 height 305
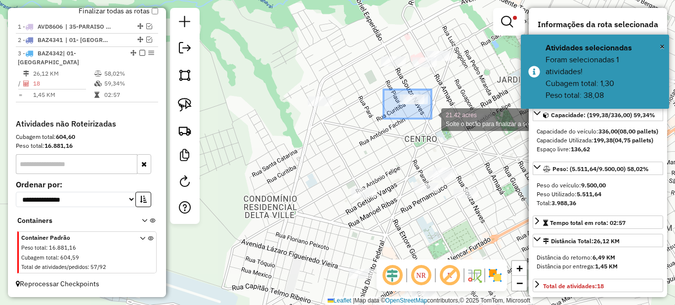
drag, startPoint x: 383, startPoint y: 89, endPoint x: 434, endPoint y: 121, distance: 59.2
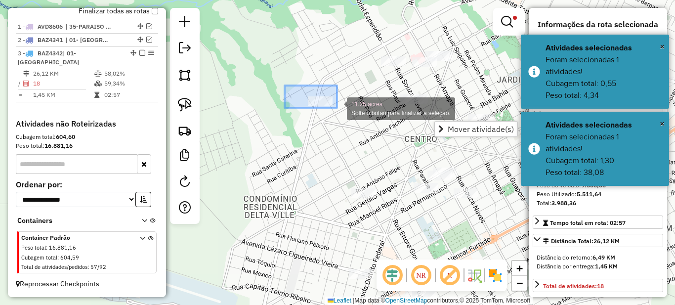
drag, startPoint x: 285, startPoint y: 85, endPoint x: 350, endPoint y: 114, distance: 71.5
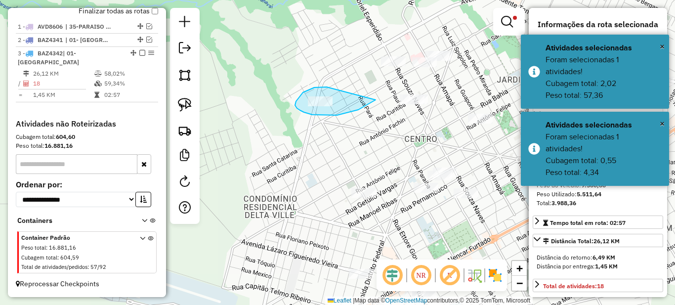
drag, startPoint x: 324, startPoint y: 87, endPoint x: 375, endPoint y: 100, distance: 53.4
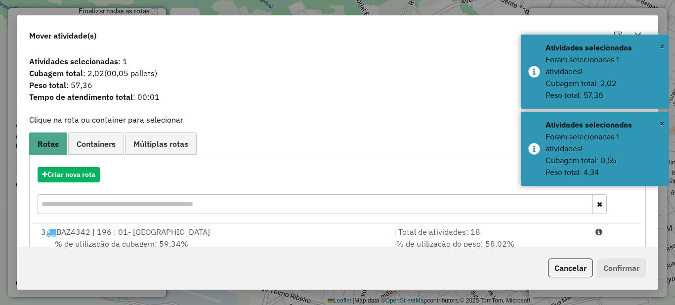
scroll to position [35, 0]
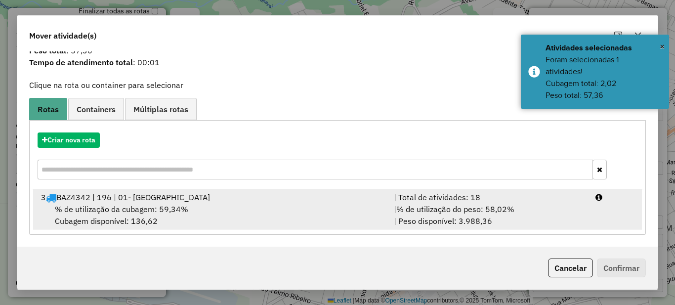
click at [467, 222] on div "| % de utilização do peso: 58,02% | Peso disponível: 3.988,36" at bounding box center [489, 215] width 202 height 24
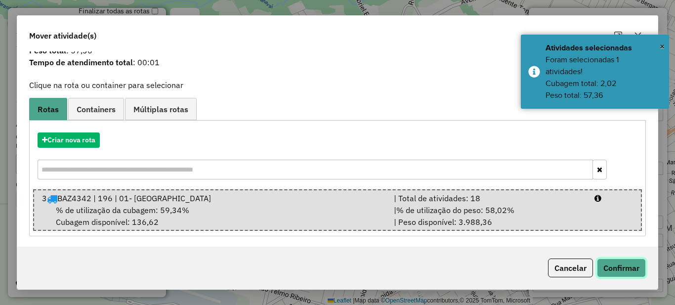
click at [623, 272] on button "Confirmar" at bounding box center [621, 267] width 49 height 19
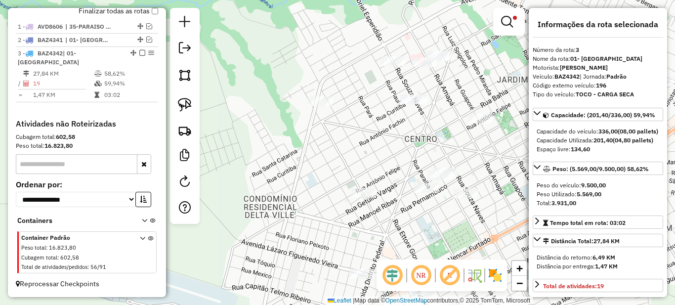
scroll to position [0, 0]
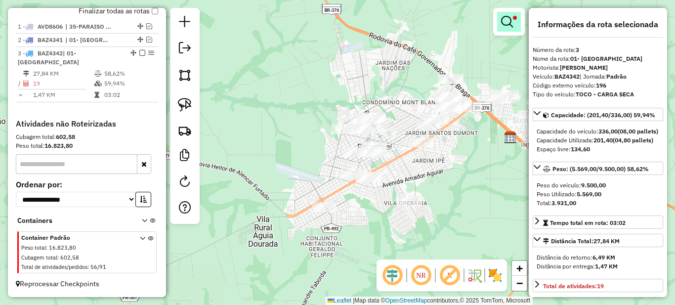
click at [509, 19] on em at bounding box center [507, 22] width 12 height 12
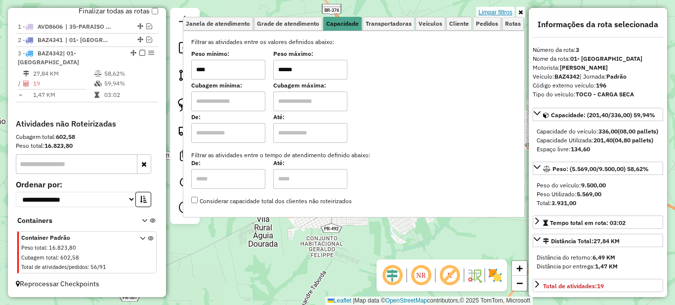
click at [505, 12] on link "Limpar filtros" at bounding box center [495, 12] width 38 height 11
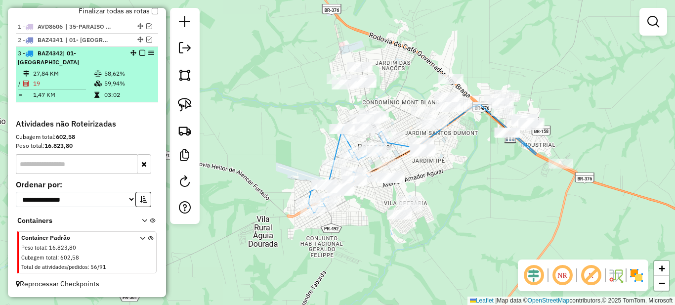
click at [110, 84] on td "59,94%" at bounding box center [129, 84] width 50 height 10
select select "*********"
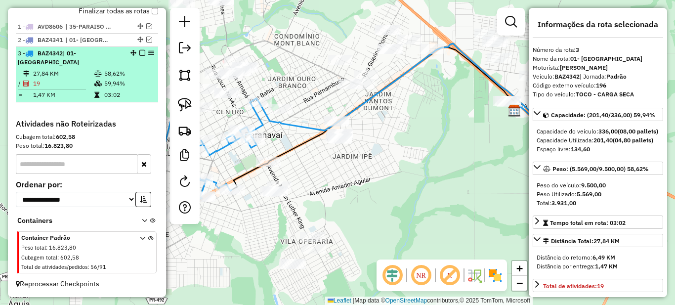
click at [139, 56] on em at bounding box center [142, 53] width 6 height 6
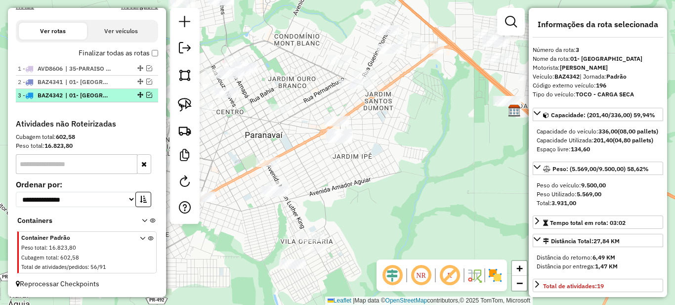
scroll to position [340, 0]
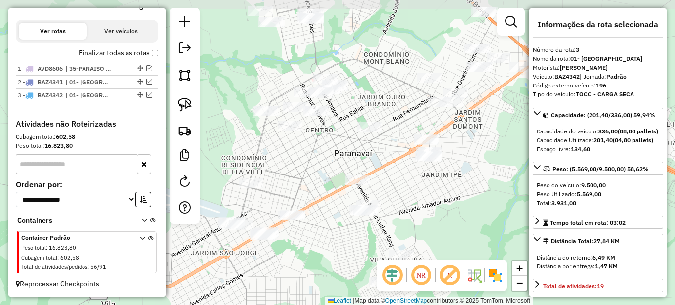
drag, startPoint x: 241, startPoint y: 242, endPoint x: 348, endPoint y: 260, distance: 108.8
click at [348, 260] on div "Janela de atendimento Grade de atendimento Capacidade Transportadoras Veículos …" at bounding box center [337, 152] width 675 height 305
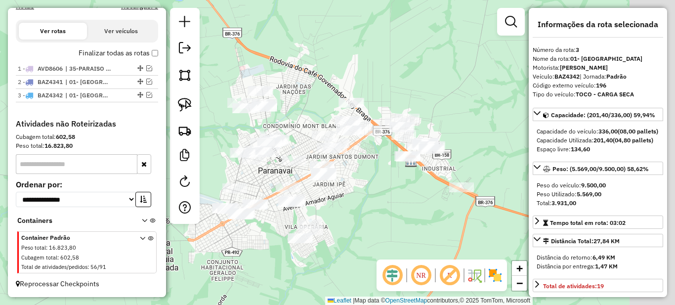
drag, startPoint x: 344, startPoint y: 244, endPoint x: 216, endPoint y: 240, distance: 127.5
click at [216, 240] on div "Janela de atendimento Grade de atendimento Capacidade Transportadoras Veículos …" at bounding box center [337, 152] width 675 height 305
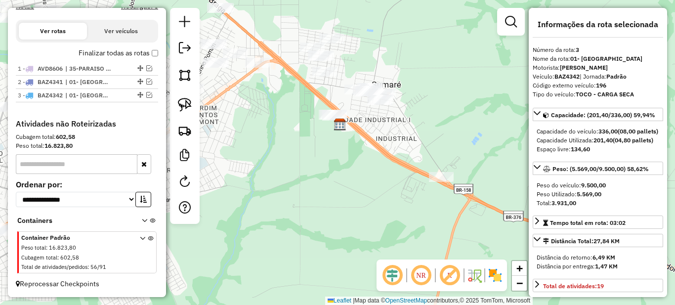
drag, startPoint x: 347, startPoint y: 215, endPoint x: 339, endPoint y: 220, distance: 9.1
click at [339, 220] on div "Janela de atendimento Grade de atendimento Capacidade Transportadoras Veículos …" at bounding box center [337, 152] width 675 height 305
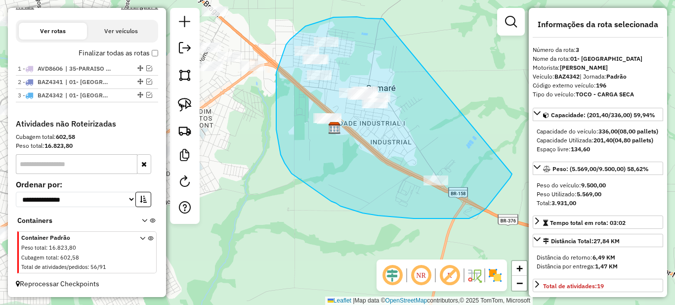
drag, startPoint x: 380, startPoint y: 19, endPoint x: 513, endPoint y: 171, distance: 202.0
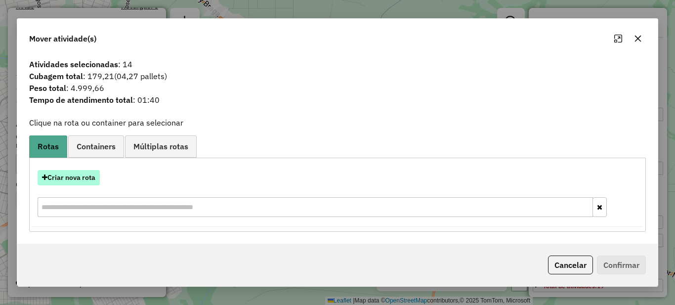
click at [71, 180] on button "Criar nova rota" at bounding box center [69, 177] width 62 height 15
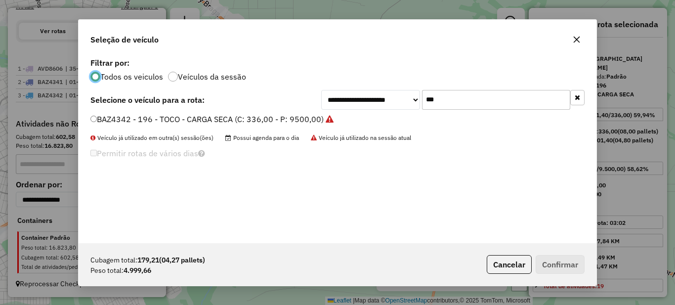
scroll to position [5, 3]
click at [481, 89] on div "**********" at bounding box center [338, 149] width 518 height 188
click at [480, 98] on input "***" at bounding box center [496, 100] width 148 height 20
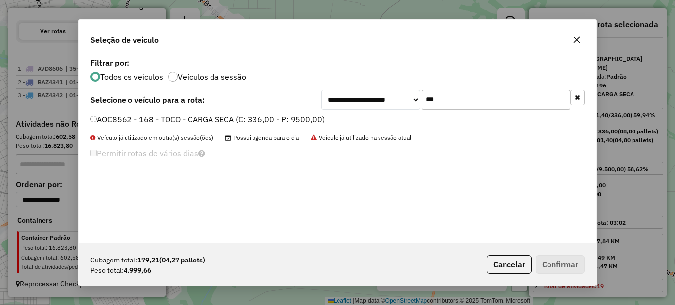
type input "***"
click at [275, 122] on label "AOC8562 - 168 - TOCO - CARGA SECA (C: 336,00 - P: 9500,00)" at bounding box center [207, 119] width 234 height 12
click at [566, 262] on button "Confirmar" at bounding box center [560, 264] width 49 height 19
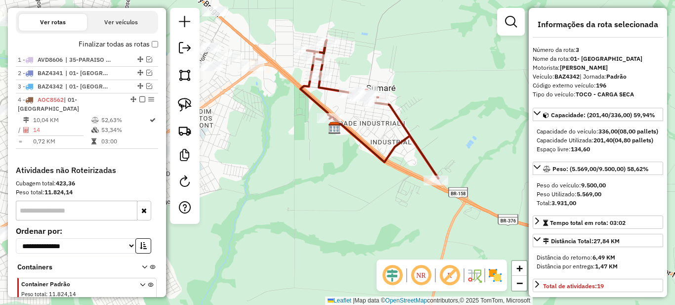
scroll to position [387, 0]
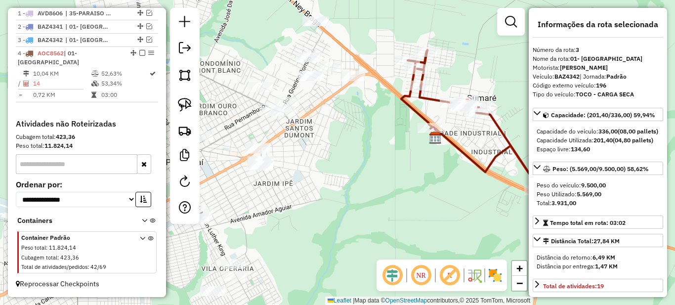
drag, startPoint x: 283, startPoint y: 138, endPoint x: 384, endPoint y: 148, distance: 102.2
click at [384, 148] on div "Janela de atendimento Grade de atendimento Capacidade Transportadoras Veículos …" at bounding box center [337, 152] width 675 height 305
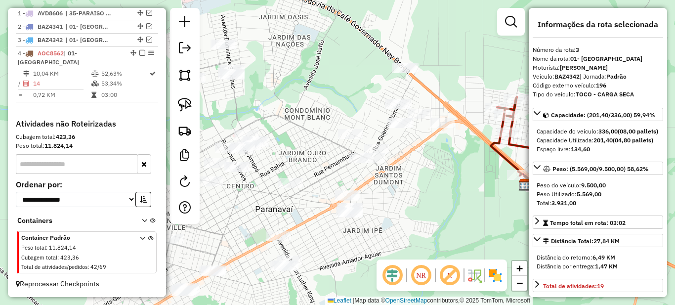
drag, startPoint x: 346, startPoint y: 161, endPoint x: 434, endPoint y: 208, distance: 100.1
click at [434, 208] on div "Janela de atendimento Grade de atendimento Capacidade Transportadoras Veículos …" at bounding box center [337, 152] width 675 height 305
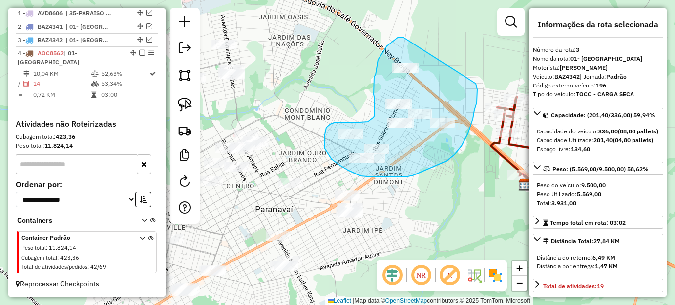
drag, startPoint x: 402, startPoint y: 37, endPoint x: 476, endPoint y: 83, distance: 87.5
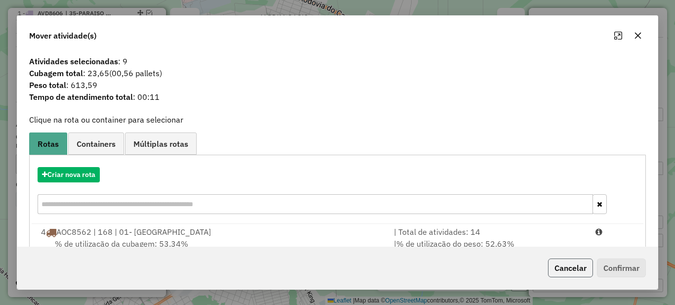
click at [548, 261] on button "Cancelar" at bounding box center [570, 267] width 45 height 19
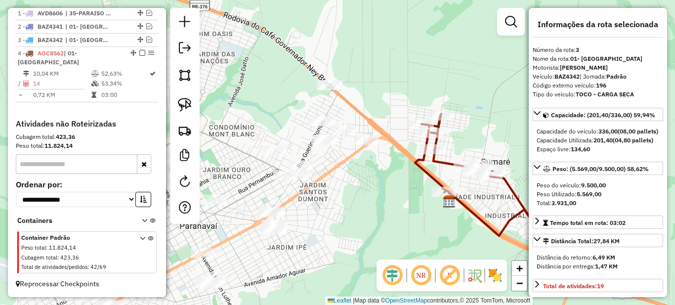
drag, startPoint x: 437, startPoint y: 188, endPoint x: 324, endPoint y: 166, distance: 114.7
click at [351, 207] on div "Janela de atendimento Grade de atendimento Capacidade Transportadoras Veículos …" at bounding box center [337, 152] width 675 height 305
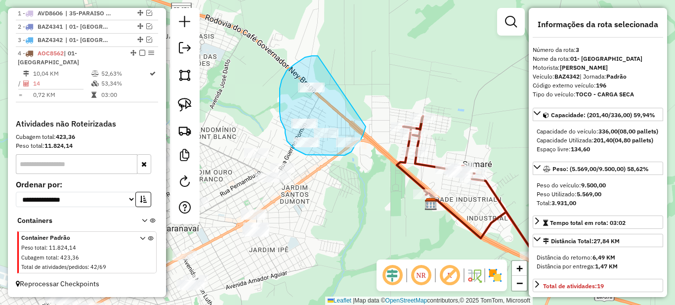
drag, startPoint x: 318, startPoint y: 56, endPoint x: 366, endPoint y: 126, distance: 85.4
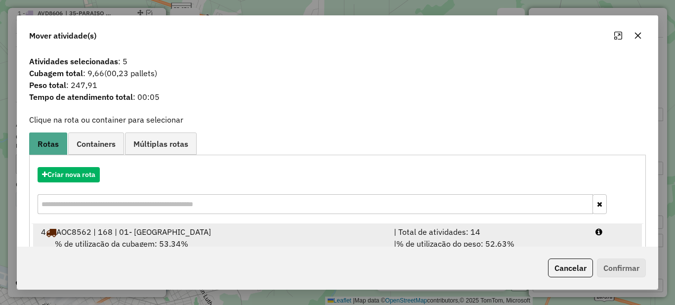
scroll to position [35, 0]
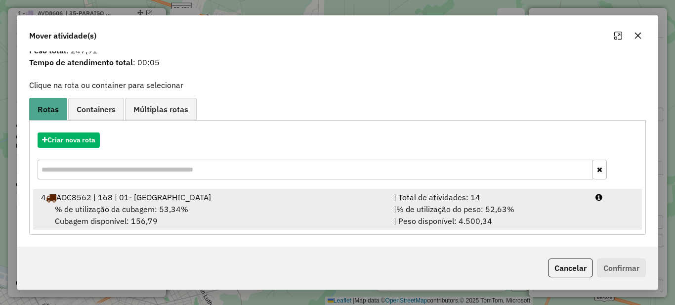
click at [461, 204] on span "% de utilização do peso: 52,63%" at bounding box center [455, 209] width 118 height 10
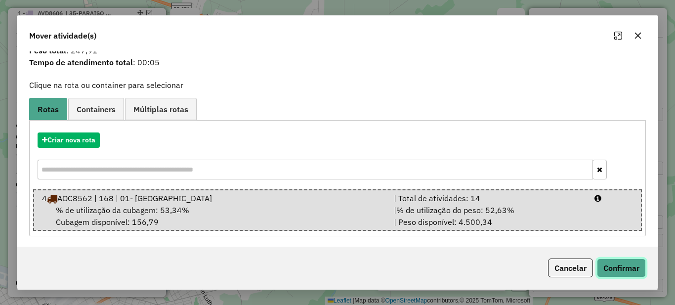
click at [628, 272] on button "Confirmar" at bounding box center [621, 267] width 49 height 19
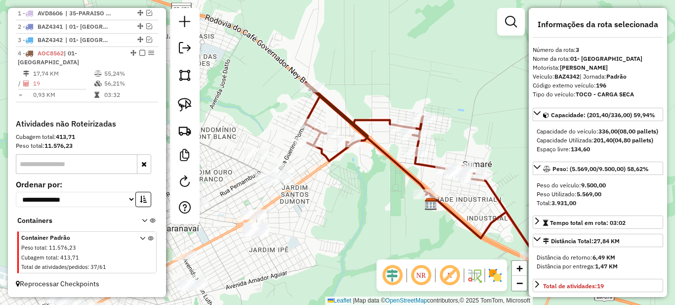
scroll to position [0, 0]
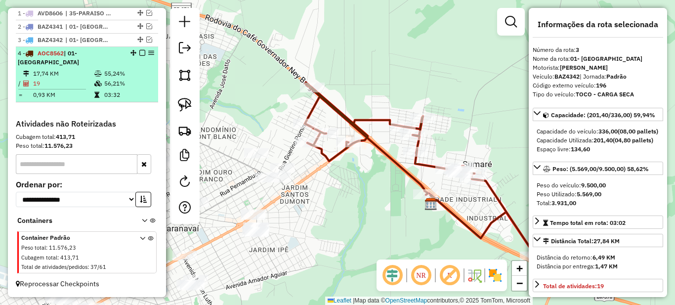
click at [119, 81] on td "56,21%" at bounding box center [129, 84] width 50 height 10
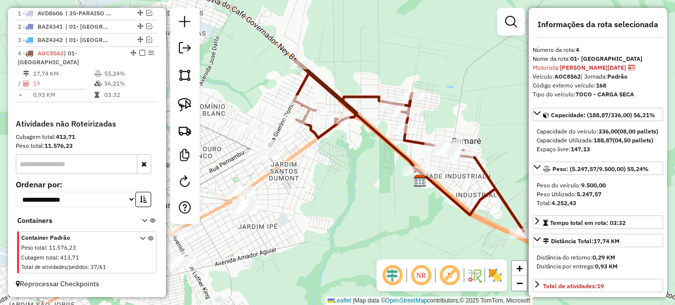
drag, startPoint x: 285, startPoint y: 183, endPoint x: 381, endPoint y: 166, distance: 98.3
click at [381, 166] on div "Janela de atendimento Grade de atendimento Capacidade Transportadoras Veículos …" at bounding box center [337, 152] width 675 height 305
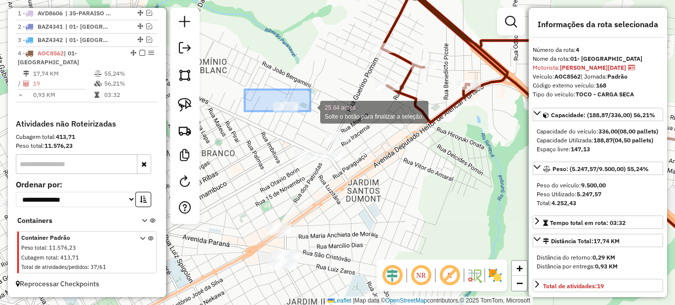
drag, startPoint x: 256, startPoint y: 91, endPoint x: 316, endPoint y: 121, distance: 66.5
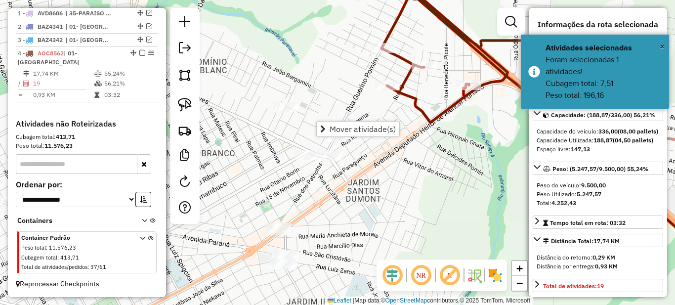
click at [331, 105] on div "Janela de atendimento Grade de atendimento Capacidade Transportadoras Veículos …" at bounding box center [337, 152] width 675 height 305
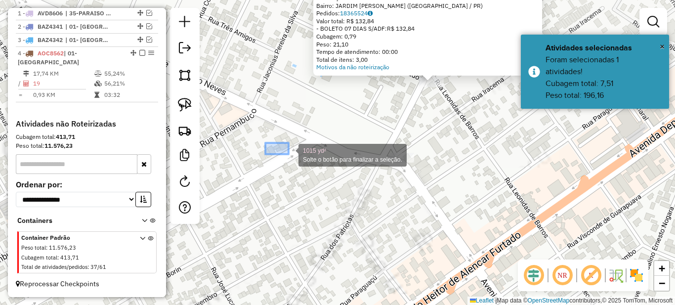
drag, startPoint x: 289, startPoint y: 154, endPoint x: 346, endPoint y: 192, distance: 68.5
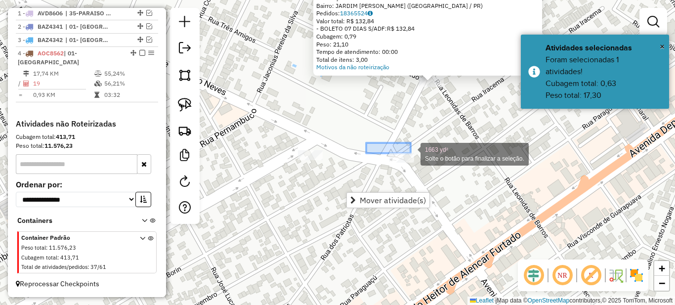
drag, startPoint x: 372, startPoint y: 144, endPoint x: 447, endPoint y: 178, distance: 82.5
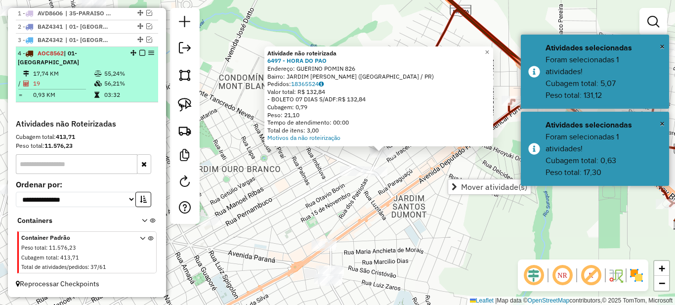
click at [134, 79] on td "56,21%" at bounding box center [129, 84] width 50 height 10
select select "*********"
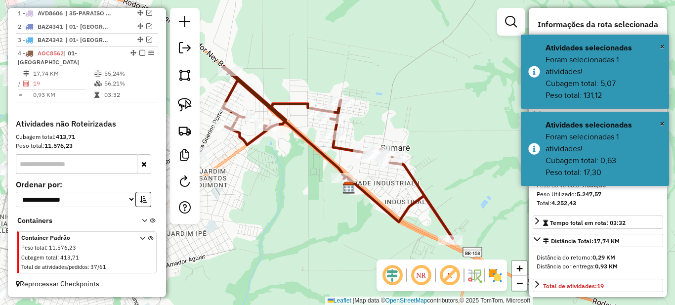
drag, startPoint x: 267, startPoint y: 207, endPoint x: 382, endPoint y: 192, distance: 116.1
click at [382, 192] on div "Janela de atendimento Grade de atendimento Capacidade Transportadoras Veículos …" at bounding box center [337, 152] width 675 height 305
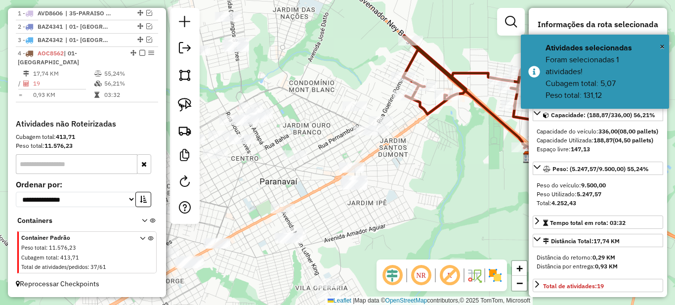
drag, startPoint x: 395, startPoint y: 183, endPoint x: 410, endPoint y: 182, distance: 15.4
click at [410, 182] on div "Janela de atendimento Grade de atendimento Capacidade Transportadoras Veículos …" at bounding box center [337, 152] width 675 height 305
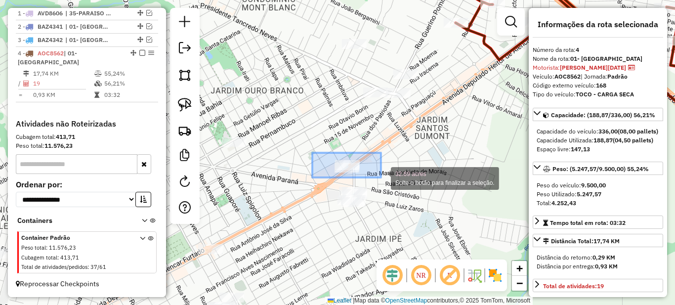
drag, startPoint x: 348, startPoint y: 159, endPoint x: 381, endPoint y: 177, distance: 37.8
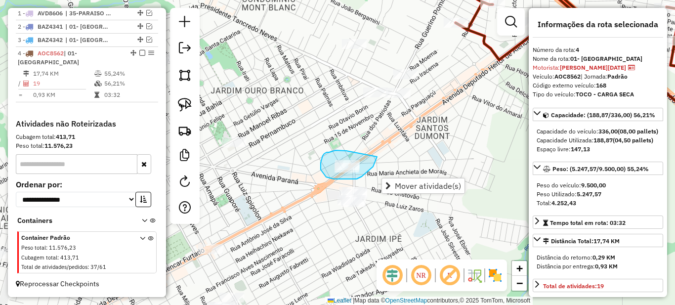
drag, startPoint x: 335, startPoint y: 150, endPoint x: 377, endPoint y: 157, distance: 42.0
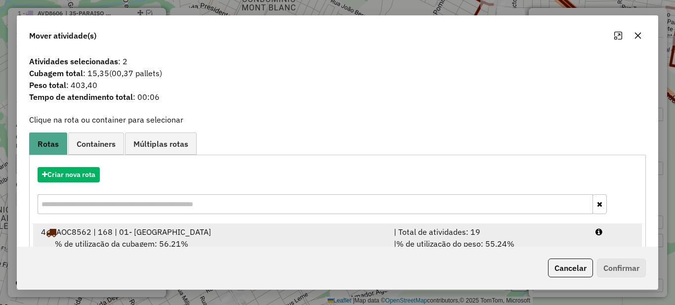
scroll to position [35, 0]
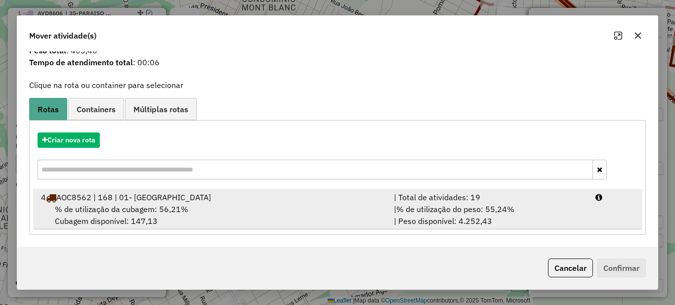
click at [475, 219] on div "| % de utilização do peso: 55,24% | Peso disponível: 4.252,43" at bounding box center [489, 215] width 202 height 24
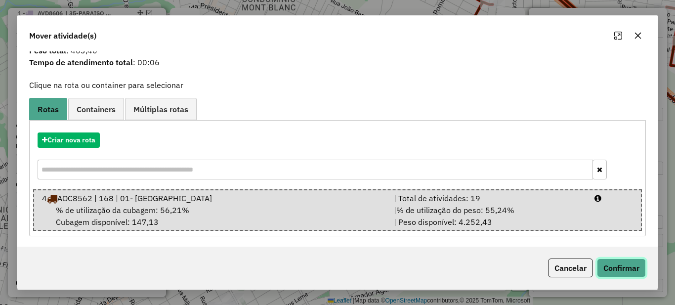
click at [645, 266] on button "Confirmar" at bounding box center [621, 267] width 49 height 19
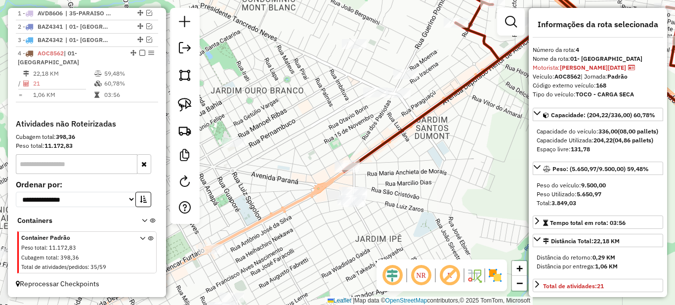
scroll to position [0, 0]
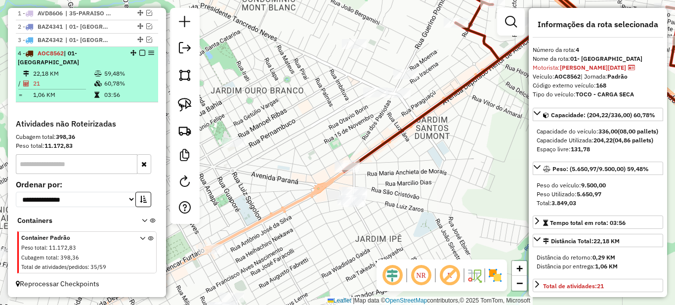
click at [131, 79] on td "60,78%" at bounding box center [129, 84] width 50 height 10
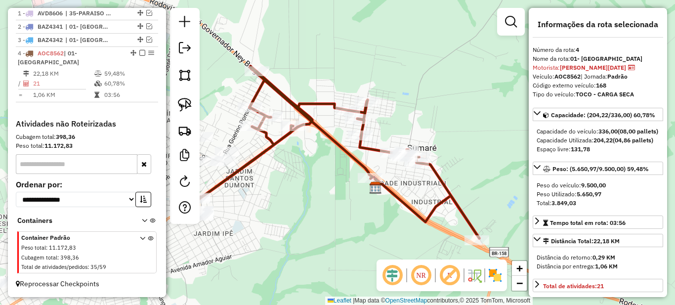
drag, startPoint x: 310, startPoint y: 176, endPoint x: 382, endPoint y: 181, distance: 72.3
click at [381, 181] on div "Rota 4 - Placa AOC8562 6755 - ARABI S ESFIHARIA Janela de atendimento Grade de …" at bounding box center [337, 152] width 675 height 305
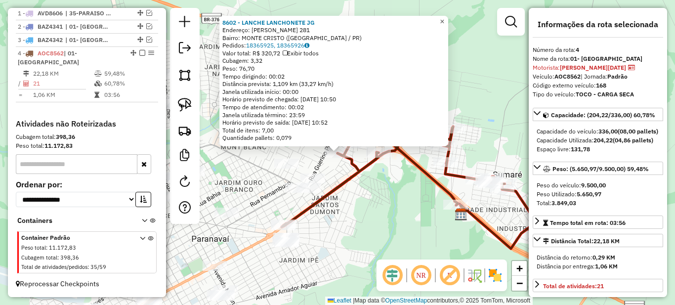
click at [444, 18] on span "×" at bounding box center [442, 21] width 4 height 8
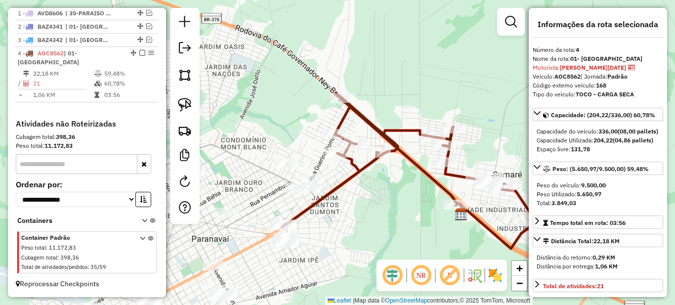
drag, startPoint x: 401, startPoint y: 216, endPoint x: 335, endPoint y: 208, distance: 66.1
click at [335, 209] on div "Janela de atendimento Grade de atendimento Capacidade Transportadoras Veículos …" at bounding box center [337, 152] width 675 height 305
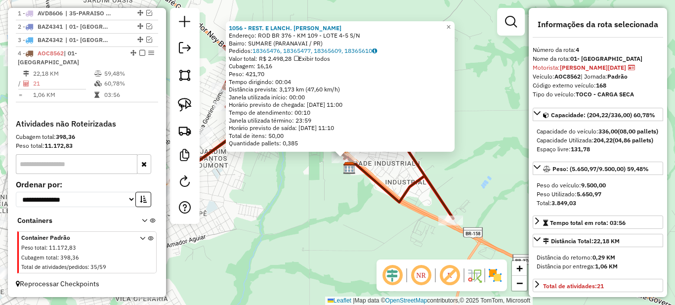
drag, startPoint x: 295, startPoint y: 183, endPoint x: 412, endPoint y: 218, distance: 121.8
click at [421, 222] on div "1056 - REST. E LANCH. [PERSON_NAME]: ROD BR 376 - KM 109 - LOTE 4-5 S/N Bairro:…" at bounding box center [337, 152] width 675 height 305
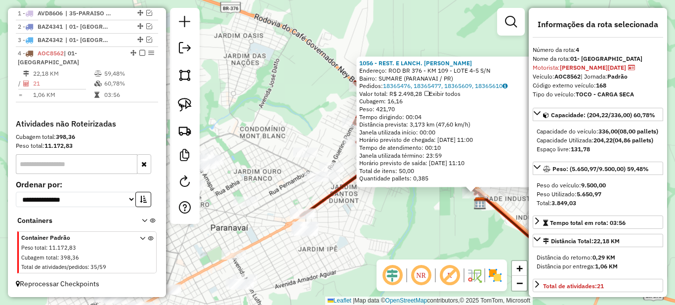
click at [387, 210] on div "1056 - REST. E LANCH. [PERSON_NAME]: ROD BR 376 - KM 109 - LOTE 4-5 S/N Bairro:…" at bounding box center [337, 152] width 675 height 305
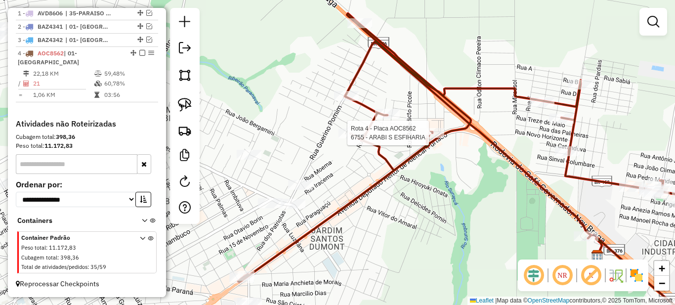
select select "*********"
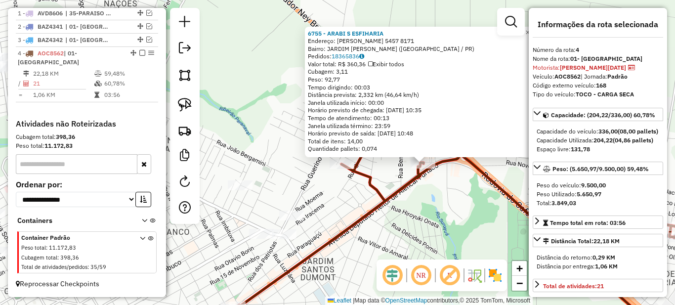
drag, startPoint x: 300, startPoint y: 165, endPoint x: 390, endPoint y: 176, distance: 91.2
click at [390, 176] on div "6755 - ARABI S ESFIHARIA Endereço: [PERSON_NAME] FURTADO 5457 8171 Bairro: [GEO…" at bounding box center [337, 152] width 675 height 305
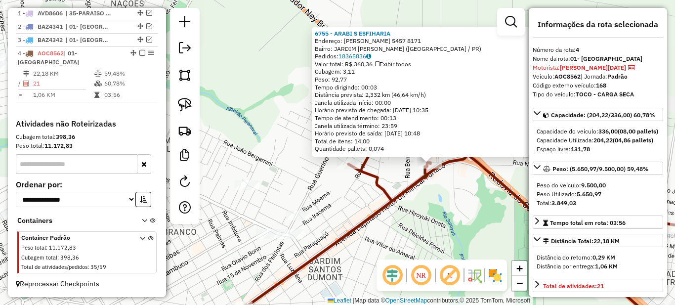
click at [339, 185] on div "Rota 4 - Placa AOC8562 8602 - LANCHE LANCHONETE JG 6755 - ARABI S ESFIHARIA End…" at bounding box center [337, 152] width 675 height 305
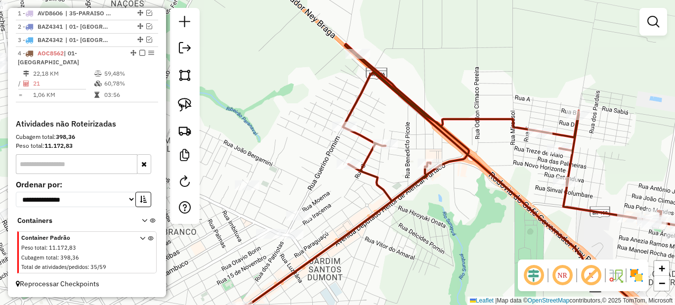
select select "*********"
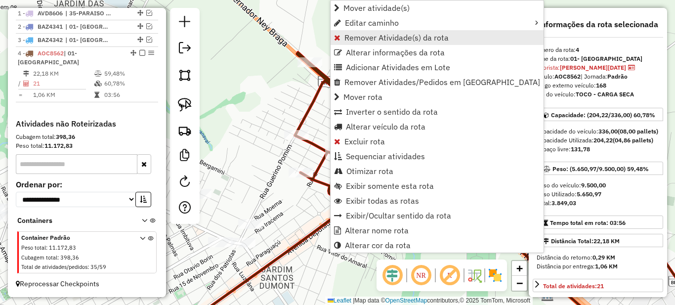
click at [351, 42] on link "Remover Atividade(s) da rota" at bounding box center [437, 37] width 213 height 15
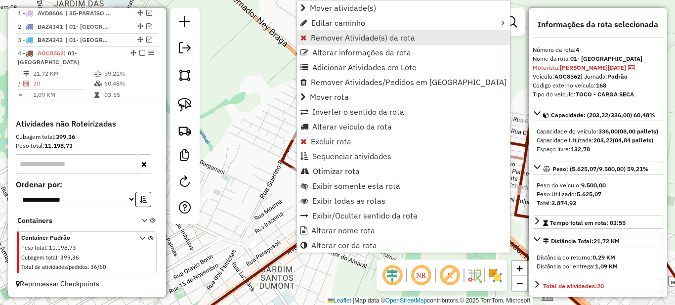
click at [314, 39] on span "Remover Atividade(s) da rota" at bounding box center [363, 38] width 104 height 8
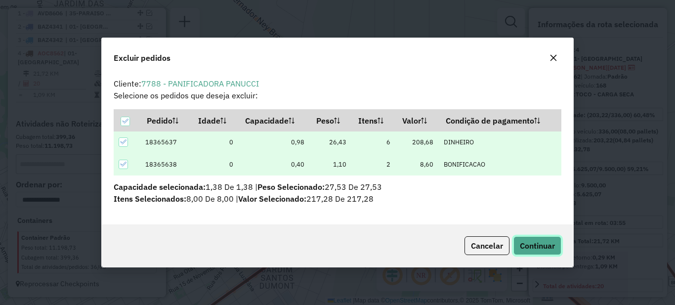
click at [548, 242] on span "Continuar" at bounding box center [537, 246] width 35 height 10
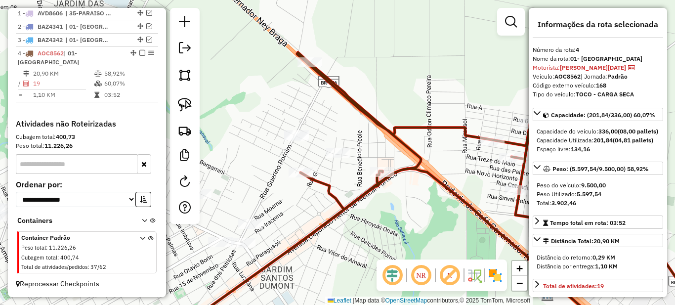
scroll to position [148, 0]
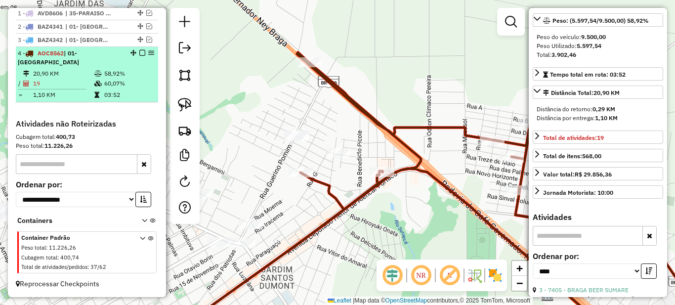
click at [139, 56] on em at bounding box center [142, 53] width 6 height 6
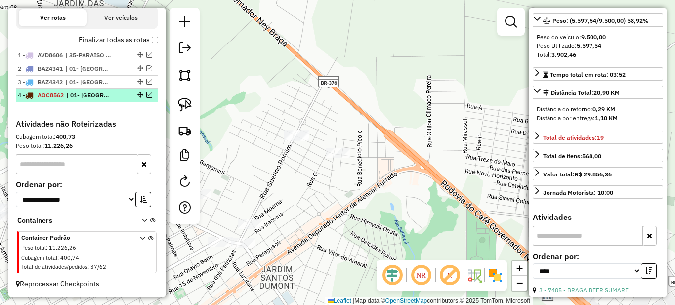
scroll to position [354, 0]
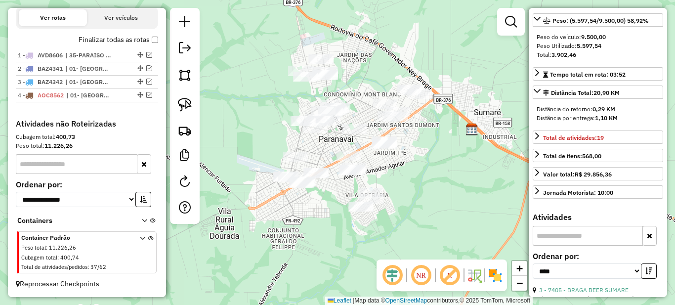
drag, startPoint x: 378, startPoint y: 244, endPoint x: 412, endPoint y: 139, distance: 110.3
click at [412, 139] on div "Janela de atendimento Grade de atendimento Capacidade Transportadoras Veículos …" at bounding box center [337, 152] width 675 height 305
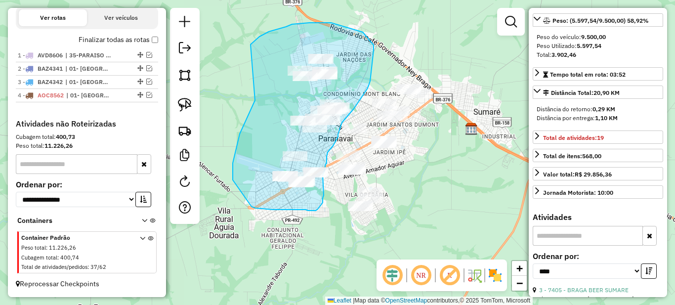
drag, startPoint x: 240, startPoint y: 134, endPoint x: 248, endPoint y: 49, distance: 85.4
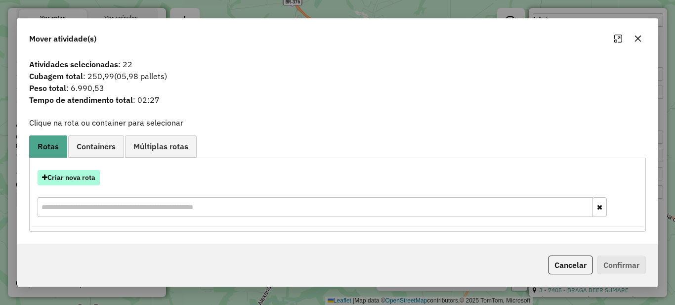
click at [73, 178] on button "Criar nova rota" at bounding box center [69, 177] width 62 height 15
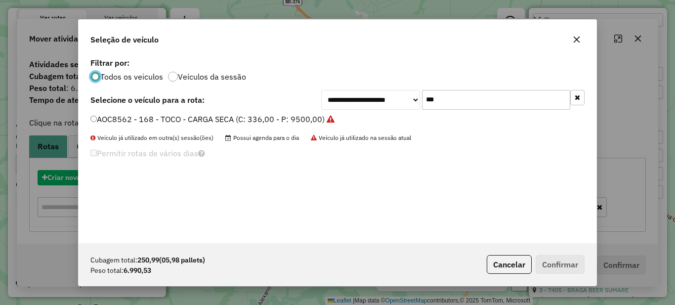
scroll to position [5, 3]
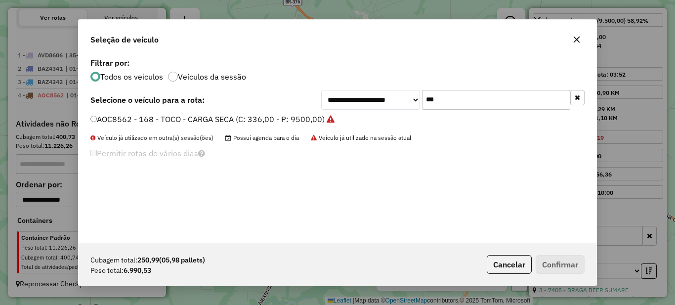
click at [448, 99] on input "***" at bounding box center [496, 100] width 148 height 20
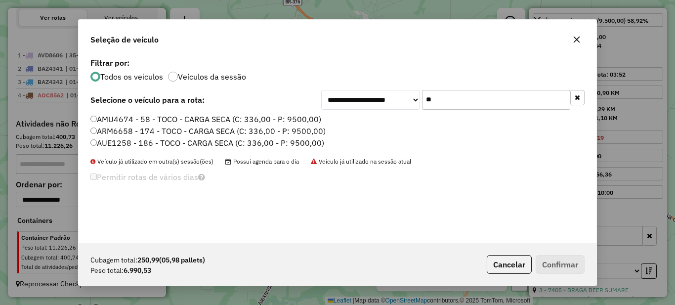
type input "**"
click at [282, 120] on label "AMU4674 - 58 - TOCO - CARGA SECA (C: 336,00 - P: 9500,00)" at bounding box center [205, 119] width 231 height 12
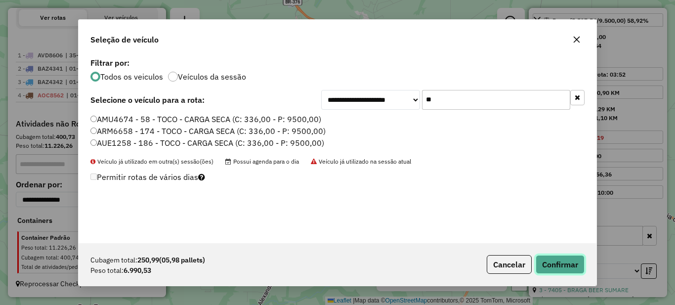
click at [569, 266] on button "Confirmar" at bounding box center [560, 264] width 49 height 19
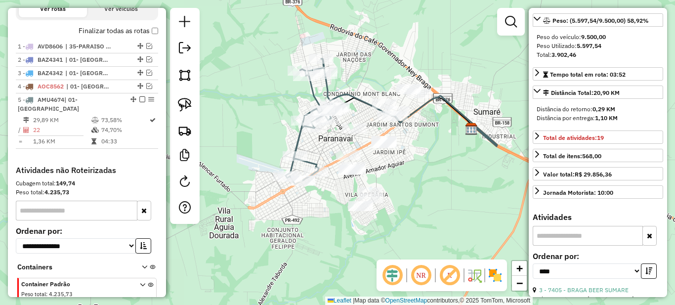
scroll to position [400, 0]
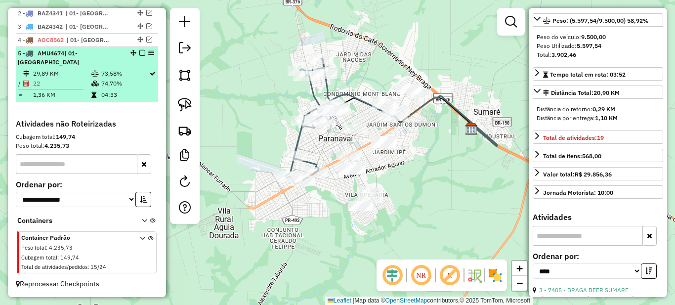
click at [116, 89] on table "29,89 KM 73,58% / 22 74,70% = 1,36 KM 04:33" at bounding box center [87, 84] width 138 height 31
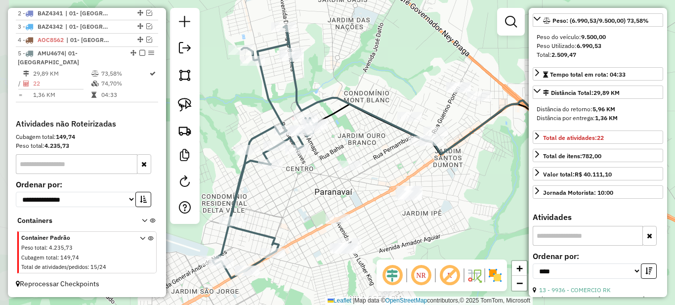
drag, startPoint x: 291, startPoint y: 157, endPoint x: 417, endPoint y: 157, distance: 126.0
click at [378, 157] on div "Janela de atendimento Grade de atendimento Capacidade Transportadoras Veículos …" at bounding box center [337, 152] width 675 height 305
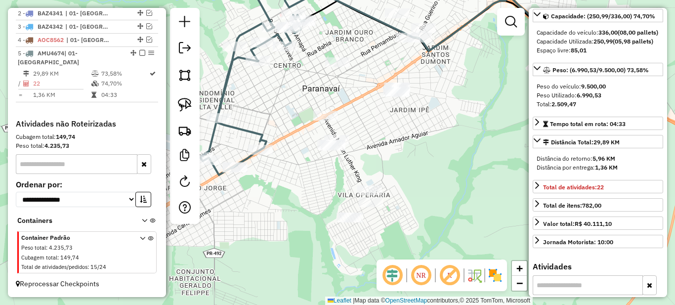
drag, startPoint x: 302, startPoint y: 184, endPoint x: 284, endPoint y: 107, distance: 79.3
click at [284, 107] on div "Janela de atendimento Grade de atendimento Capacidade Transportadoras Veículos …" at bounding box center [337, 152] width 675 height 305
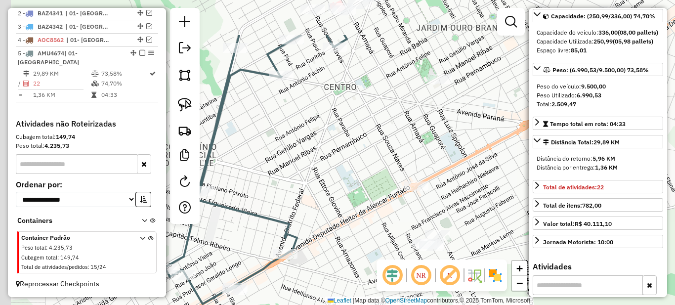
drag, startPoint x: 278, startPoint y: 92, endPoint x: 350, endPoint y: 206, distance: 134.6
click at [350, 206] on div "Janela de atendimento Grade de atendimento Capacidade Transportadoras Veículos …" at bounding box center [337, 152] width 675 height 305
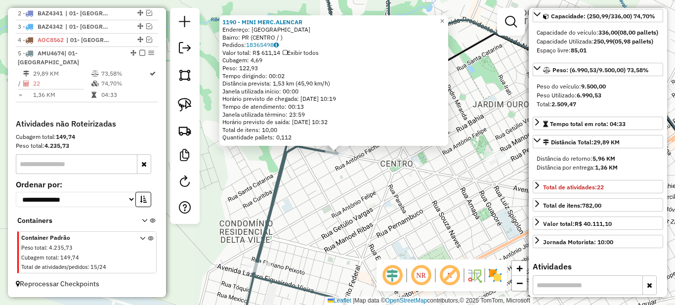
click at [353, 191] on div "1190 - MINI MERC.[PERSON_NAME]: [GEOGRAPHIC_DATA] Bairro: PR (CENTRO / ) Pedido…" at bounding box center [337, 152] width 675 height 305
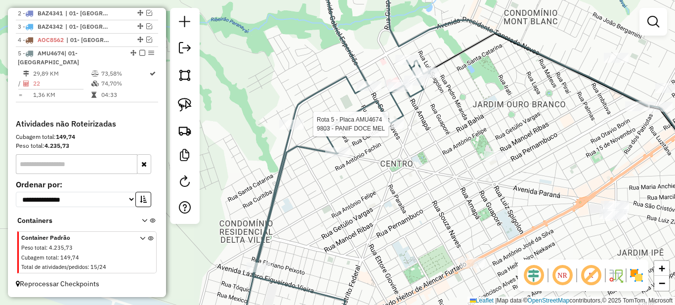
select select "*********"
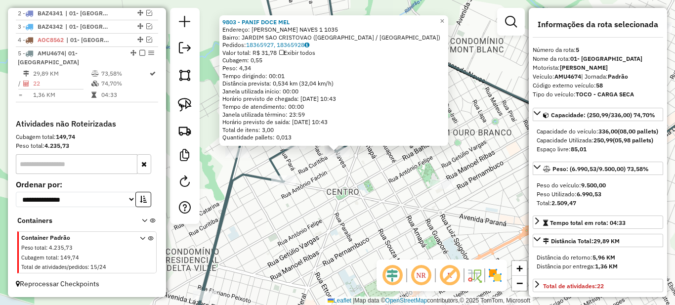
click at [341, 217] on div "9803 - PANIF DOCE [PERSON_NAME]: SOUZA NAVES 1 1035 Bairro: [GEOGRAPHIC_DATA] (…" at bounding box center [337, 152] width 675 height 305
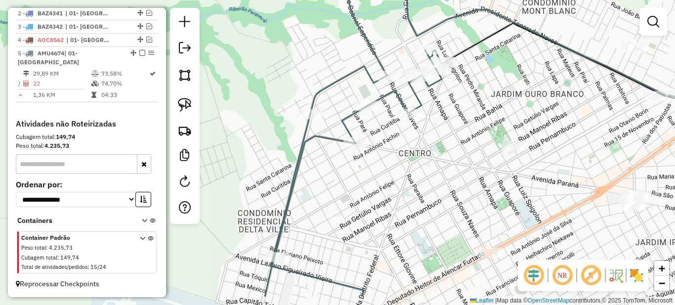
drag, startPoint x: 365, startPoint y: 244, endPoint x: 440, endPoint y: 130, distance: 136.2
click at [437, 206] on div "Janela de atendimento Grade de atendimento Capacidade Transportadoras Veículos …" at bounding box center [337, 152] width 675 height 305
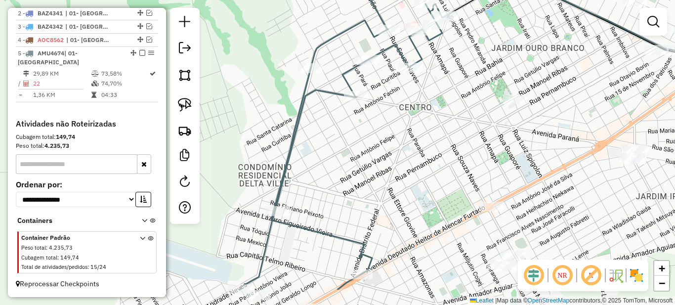
drag, startPoint x: 349, startPoint y: 245, endPoint x: 347, endPoint y: 189, distance: 55.9
click at [347, 191] on div "Janela de atendimento Grade de atendimento Capacidade Transportadoras Veículos …" at bounding box center [337, 152] width 675 height 305
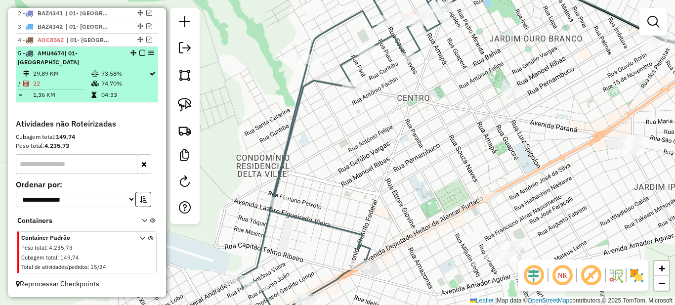
click at [127, 85] on td "74,70%" at bounding box center [125, 84] width 48 height 10
select select "*********"
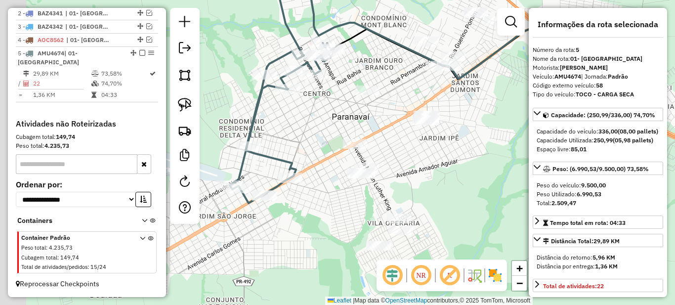
drag, startPoint x: 218, startPoint y: 204, endPoint x: 351, endPoint y: 112, distance: 161.3
click at [350, 113] on div "Janela de atendimento Grade de atendimento Capacidade Transportadoras Veículos …" at bounding box center [337, 152] width 675 height 305
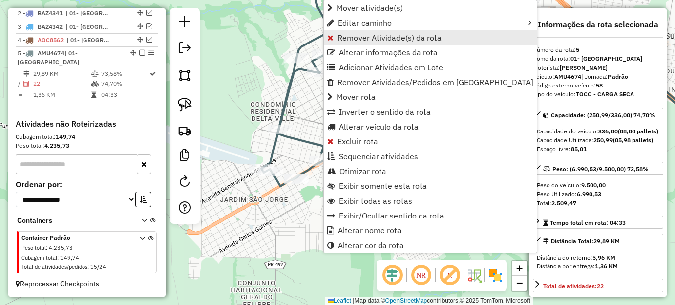
click at [338, 38] on span "Remover Atividade(s) da rota" at bounding box center [389, 38] width 104 height 8
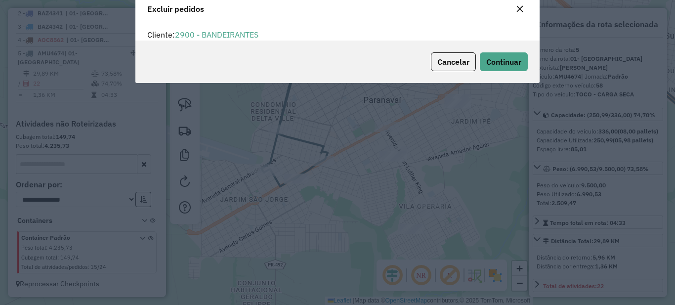
scroll to position [6, 3]
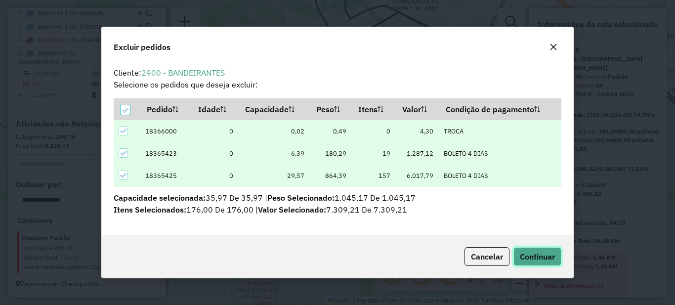
click at [544, 259] on span "Continuar" at bounding box center [537, 256] width 35 height 10
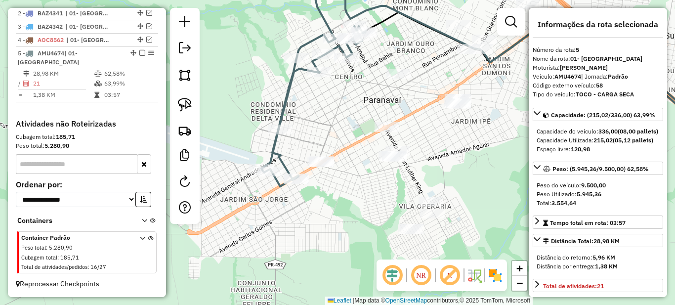
scroll to position [99, 0]
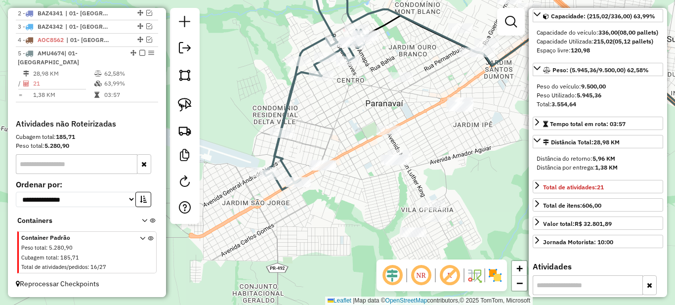
drag, startPoint x: 322, startPoint y: 118, endPoint x: 323, endPoint y: 163, distance: 45.5
click at [323, 163] on div "Janela de atendimento Grade de atendimento Capacidade Transportadoras Veículos …" at bounding box center [337, 152] width 675 height 305
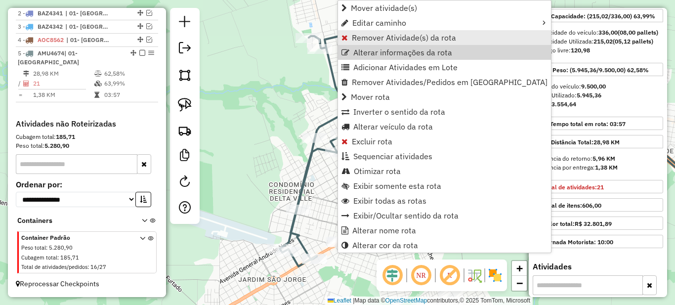
click at [360, 39] on span "Remover Atividade(s) da rota" at bounding box center [404, 38] width 104 height 8
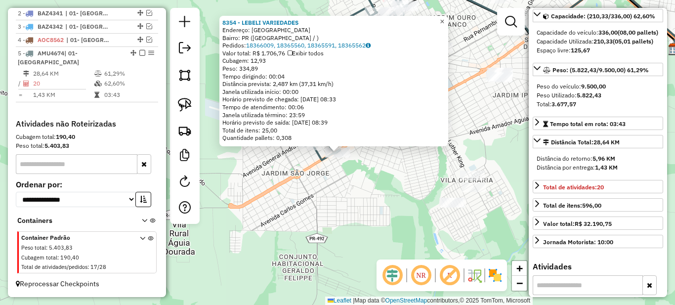
click at [444, 18] on span "×" at bounding box center [442, 21] width 4 height 8
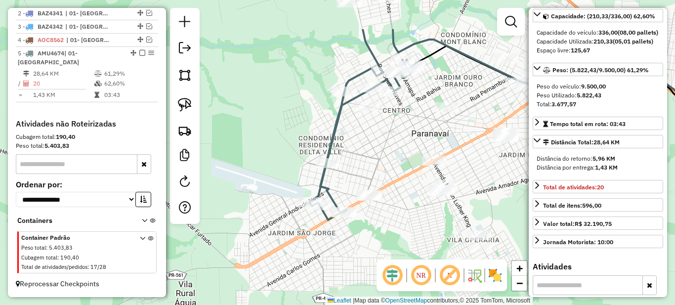
drag, startPoint x: 378, startPoint y: 81, endPoint x: 365, endPoint y: 130, distance: 50.6
click at [382, 153] on div "Janela de atendimento Grade de atendimento Capacidade Transportadoras Veículos …" at bounding box center [337, 152] width 675 height 305
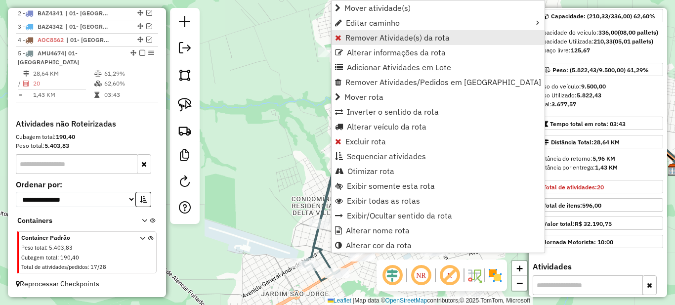
click at [355, 41] on span "Remover Atividade(s) da rota" at bounding box center [397, 38] width 104 height 8
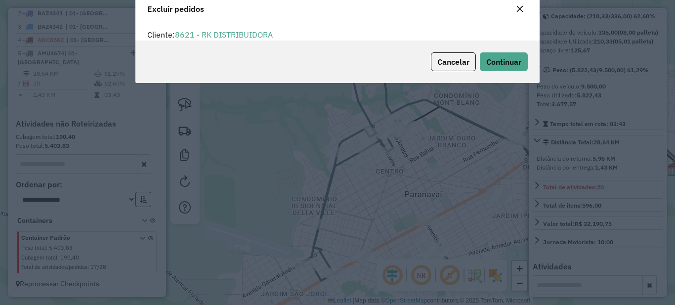
scroll to position [6, 3]
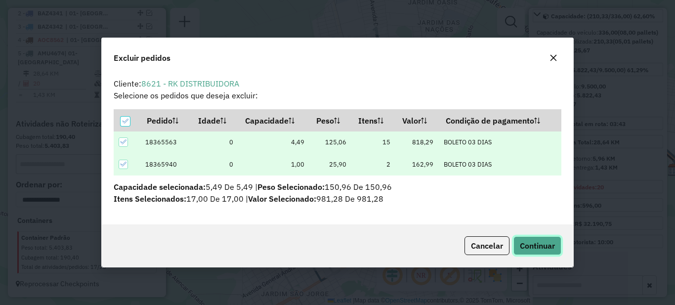
click at [541, 247] on span "Continuar" at bounding box center [537, 246] width 35 height 10
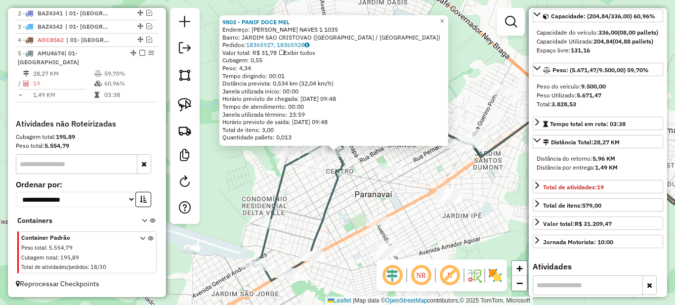
click at [359, 173] on div "9803 - PANIF DOCE [PERSON_NAME]: SOUZA NAVES 1 1035 Bairro: [GEOGRAPHIC_DATA] (…" at bounding box center [337, 152] width 675 height 305
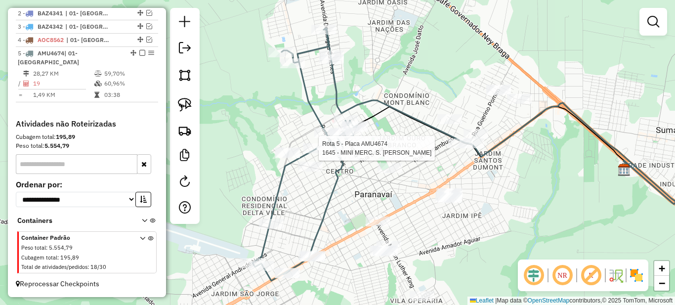
select select "*********"
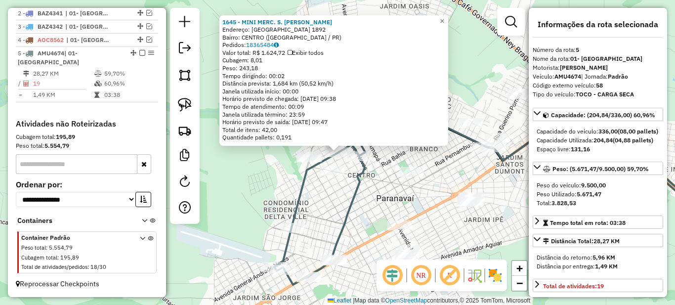
click at [380, 190] on div "1645 - MINI MERC. S. [PERSON_NAME]: [GEOGRAPHIC_DATA] 1892 Bairro: [GEOGRAPHIC_…" at bounding box center [337, 152] width 675 height 305
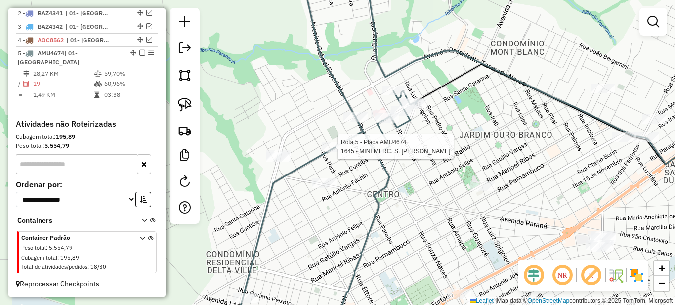
select select "*********"
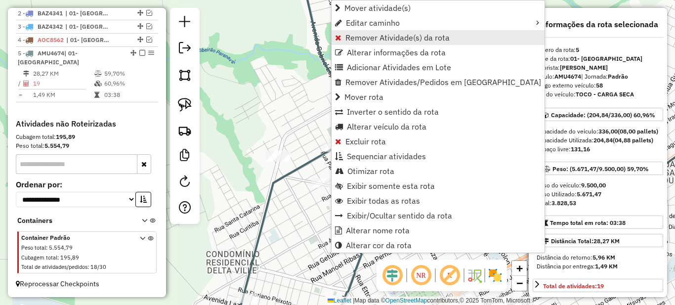
click at [345, 37] on span "Remover Atividade(s) da rota" at bounding box center [397, 38] width 104 height 8
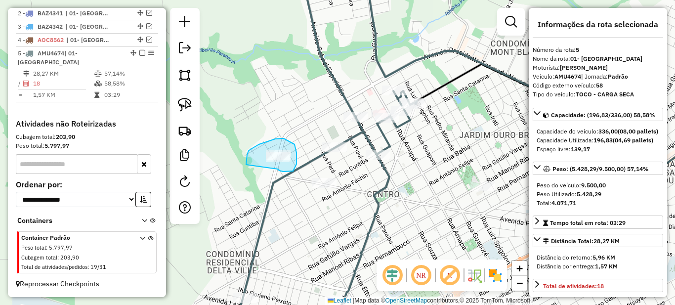
drag, startPoint x: 283, startPoint y: 138, endPoint x: 294, endPoint y: 144, distance: 13.0
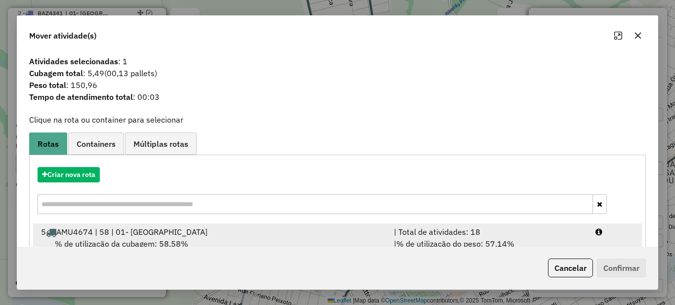
scroll to position [35, 0]
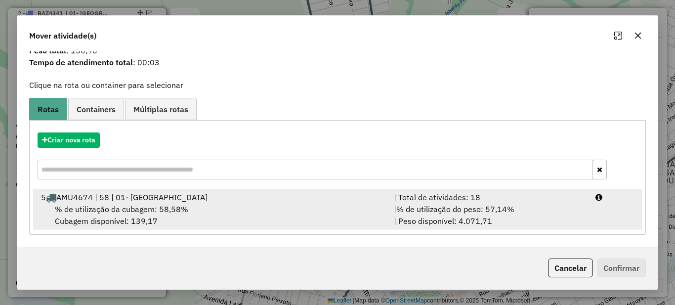
click at [482, 211] on span "% de utilização do peso: 57,14%" at bounding box center [455, 209] width 118 height 10
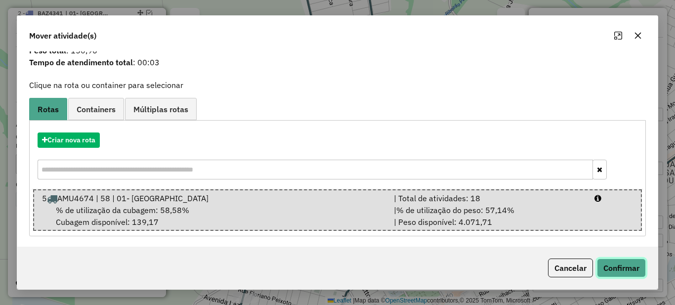
click at [622, 270] on button "Confirmar" at bounding box center [621, 267] width 49 height 19
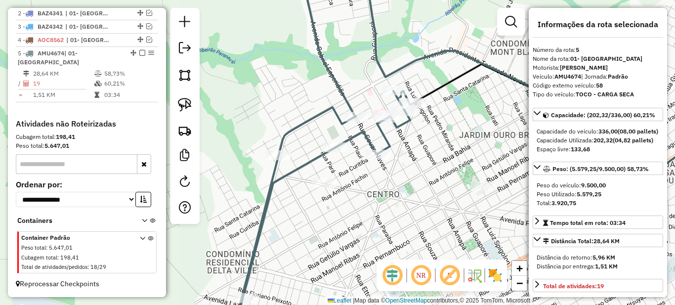
scroll to position [0, 0]
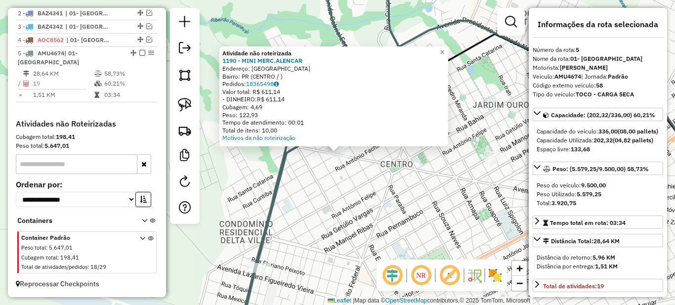
click at [400, 175] on div "Atividade não roteirizada 1190 - MINI MERC.[PERSON_NAME]: PARANAVAI Bairro: PR …" at bounding box center [337, 152] width 675 height 305
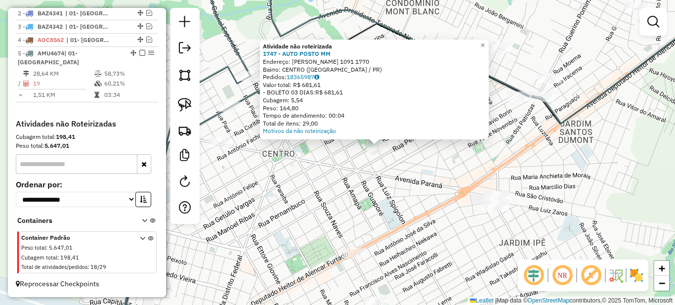
drag, startPoint x: 329, startPoint y: 175, endPoint x: 452, endPoint y: 133, distance: 130.0
click at [452, 133] on div "Atividade não roteirizada 1747 - AUTO POSTO MM Endereço: [PERSON_NAME] 1091 177…" at bounding box center [337, 152] width 675 height 305
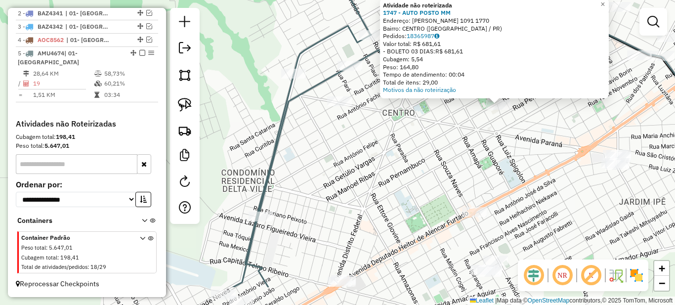
click at [381, 170] on div "Atividade não roteirizada 1747 - AUTO POSTO MM Endereço: [PERSON_NAME] 1091 177…" at bounding box center [337, 152] width 675 height 305
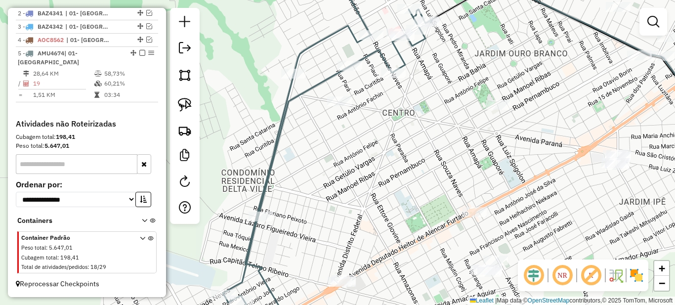
drag, startPoint x: 370, startPoint y: 171, endPoint x: 334, endPoint y: 255, distance: 90.6
click at [336, 258] on div "Janela de atendimento Grade de atendimento Capacidade Transportadoras Veículos …" at bounding box center [337, 152] width 675 height 305
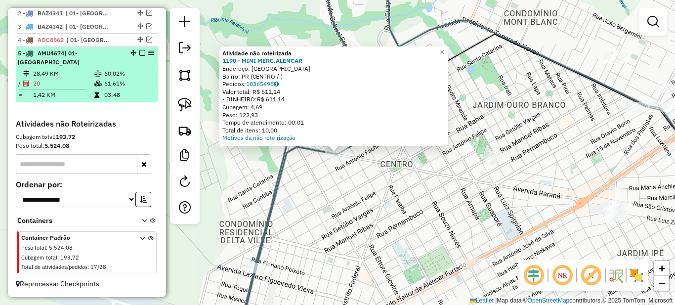
click at [123, 84] on td "61,61%" at bounding box center [129, 84] width 50 height 10
select select "*********"
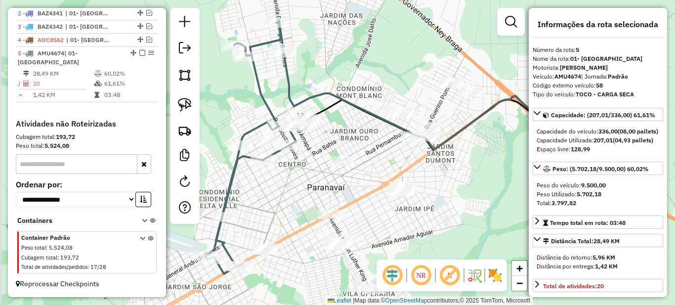
drag, startPoint x: 264, startPoint y: 146, endPoint x: 344, endPoint y: 141, distance: 80.2
click at [344, 141] on div "Janela de atendimento Grade de atendimento Capacidade Transportadoras Veículos …" at bounding box center [337, 152] width 675 height 305
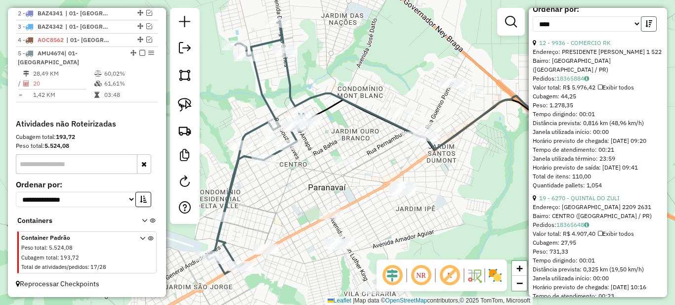
click at [648, 27] on icon "button" at bounding box center [648, 23] width 7 height 7
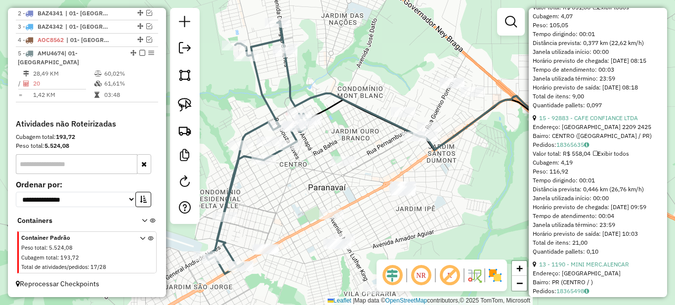
scroll to position [1037, 0]
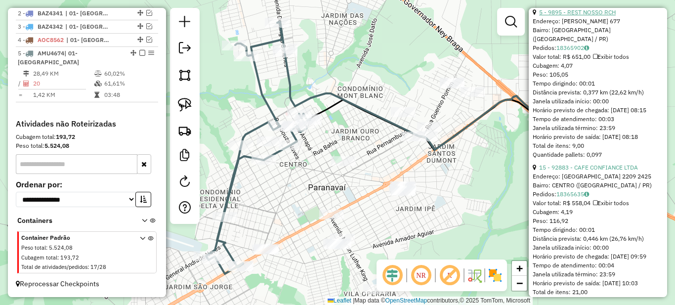
click at [580, 16] on link "5 - 9895 - REST NOSSO RCH" at bounding box center [577, 11] width 77 height 7
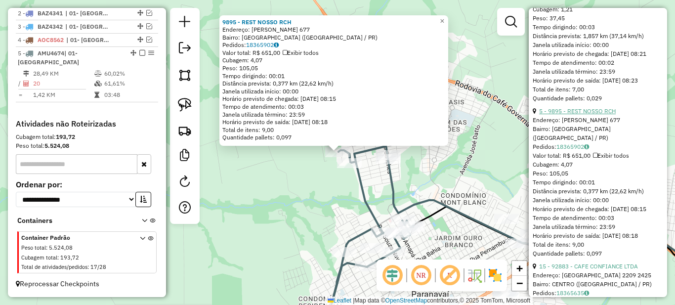
scroll to position [889, 0]
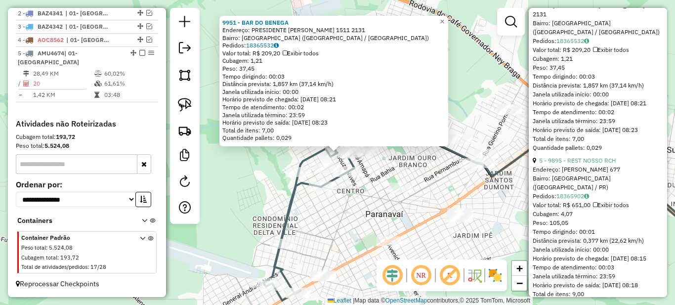
scroll to position [988, 0]
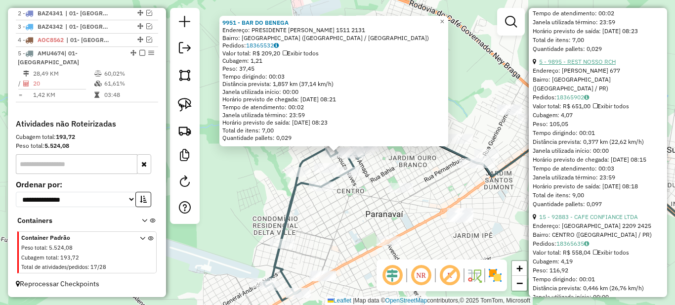
click at [588, 65] on link "5 - 9895 - REST NOSSO RCH" at bounding box center [577, 61] width 77 height 7
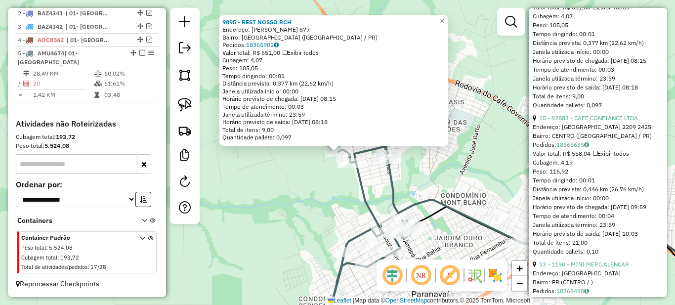
scroll to position [1136, 0]
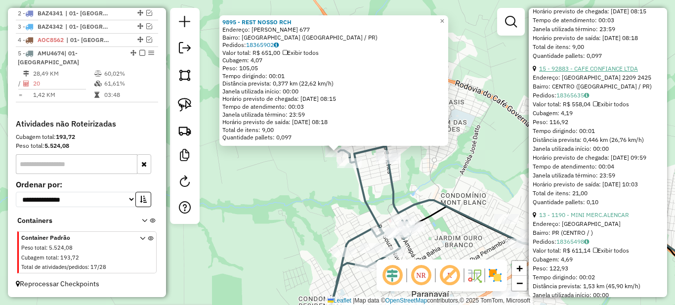
click at [576, 72] on link "15 - 92883 - CAFE CONFIANCE LTDA" at bounding box center [588, 68] width 99 height 7
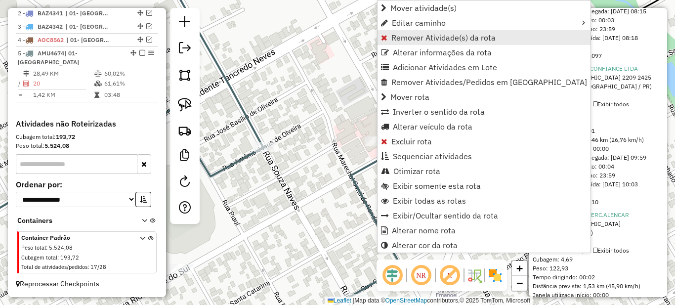
click at [390, 39] on link "Remover Atividade(s) da rota" at bounding box center [483, 37] width 213 height 15
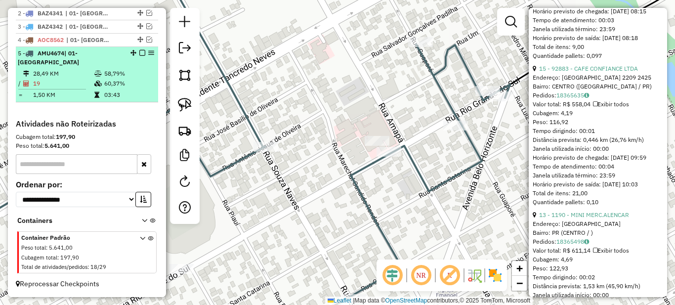
click at [139, 56] on em at bounding box center [142, 53] width 6 height 6
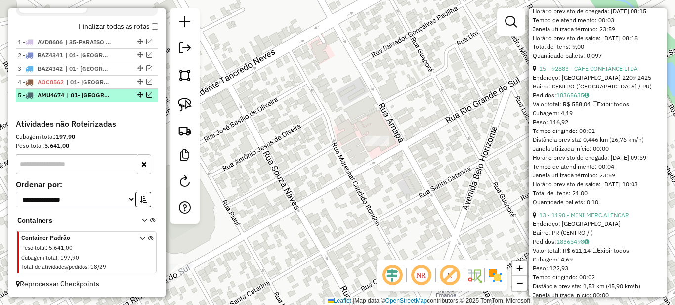
scroll to position [367, 0]
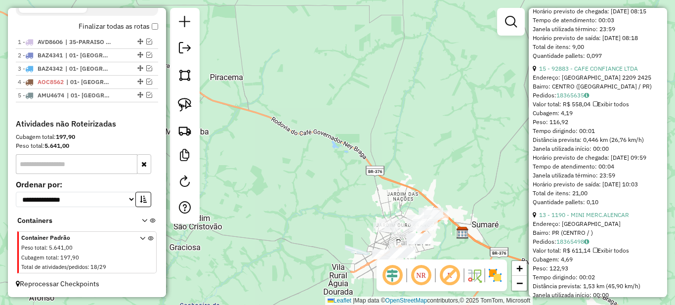
drag, startPoint x: 350, startPoint y: 196, endPoint x: 290, endPoint y: 138, distance: 82.8
click at [296, 143] on div "Janela de atendimento Grade de atendimento Capacidade Transportadoras Veículos …" at bounding box center [337, 152] width 675 height 305
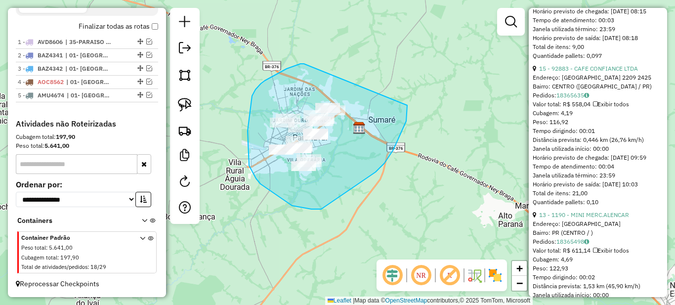
drag, startPoint x: 287, startPoint y: 69, endPoint x: 407, endPoint y: 105, distance: 126.0
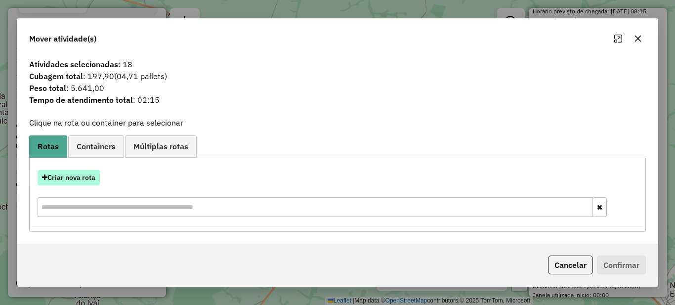
click at [61, 182] on button "Criar nova rota" at bounding box center [69, 177] width 62 height 15
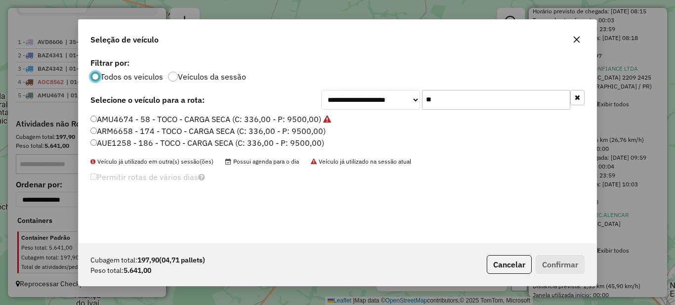
scroll to position [5, 3]
click at [466, 101] on input "**" at bounding box center [496, 100] width 148 height 20
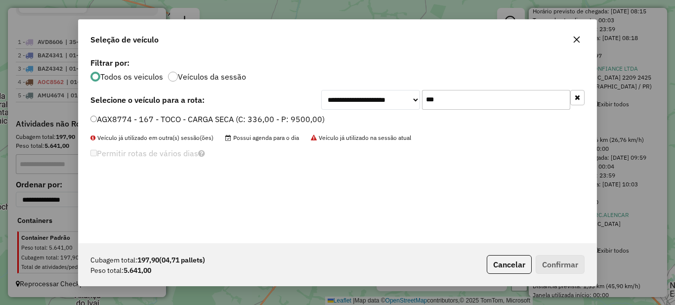
type input "***"
click at [241, 121] on label "AGX8774 - 167 - TOCO - CARGA SECA (C: 336,00 - P: 9500,00)" at bounding box center [207, 119] width 234 height 12
click at [568, 261] on button "Confirmar" at bounding box center [560, 264] width 49 height 19
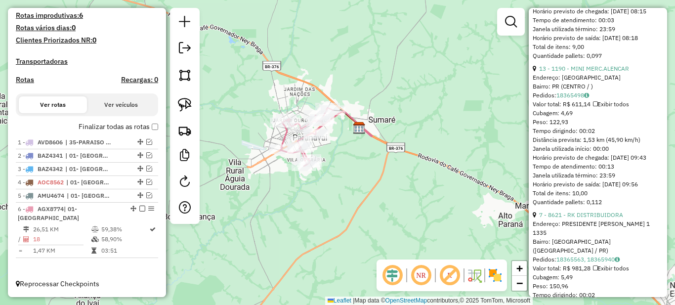
scroll to position [258, 0]
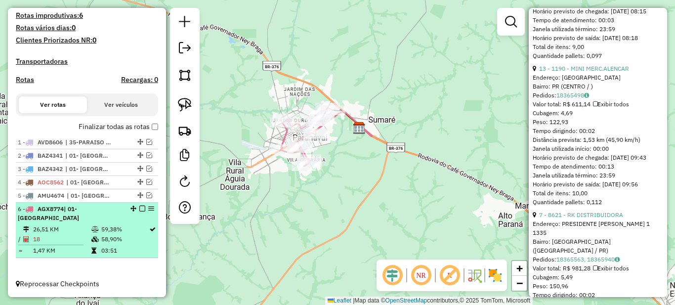
click at [139, 211] on em at bounding box center [142, 209] width 6 height 6
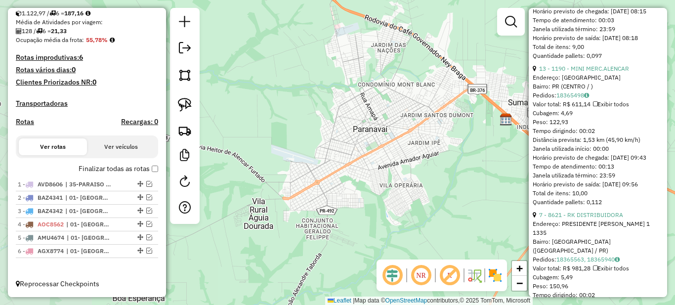
drag, startPoint x: 272, startPoint y: 174, endPoint x: 391, endPoint y: 166, distance: 119.3
click at [391, 166] on div "Janela de atendimento Grade de atendimento Capacidade Transportadoras Veículos …" at bounding box center [337, 152] width 675 height 305
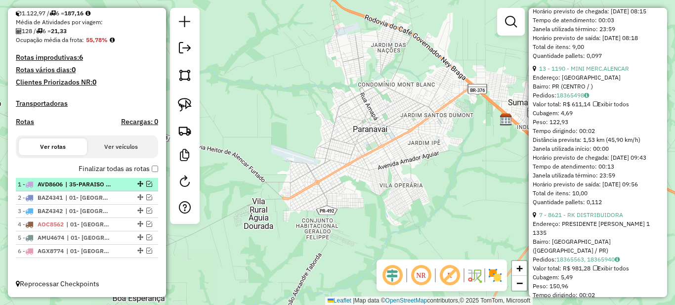
click at [73, 185] on span "| 35-PARAISO DO NORTE" at bounding box center [87, 184] width 45 height 9
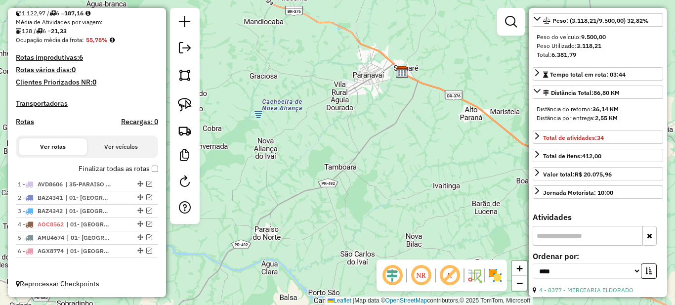
scroll to position [0, 0]
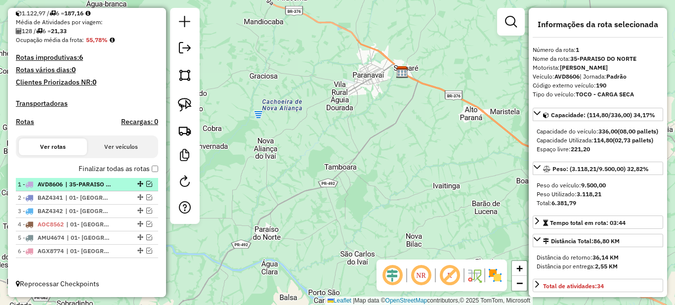
click at [76, 186] on span "| 35-PARAISO DO NORTE" at bounding box center [87, 184] width 45 height 9
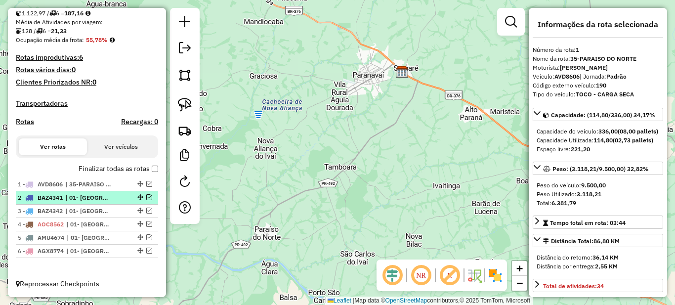
click at [84, 196] on span "| 01- [GEOGRAPHIC_DATA]" at bounding box center [87, 197] width 45 height 9
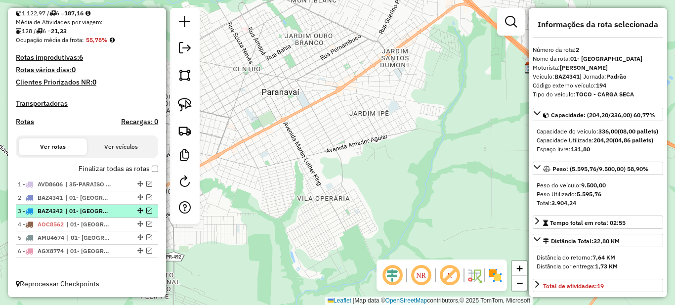
click at [86, 207] on span "| 01- [GEOGRAPHIC_DATA]" at bounding box center [87, 211] width 45 height 9
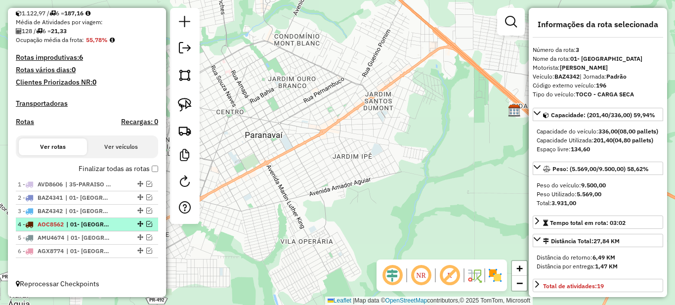
click at [88, 223] on span "| 01- [GEOGRAPHIC_DATA]" at bounding box center [88, 224] width 45 height 9
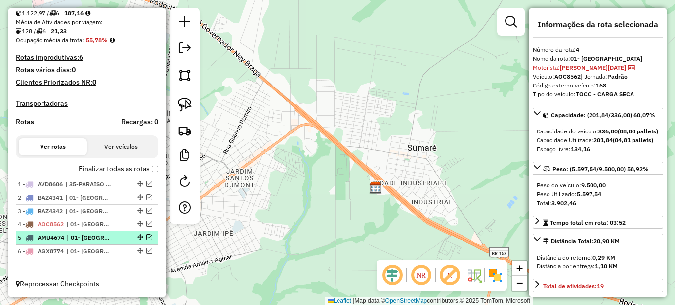
click at [89, 233] on span "| 01- [GEOGRAPHIC_DATA]" at bounding box center [89, 237] width 45 height 9
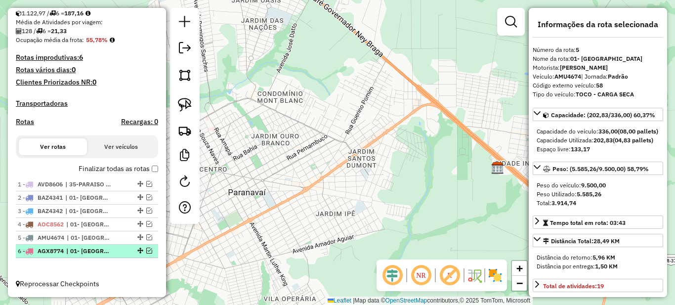
click at [90, 247] on span "| 01- [GEOGRAPHIC_DATA]" at bounding box center [88, 251] width 45 height 9
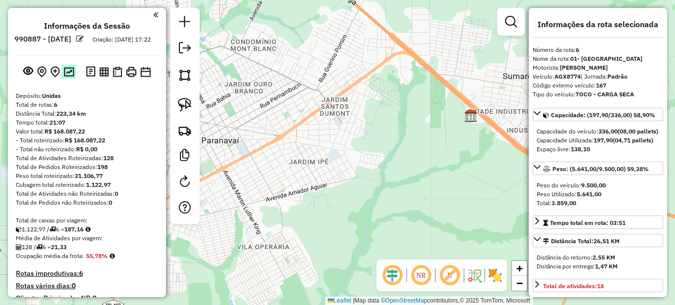
click at [64, 77] on img at bounding box center [69, 71] width 10 height 9
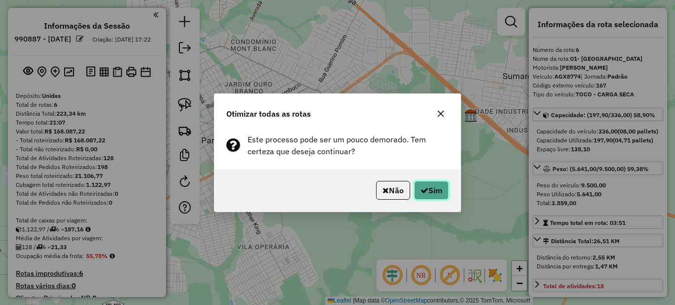
click at [428, 190] on button "Sim" at bounding box center [431, 190] width 35 height 19
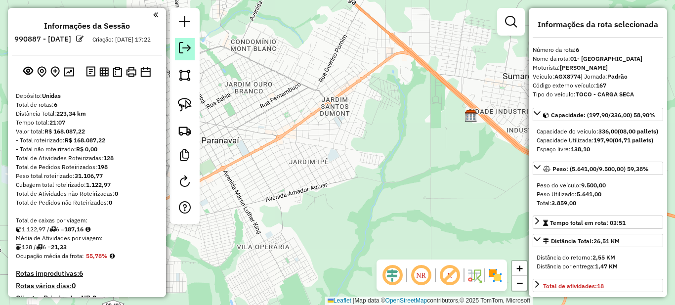
click at [182, 51] on em at bounding box center [185, 48] width 12 height 12
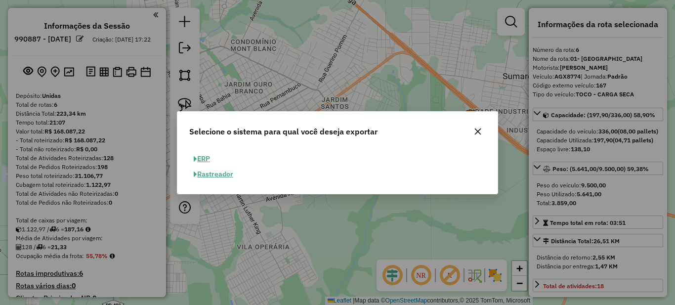
click at [208, 158] on button "ERP" at bounding box center [201, 158] width 25 height 15
select select "**"
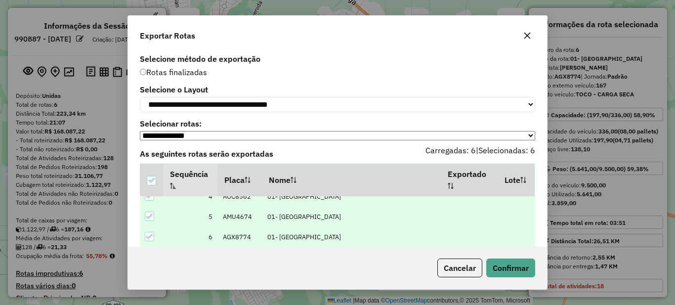
scroll to position [24, 0]
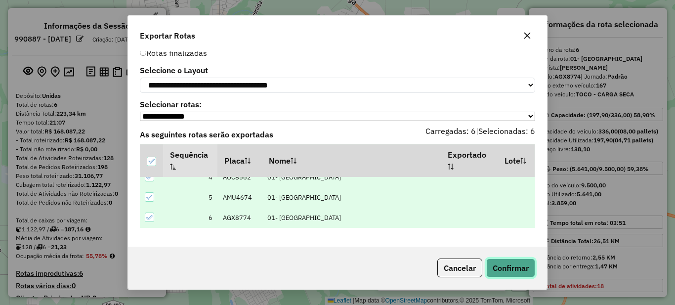
click at [506, 271] on button "Confirmar" at bounding box center [510, 267] width 49 height 19
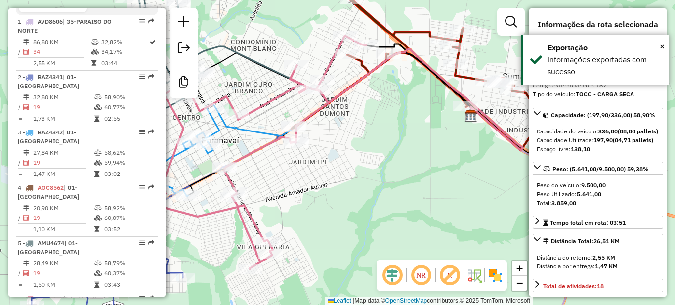
scroll to position [417, 0]
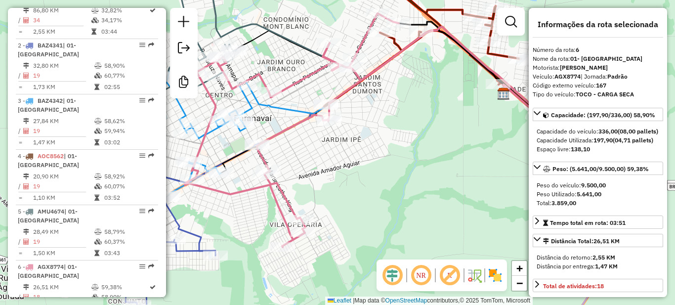
drag, startPoint x: 323, startPoint y: 197, endPoint x: 540, endPoint y: 28, distance: 274.9
click at [509, 52] on div "Janela de atendimento Grade de atendimento Capacidade Transportadoras Veículos …" at bounding box center [337, 152] width 675 height 305
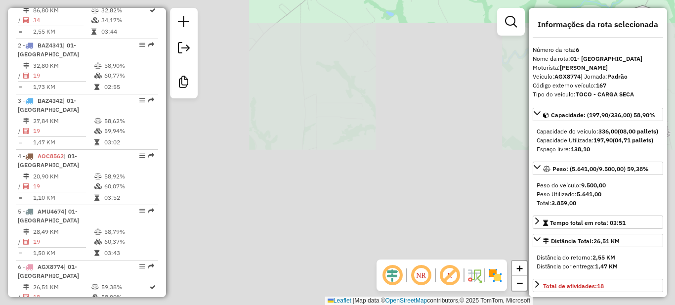
drag, startPoint x: 438, startPoint y: 176, endPoint x: 317, endPoint y: 139, distance: 127.1
click at [319, 139] on div "Janela de atendimento Grade de atendimento Capacidade Transportadoras Veículos …" at bounding box center [337, 152] width 675 height 305
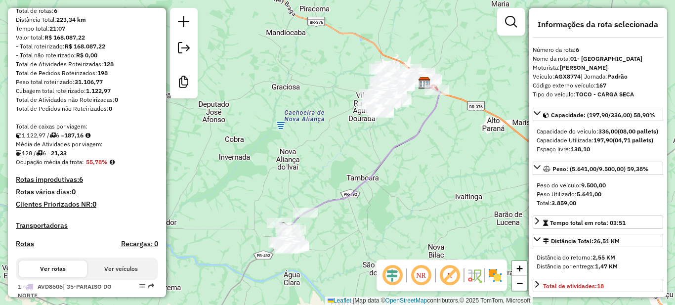
scroll to position [269, 0]
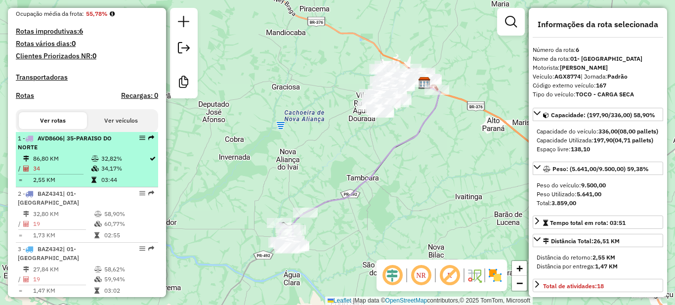
click at [75, 152] on div "1 - AVD8606 | 35-PARAISO DO NORTE" at bounding box center [70, 143] width 105 height 18
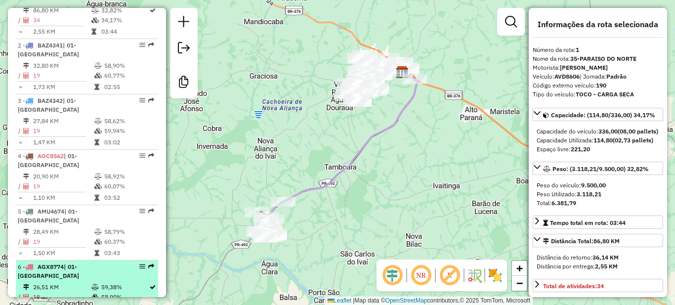
scroll to position [0, 0]
